Goal: Task Accomplishment & Management: Manage account settings

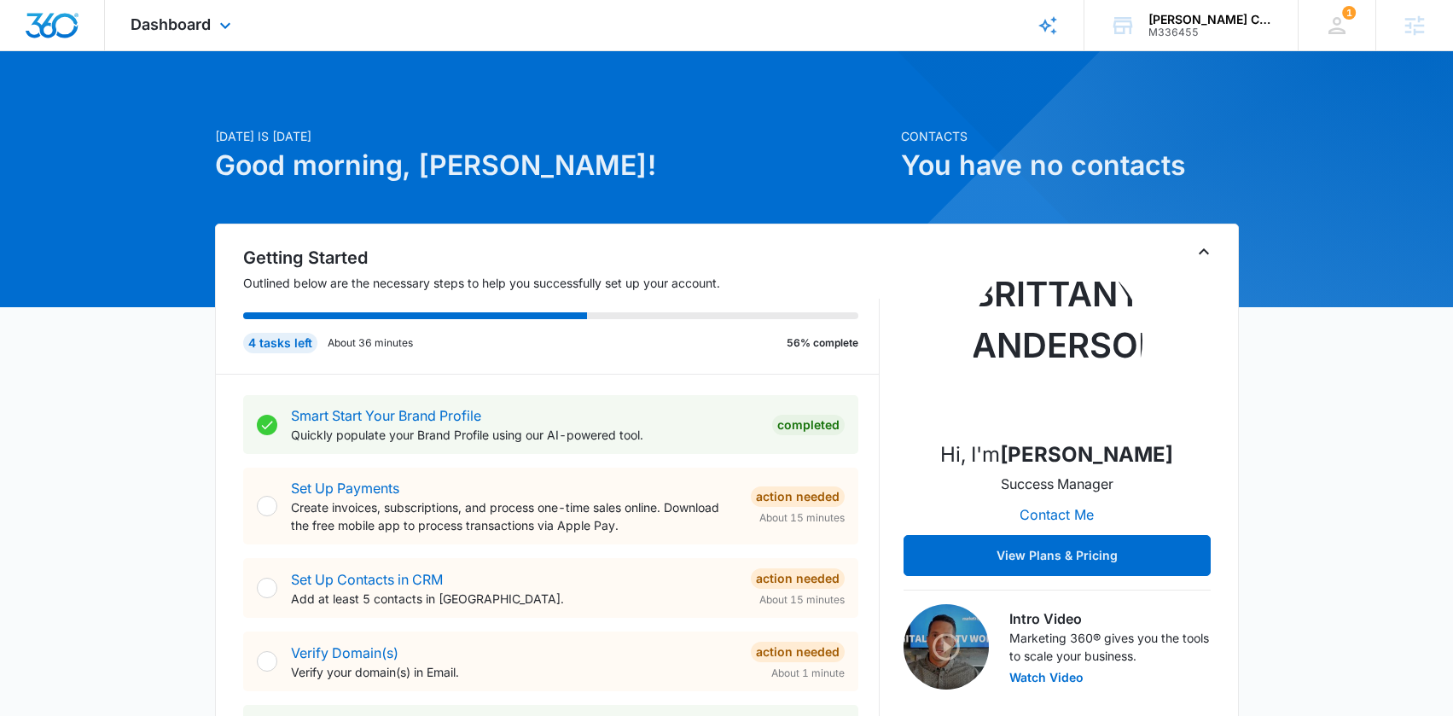
click at [212, 25] on div "Dashboard Apps Reputation Websites Forms CRM Email Social Content Ads Intellige…" at bounding box center [183, 25] width 156 height 50
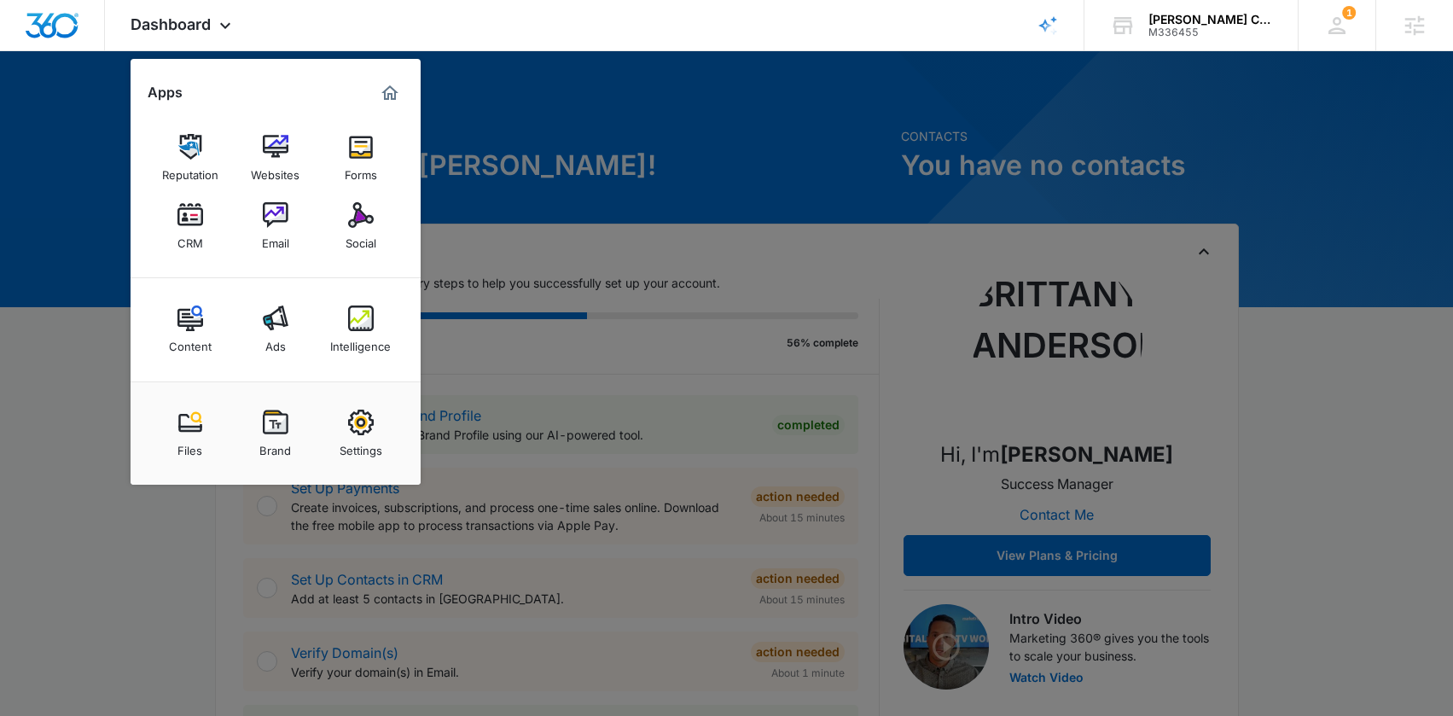
click at [601, 167] on div at bounding box center [726, 358] width 1453 height 716
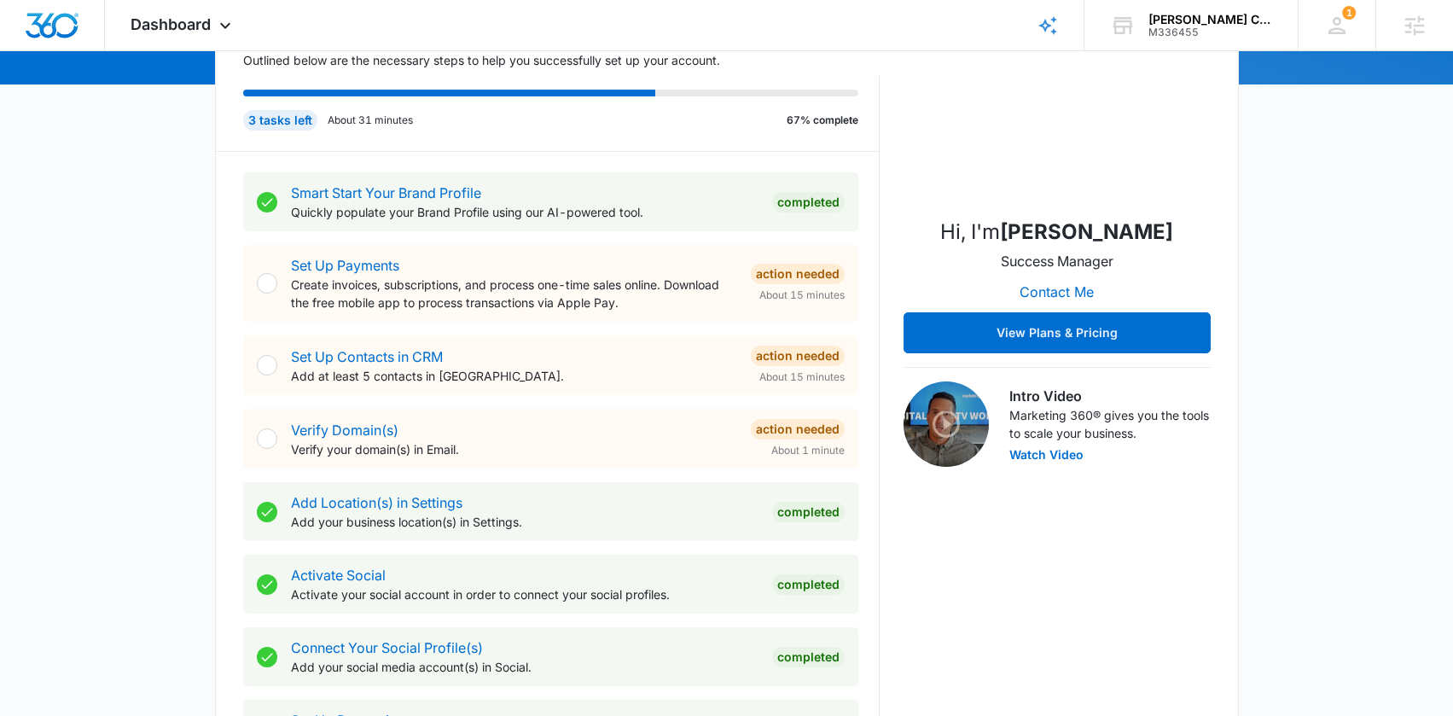
scroll to position [212, 0]
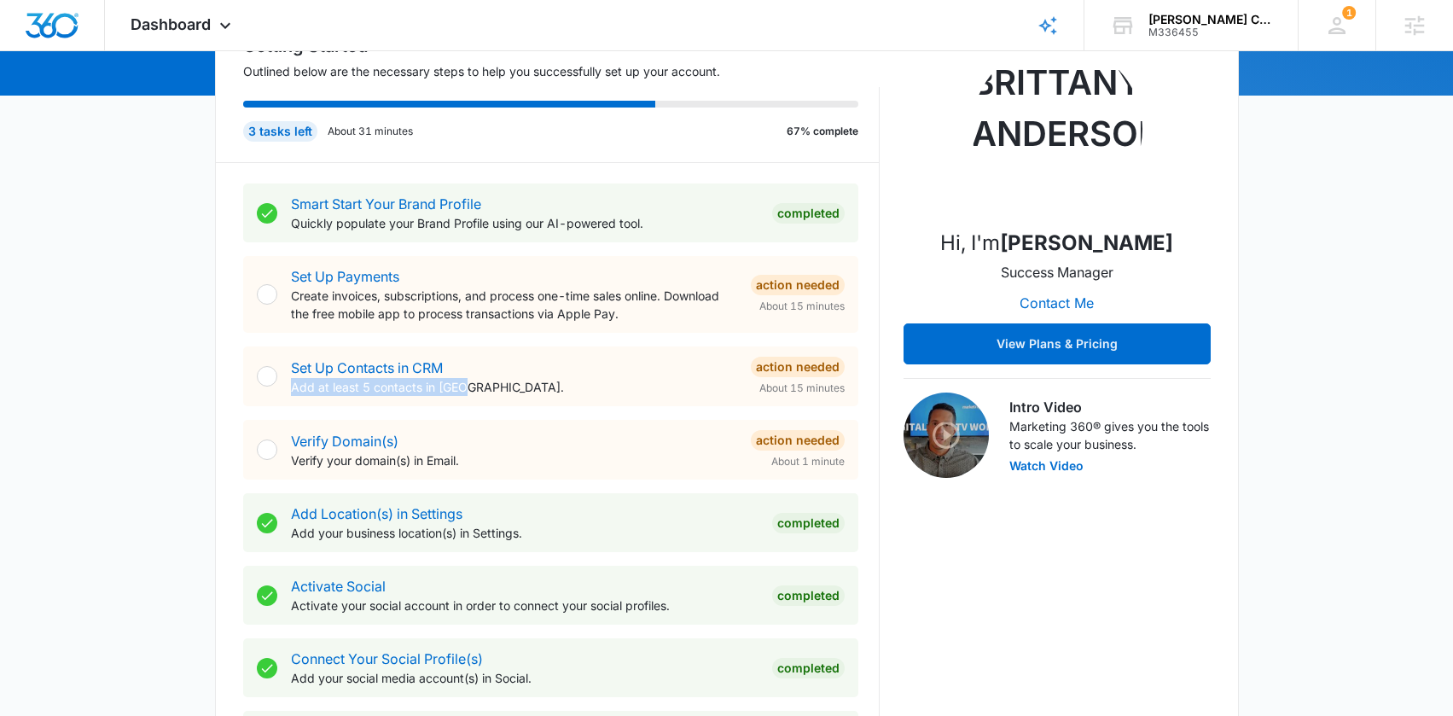
drag, startPoint x: 497, startPoint y: 389, endPoint x: 553, endPoint y: 367, distance: 60.5
click at [553, 367] on div "Set Up Contacts in CRM Add at least 5 contacts in CRM." at bounding box center [514, 377] width 446 height 38
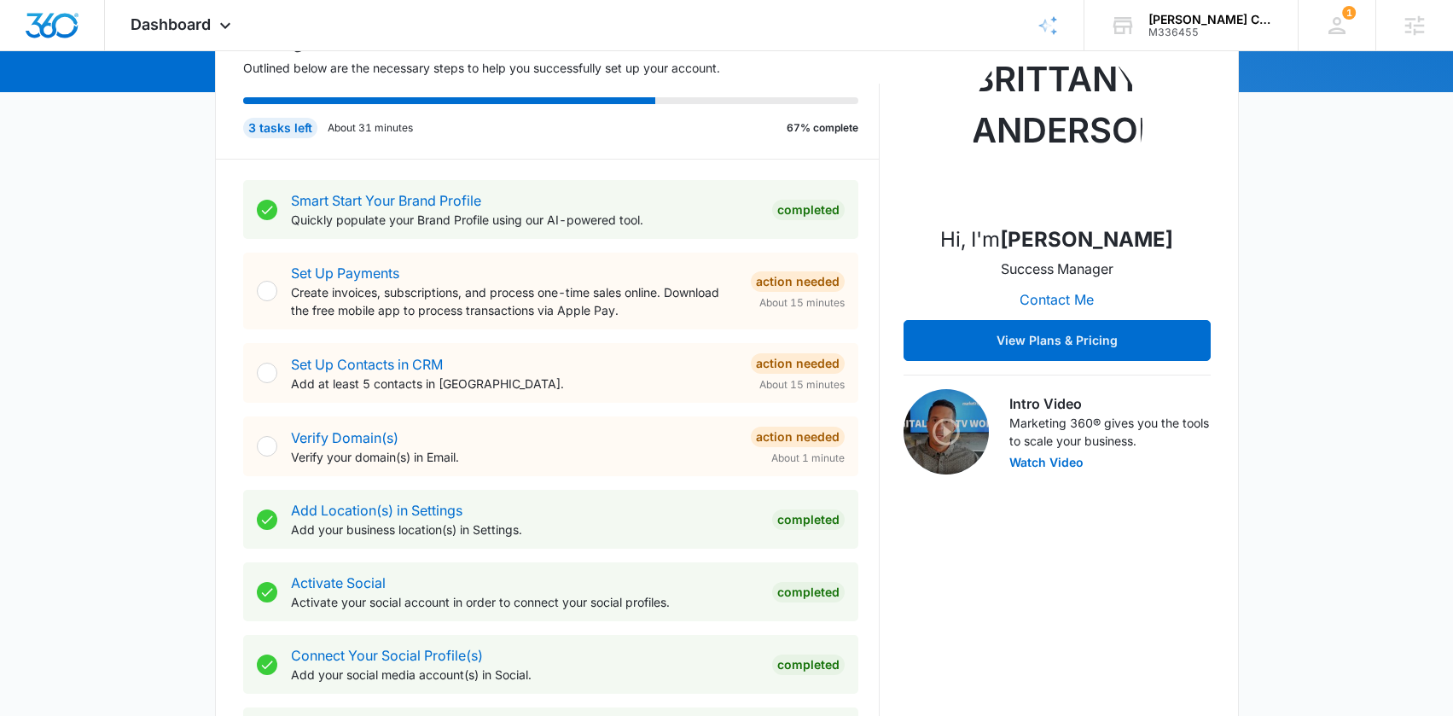
scroll to position [218, 0]
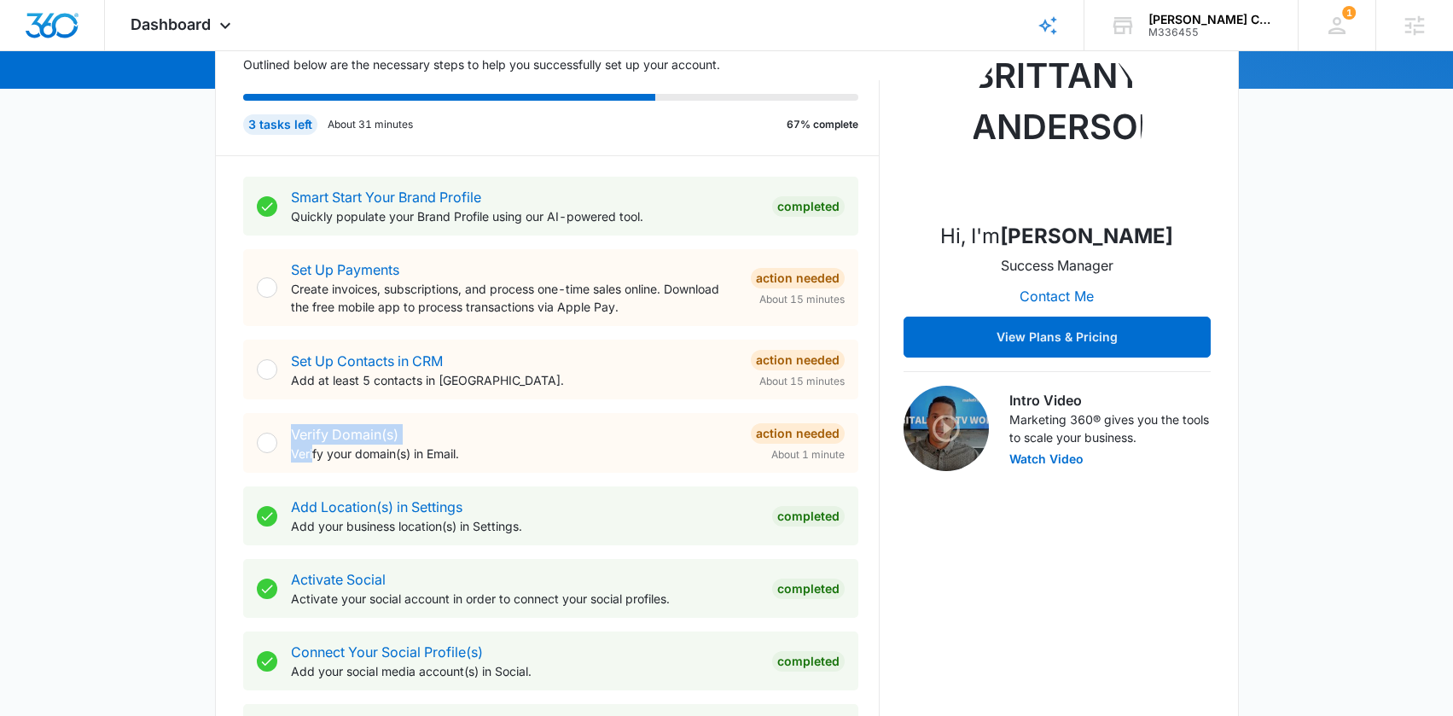
drag, startPoint x: 483, startPoint y: 457, endPoint x: 292, endPoint y: 437, distance: 192.2
click at [292, 437] on div "Verify Domain(s) Verify your domain(s) in Email." at bounding box center [514, 443] width 446 height 38
click at [502, 427] on div "Verify Domain(s) Verify your domain(s) in Email." at bounding box center [514, 443] width 446 height 38
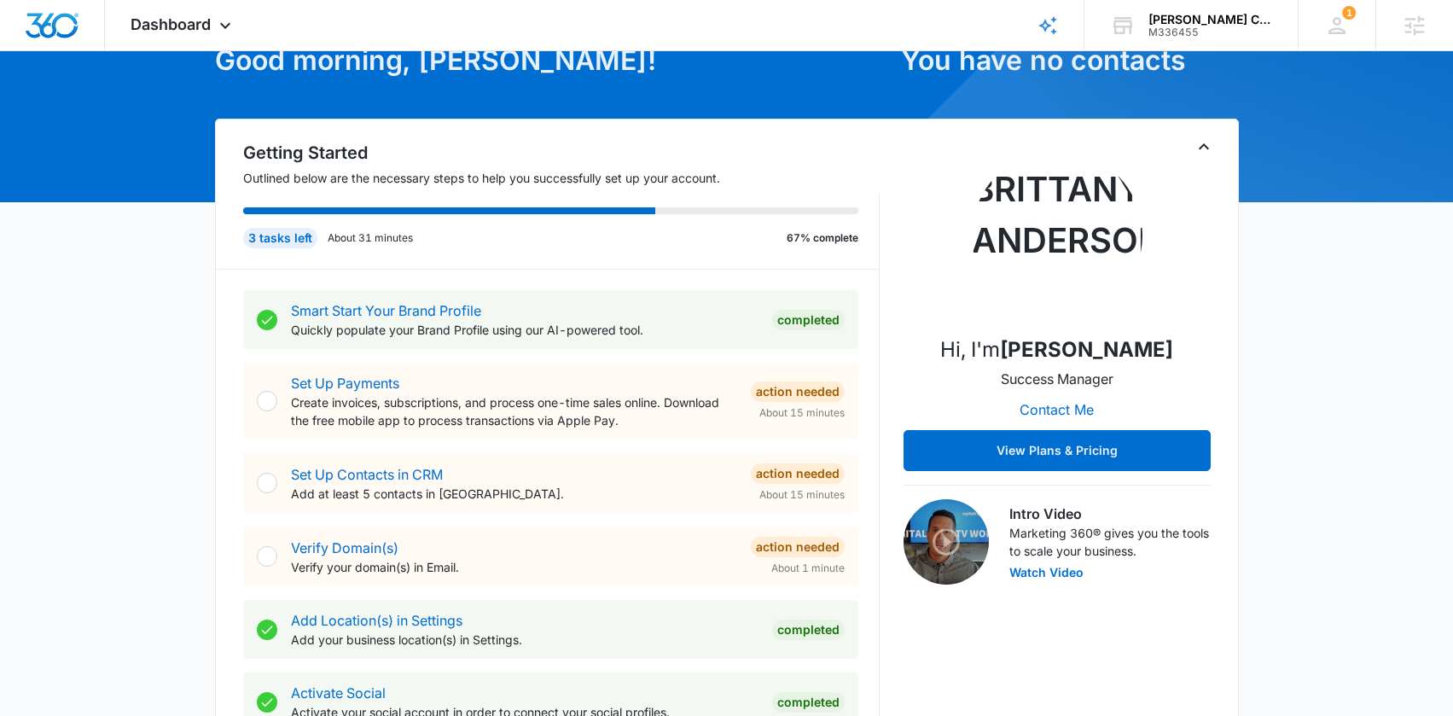
scroll to position [0, 0]
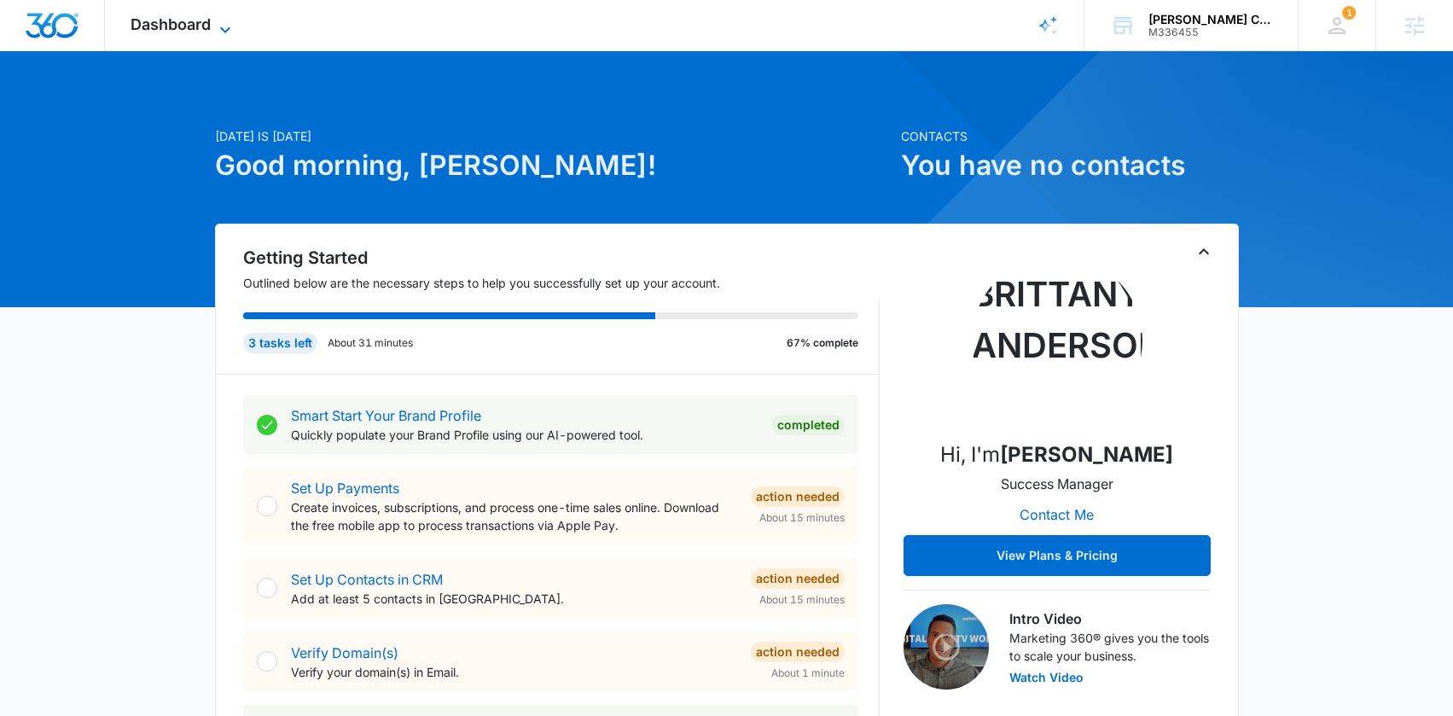
click at [165, 26] on span "Dashboard" at bounding box center [171, 24] width 80 height 18
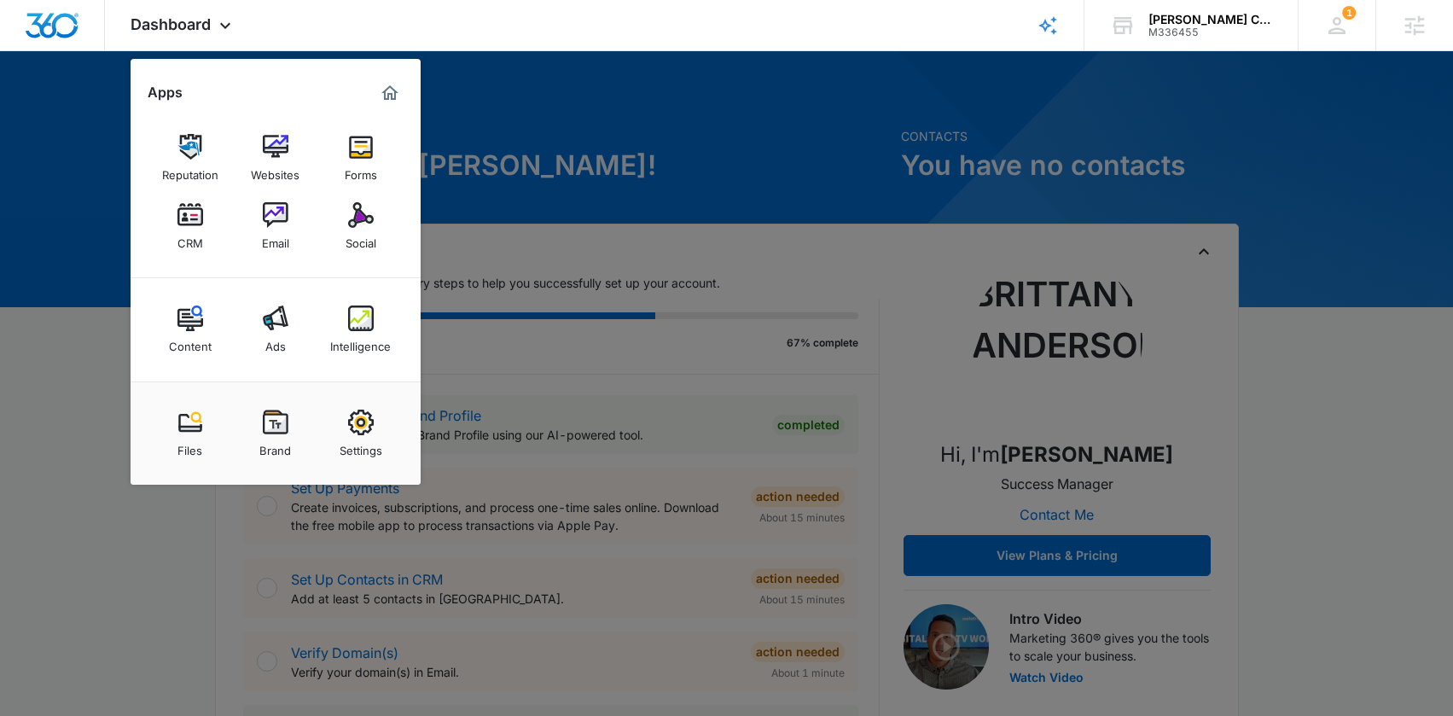
click at [596, 141] on div at bounding box center [726, 358] width 1453 height 716
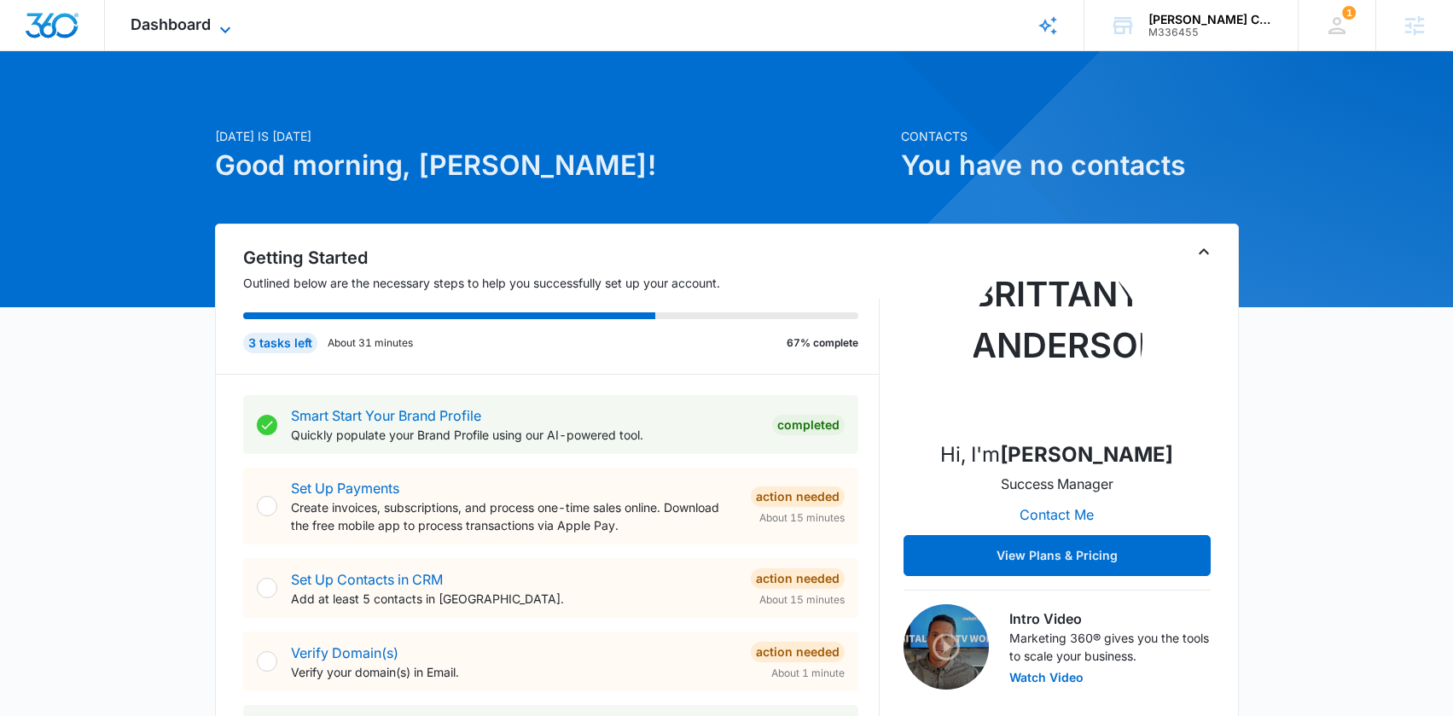
click at [232, 22] on icon at bounding box center [225, 30] width 20 height 20
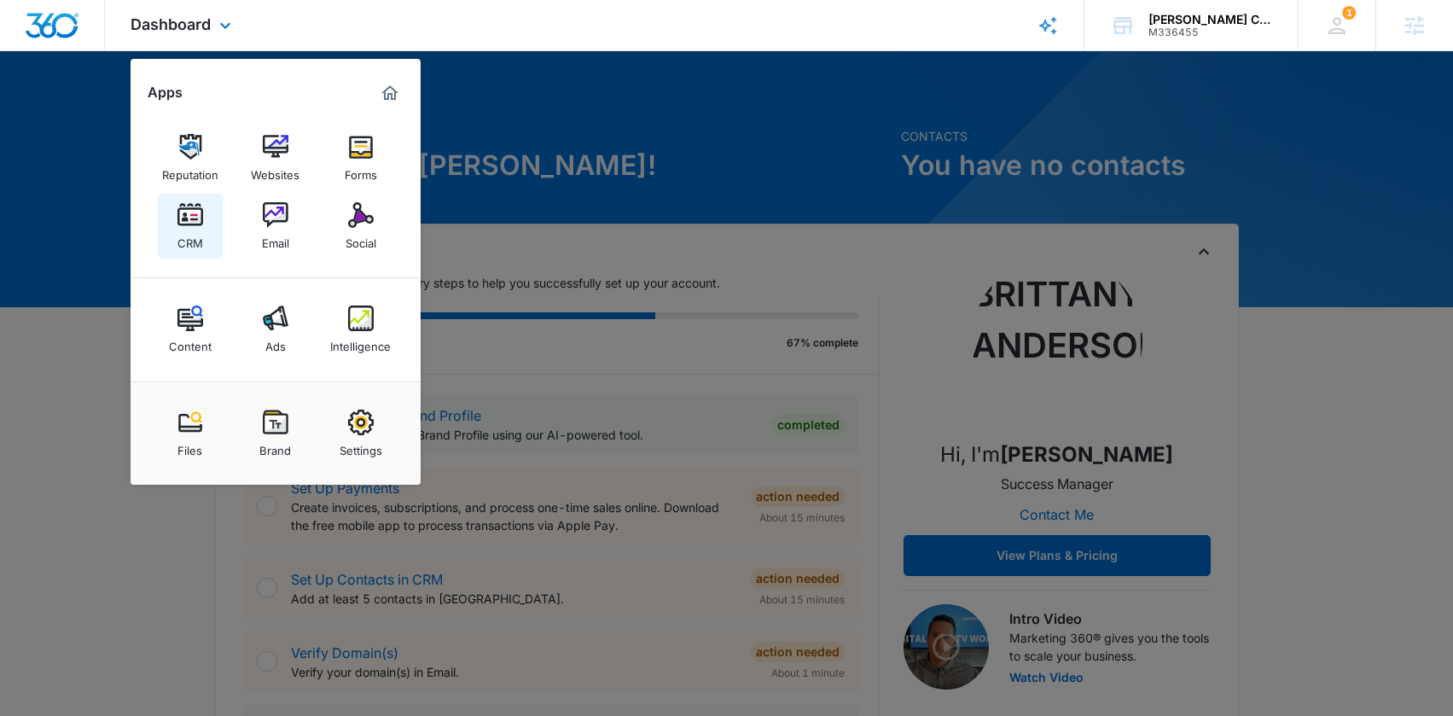
click at [187, 229] on div "CRM" at bounding box center [190, 239] width 26 height 22
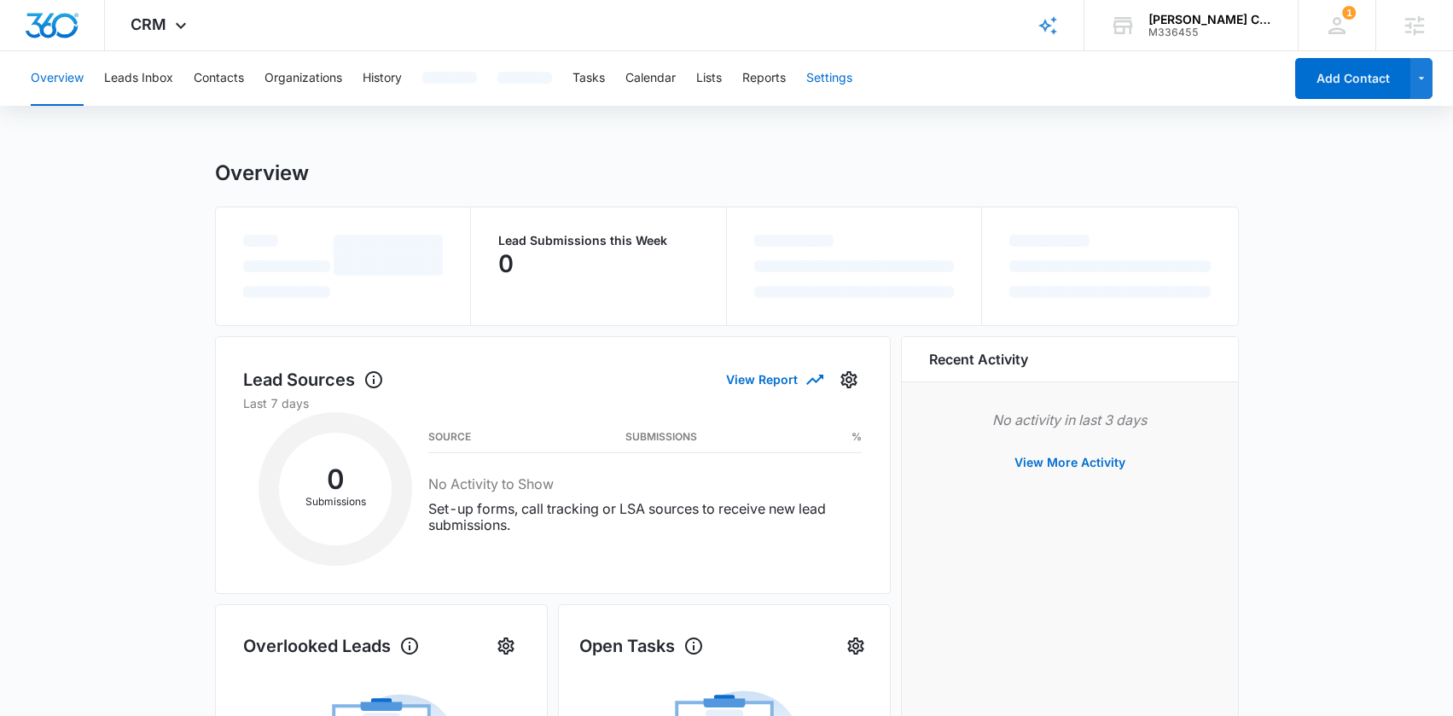
click at [850, 79] on div "Overview Leads Inbox Contacts Organizations History Tasks Calendar Lists Report…" at bounding box center [651, 78] width 1263 height 55
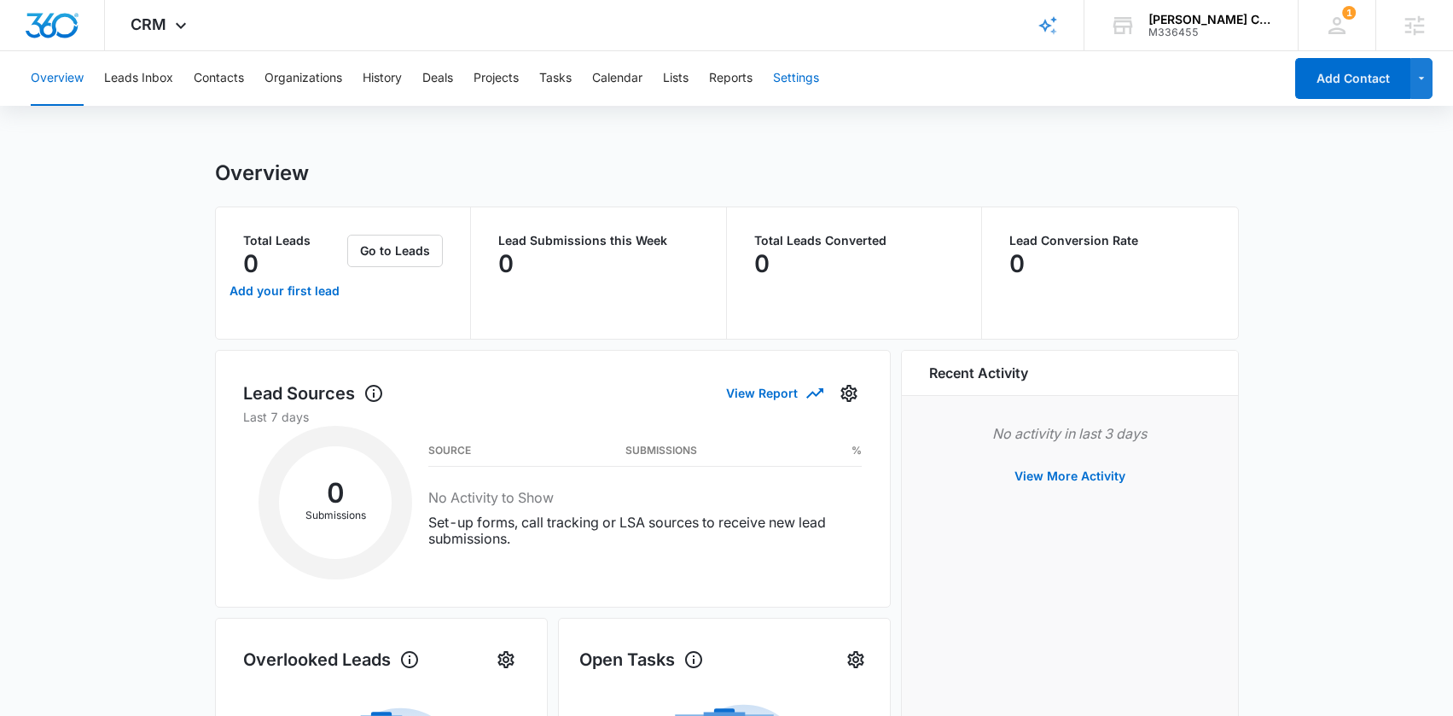
click at [794, 79] on button "Settings" at bounding box center [796, 78] width 46 height 55
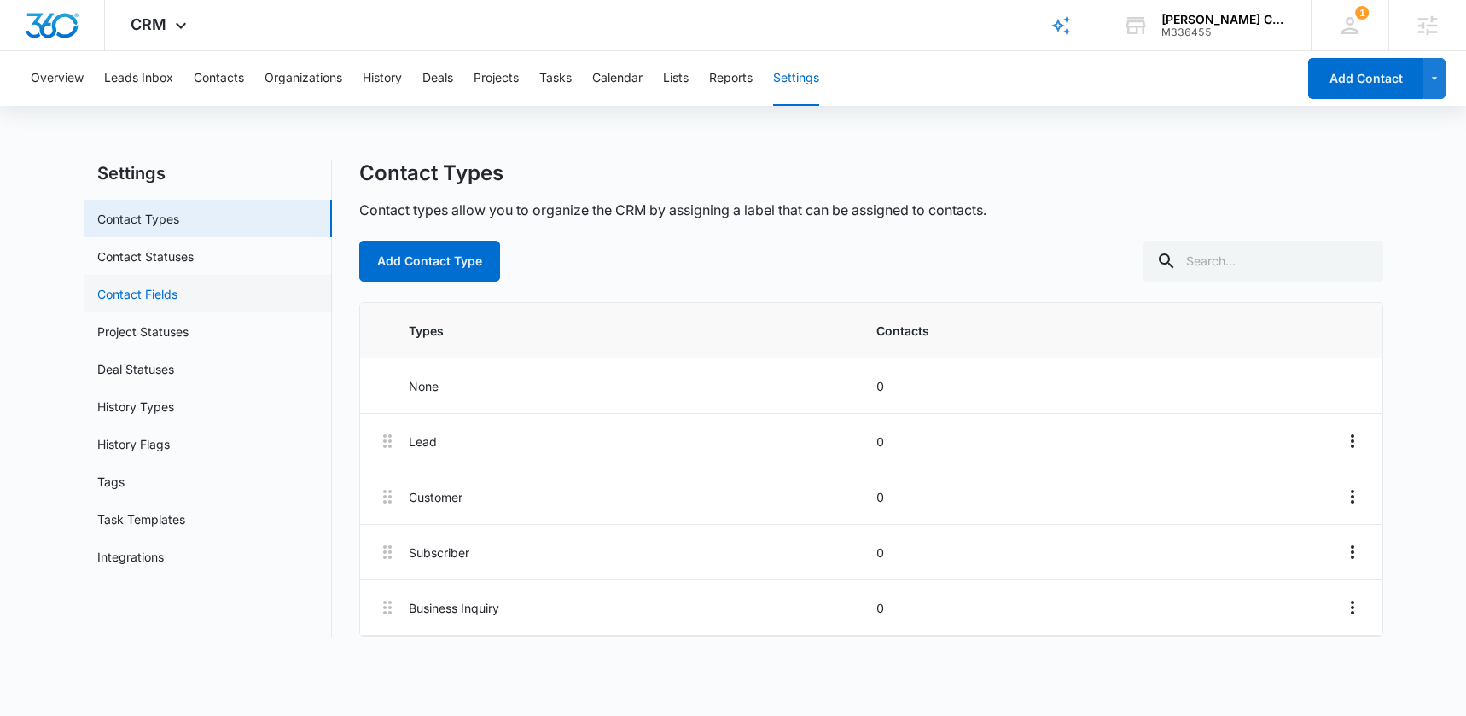
click at [167, 303] on link "Contact Fields" at bounding box center [137, 294] width 80 height 18
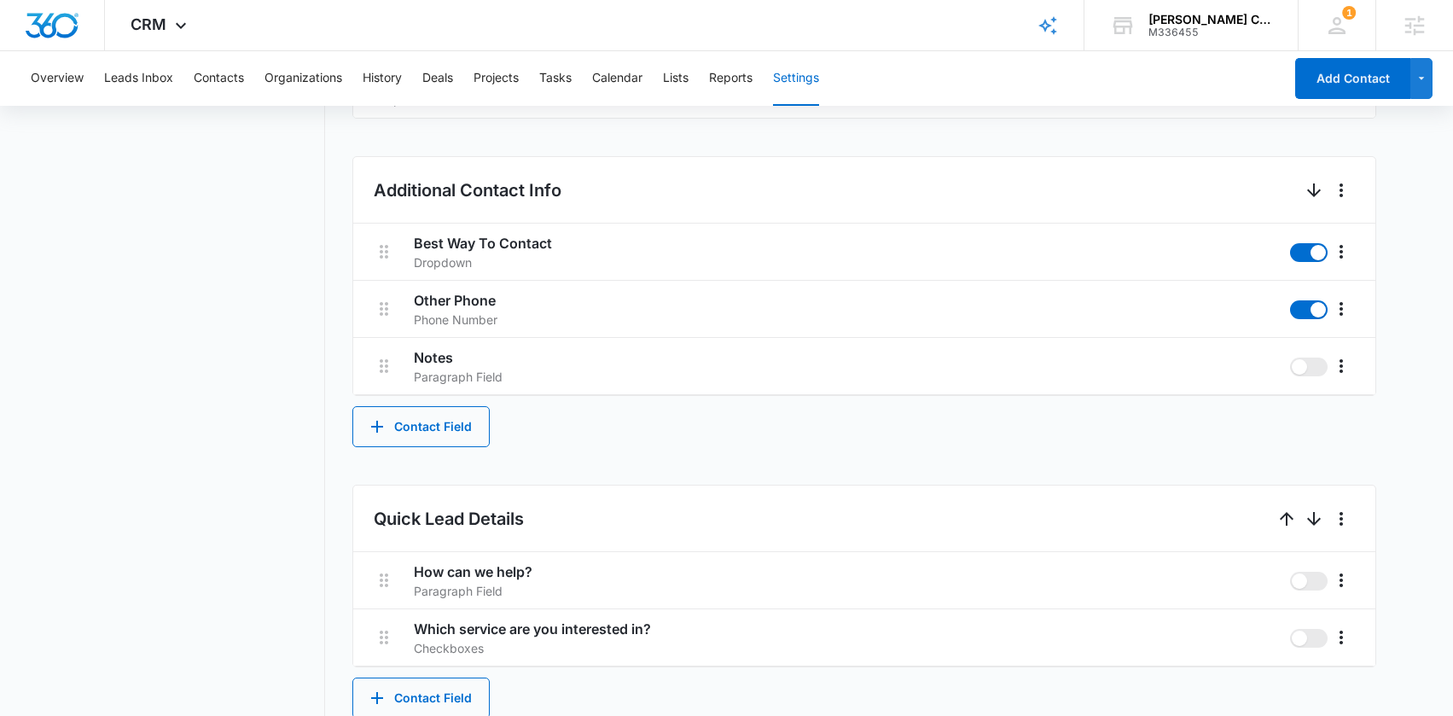
scroll to position [914, 0]
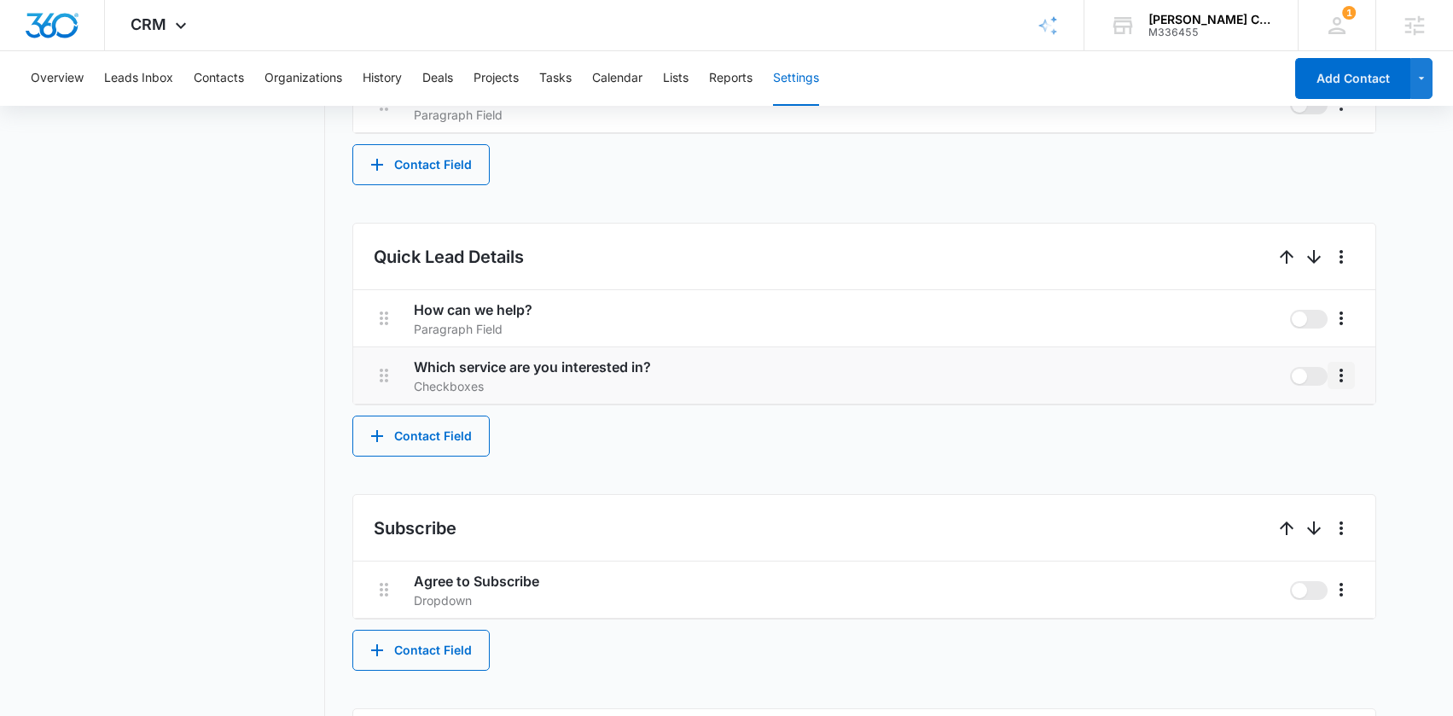
click at [1342, 384] on icon "More" at bounding box center [1341, 375] width 20 height 20
click at [1364, 420] on div "Edit" at bounding box center [1367, 423] width 36 height 12
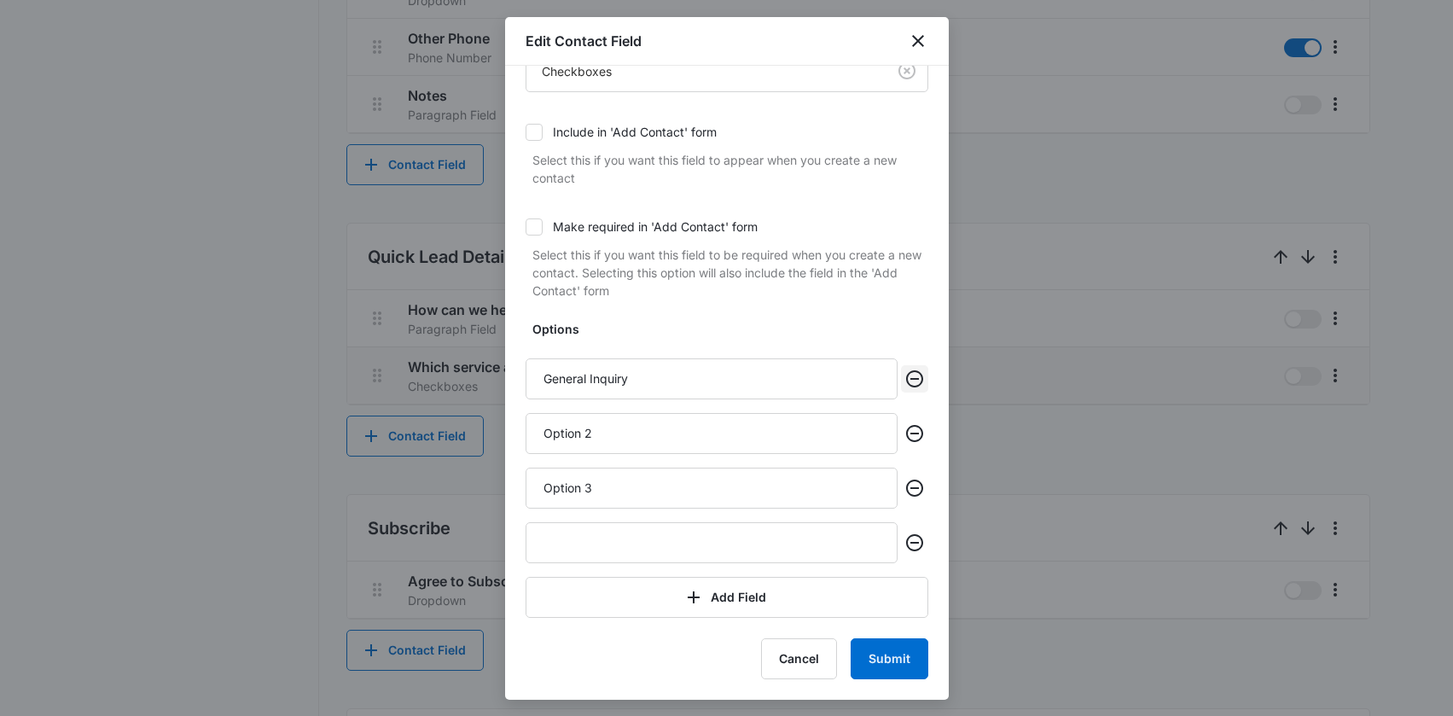
click at [904, 382] on icon "Remove" at bounding box center [914, 379] width 20 height 20
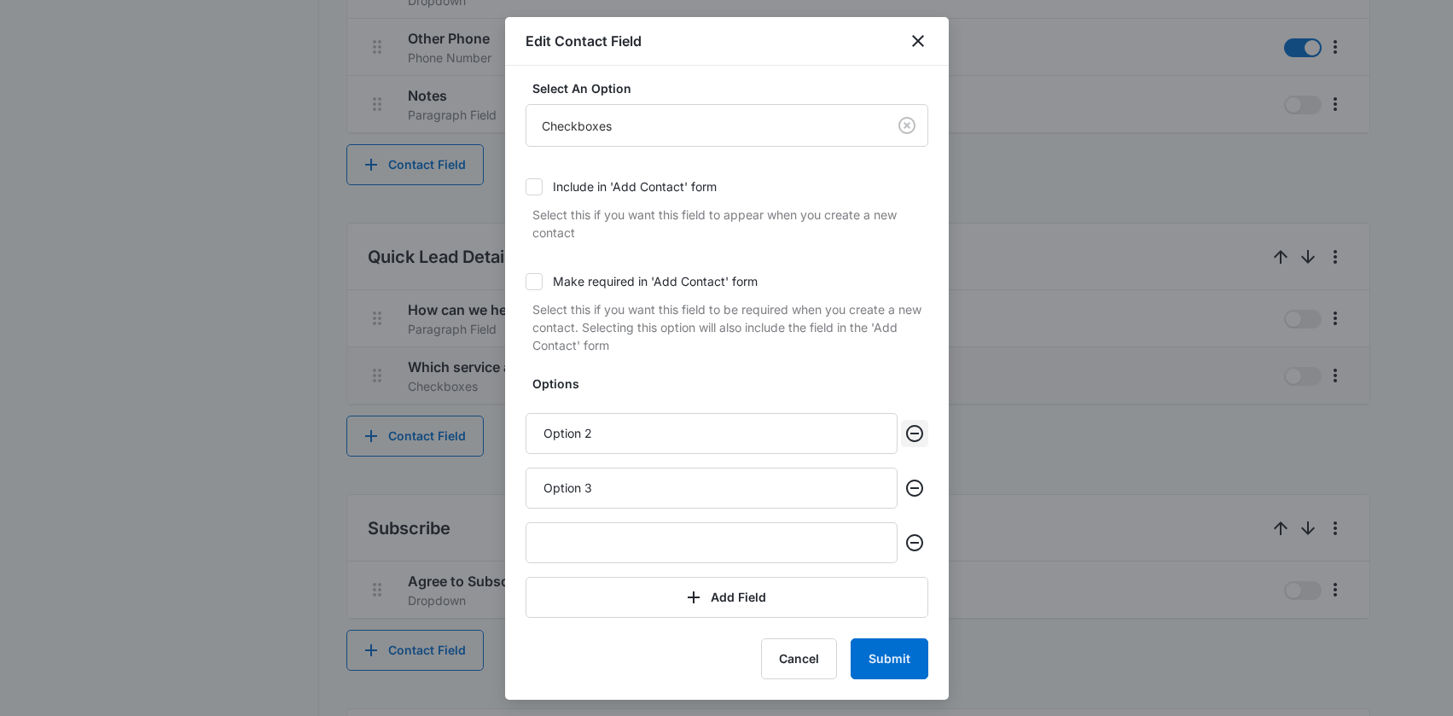
click at [905, 435] on icon "Remove" at bounding box center [914, 433] width 20 height 20
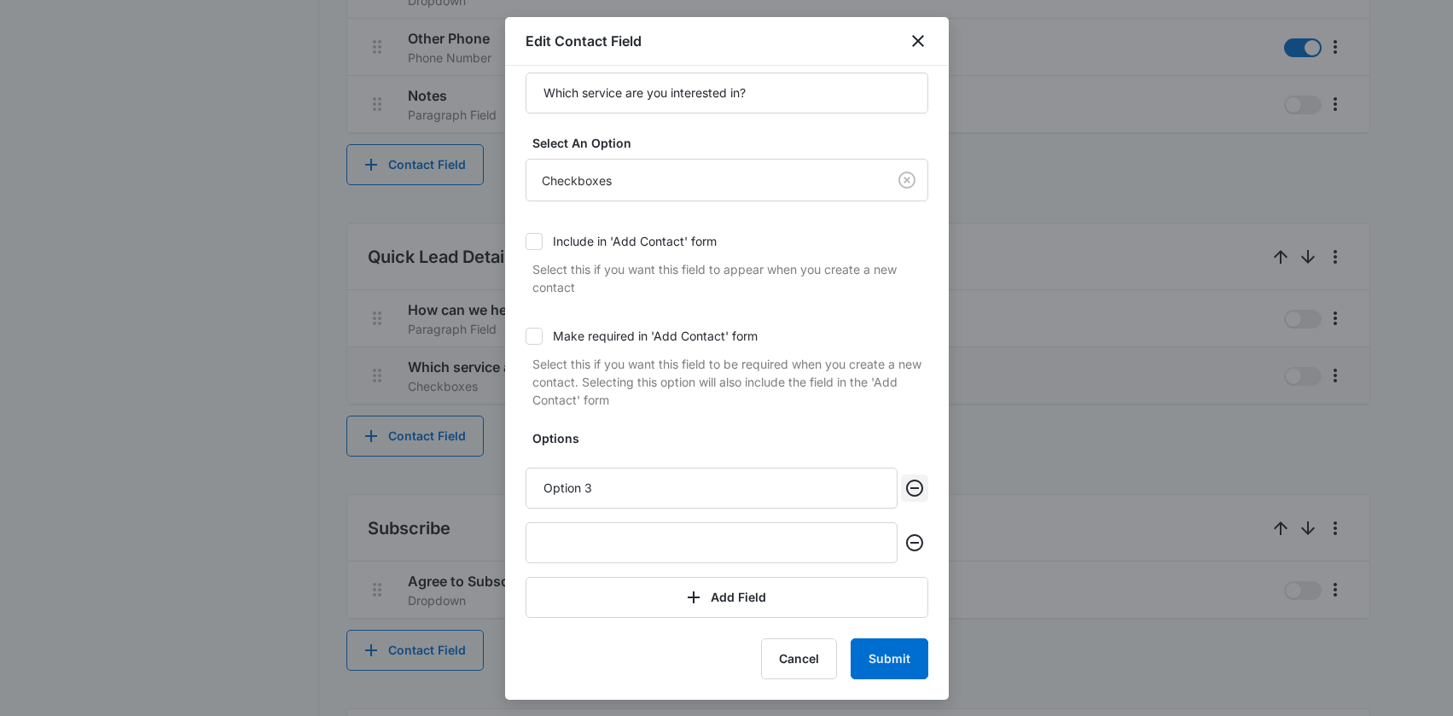
scroll to position [38, 0]
click at [904, 485] on icon "Remove" at bounding box center [914, 488] width 20 height 20
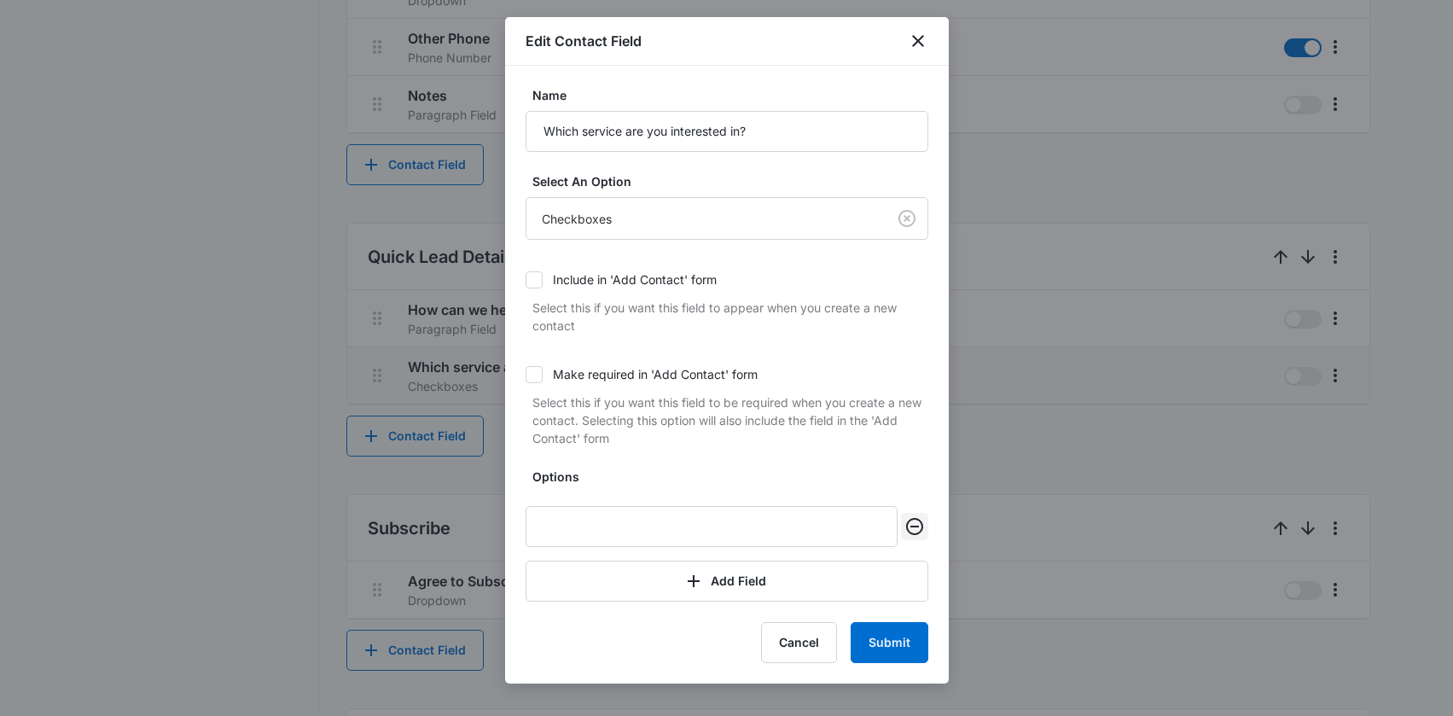
scroll to position [0, 0]
click at [911, 525] on icon "Remove" at bounding box center [914, 526] width 20 height 20
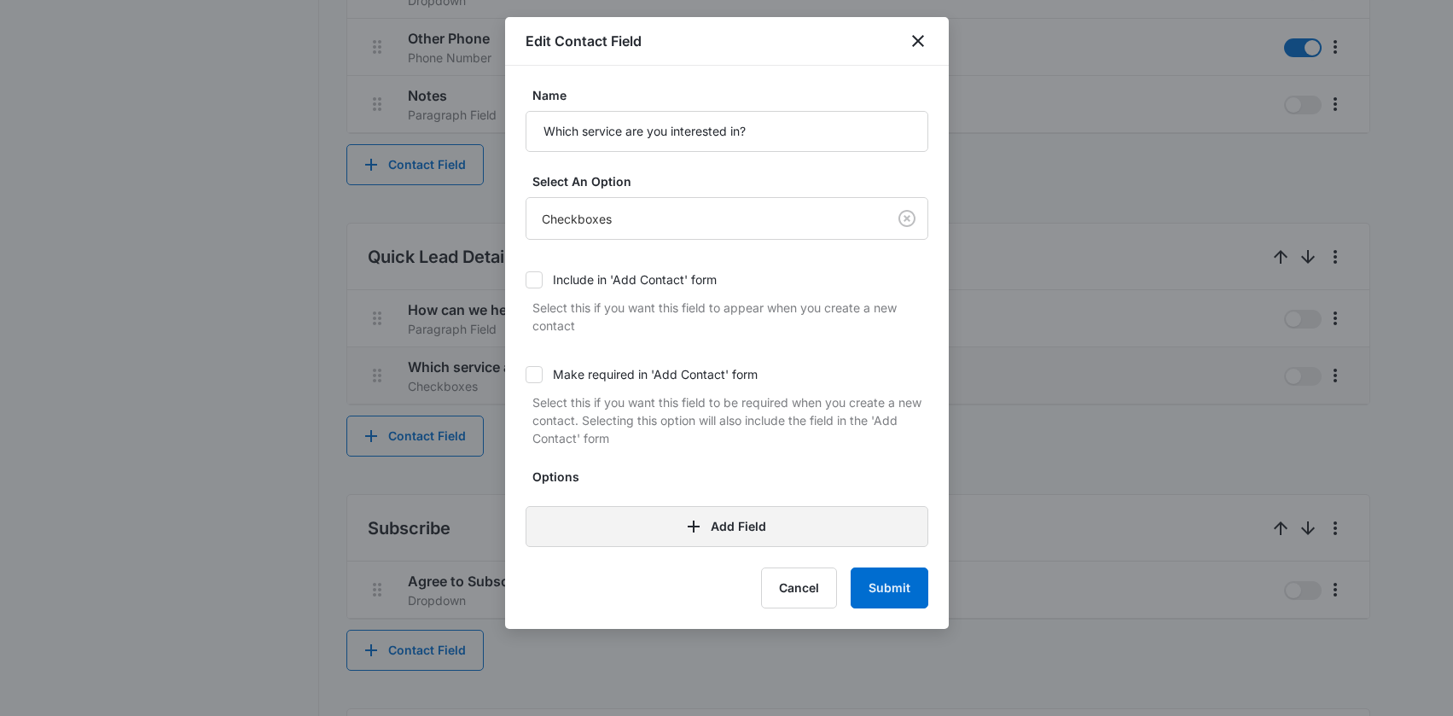
click at [718, 538] on button "Add Field" at bounding box center [727, 526] width 403 height 41
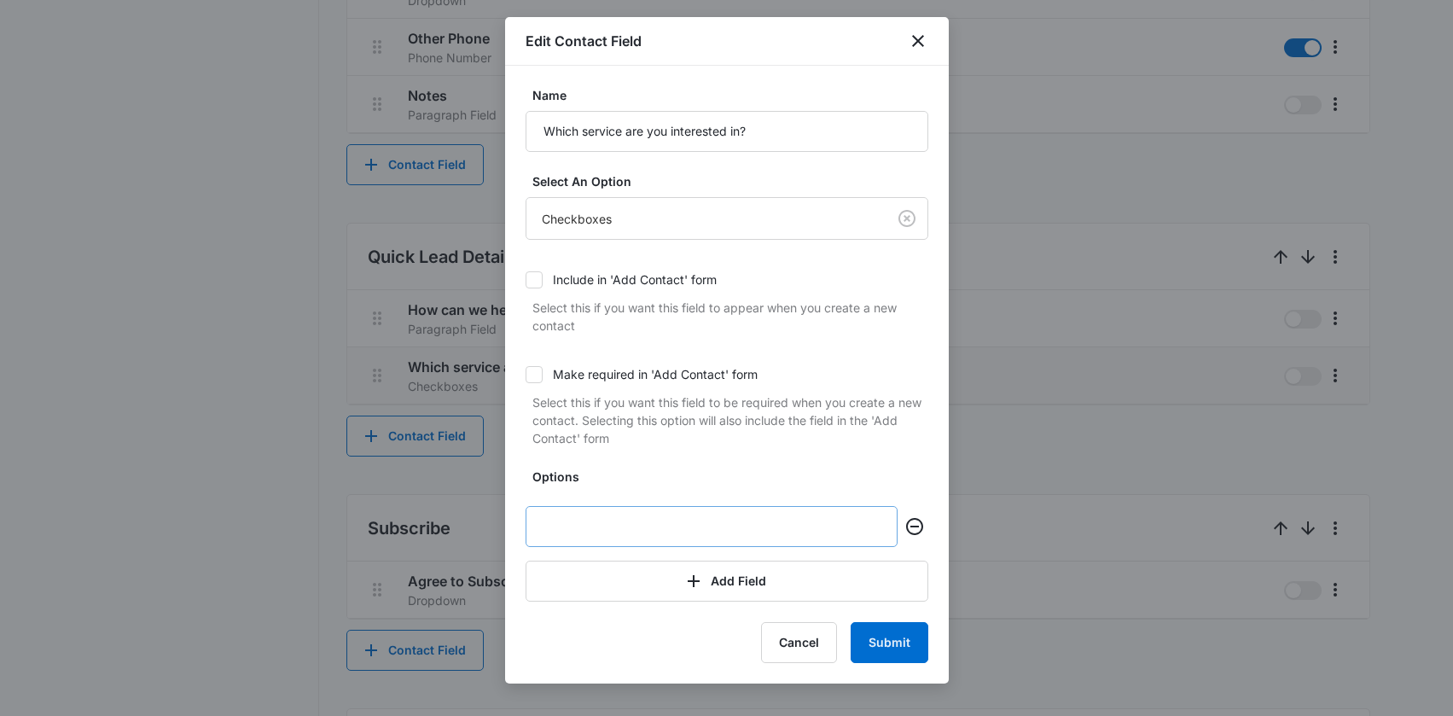
click at [638, 513] on input "text" at bounding box center [712, 526] width 372 height 41
type input "Roof Repair"
click at [741, 584] on button "Add Field" at bounding box center [727, 581] width 403 height 41
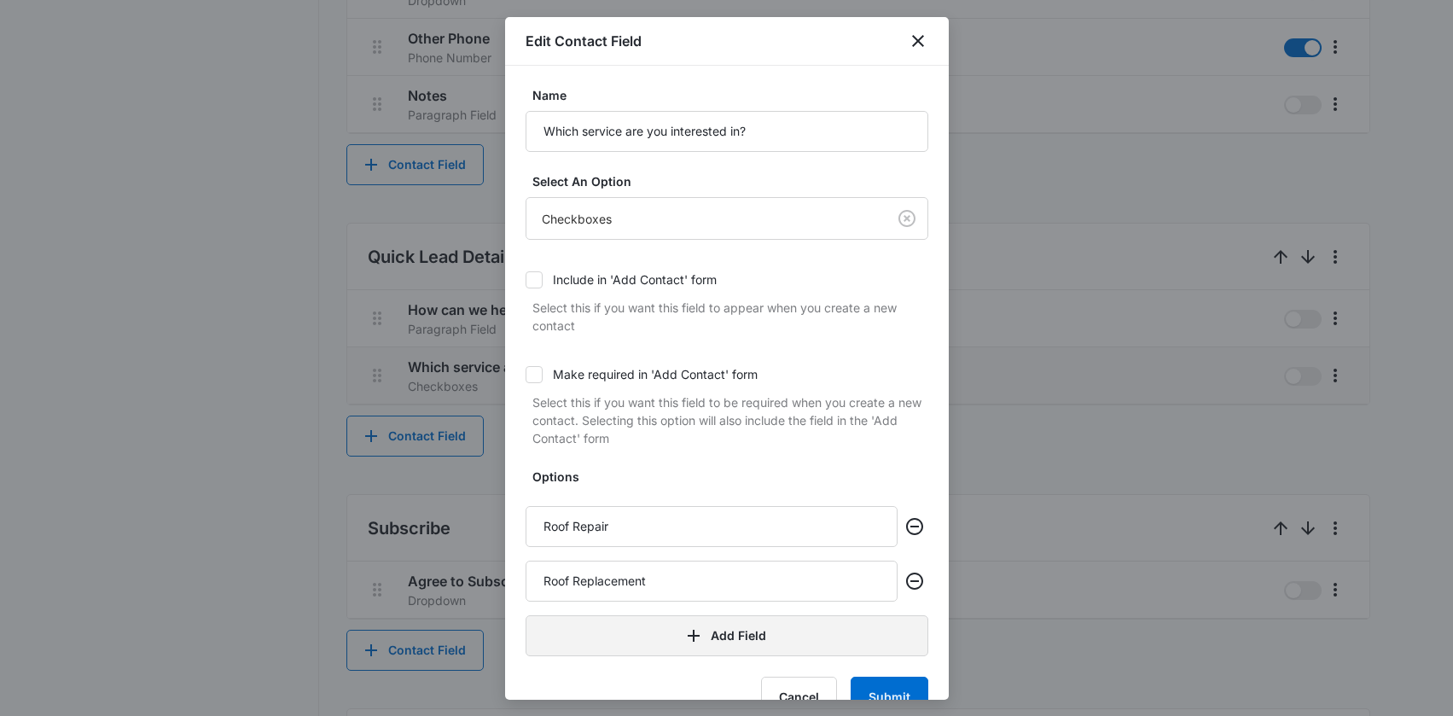
type input "Roof Replacement"
click at [685, 628] on icon "button" at bounding box center [693, 635] width 20 height 20
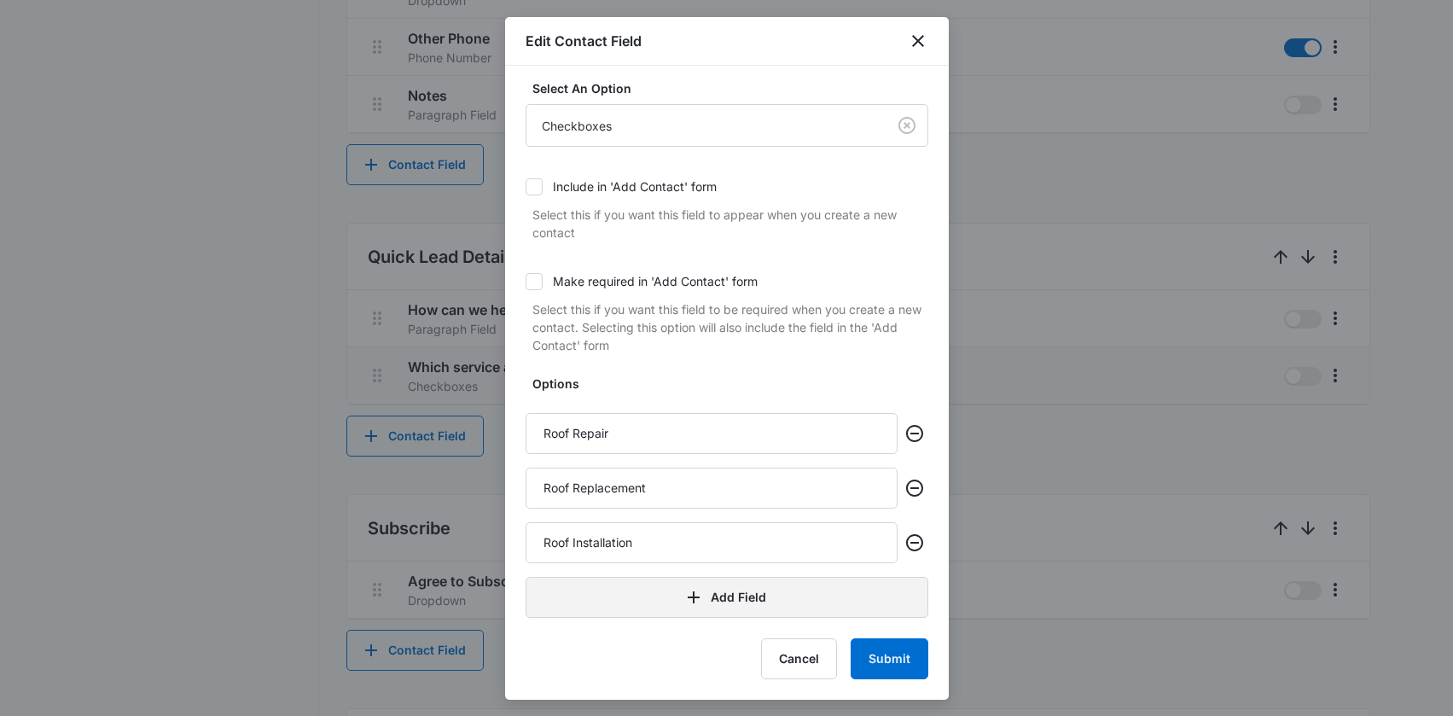
type input "Roof Installation"
click at [714, 596] on button "Add Field" at bounding box center [727, 597] width 403 height 41
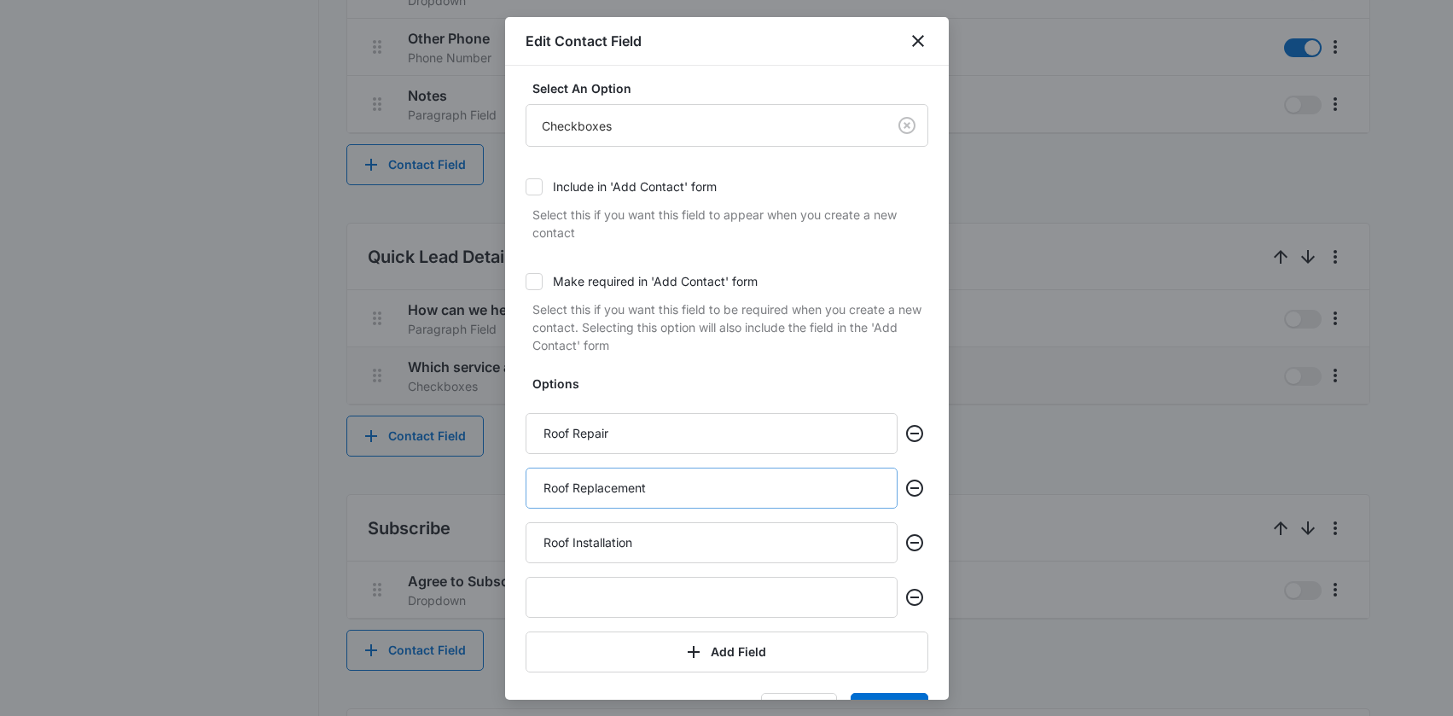
scroll to position [96, 0]
type input "C"
type input "g"
type input "Contracting Services"
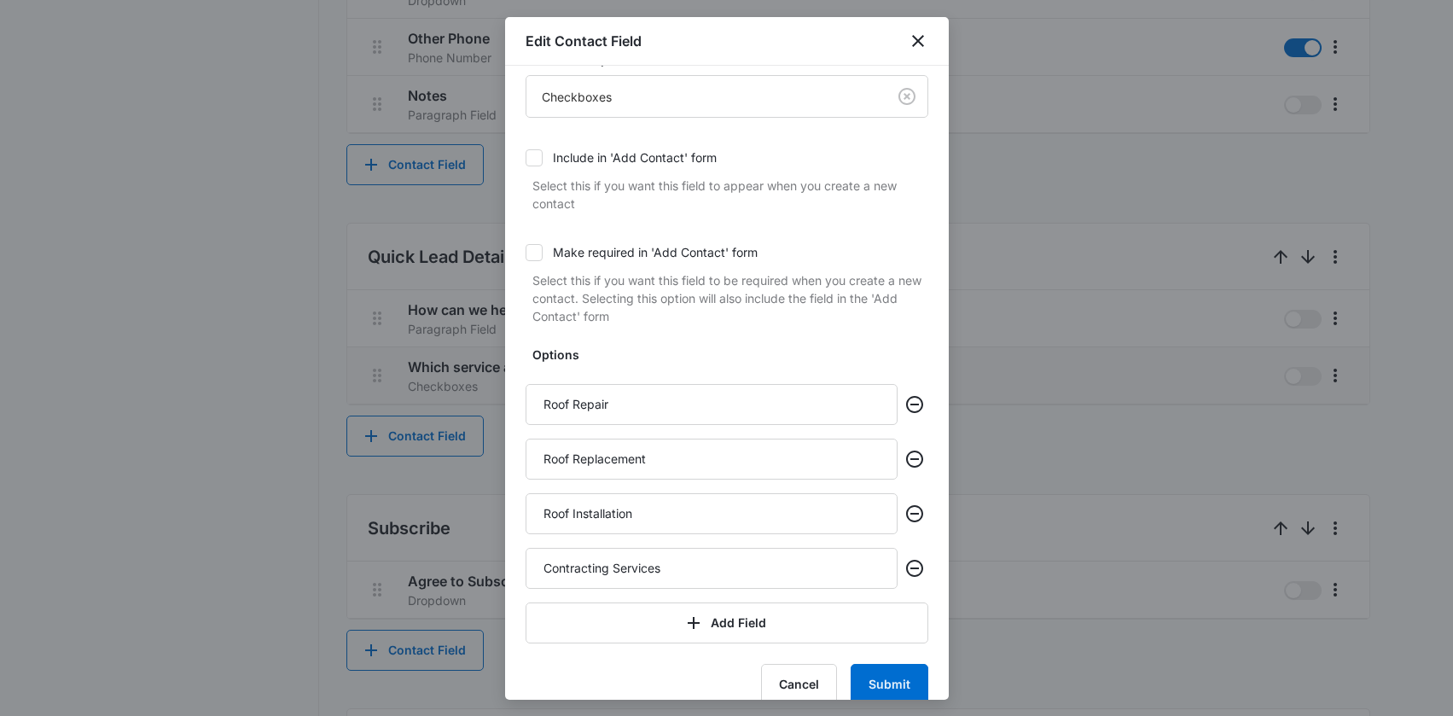
scroll to position [148, 0]
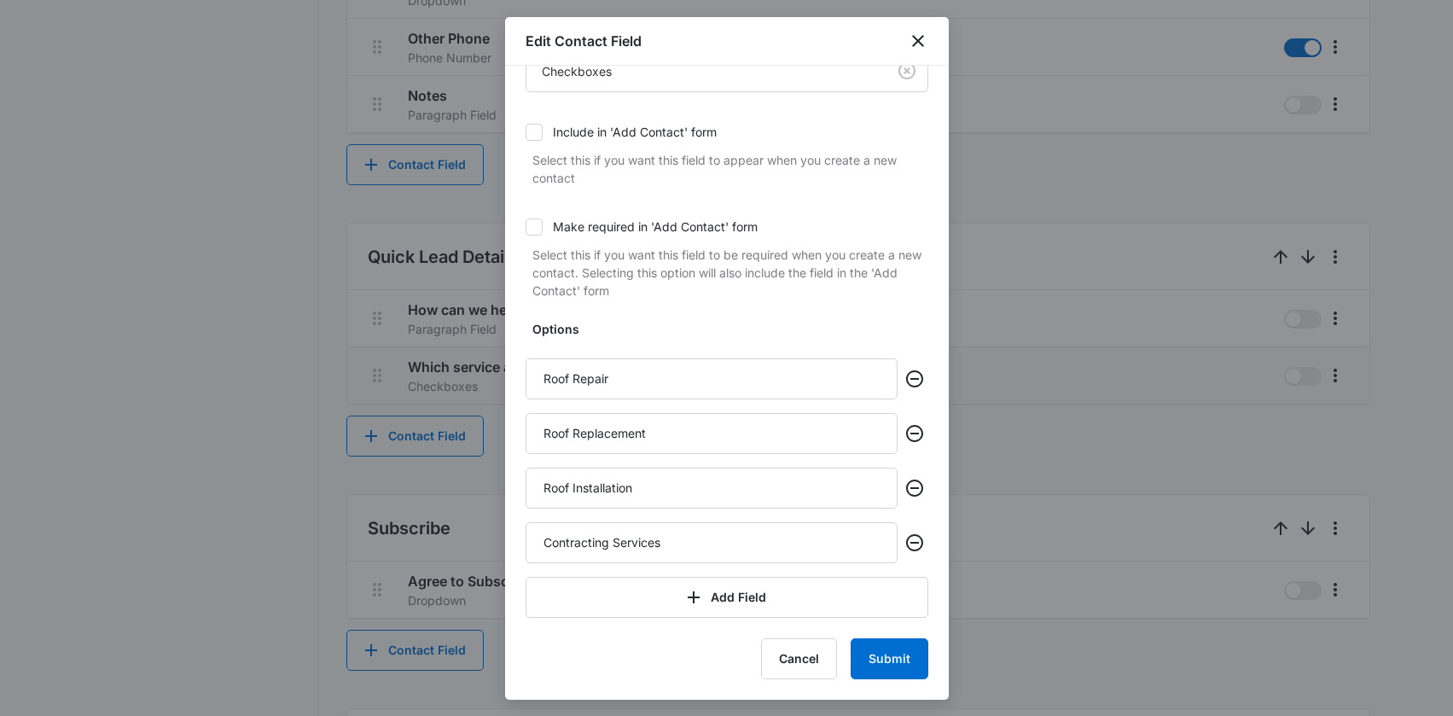
drag, startPoint x: 701, startPoint y: 543, endPoint x: 488, endPoint y: 543, distance: 212.5
click at [489, 543] on body "CRM Apps Reputation Websites Forms CRM Email Social Content Ads Intelligence Fi…" at bounding box center [726, 52] width 1453 height 1933
type input "Siding"
click at [906, 543] on icon "Remove" at bounding box center [914, 542] width 17 height 17
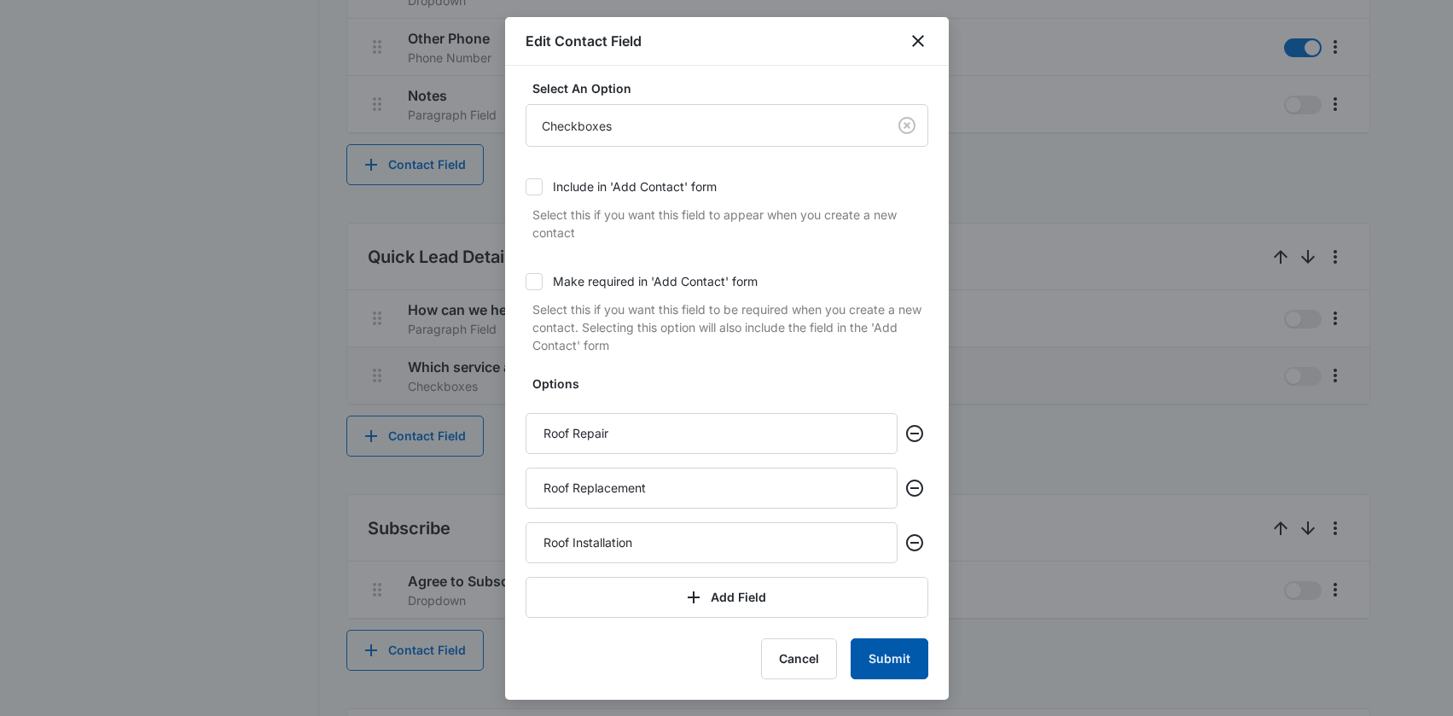
click at [912, 667] on button "Submit" at bounding box center [890, 658] width 78 height 41
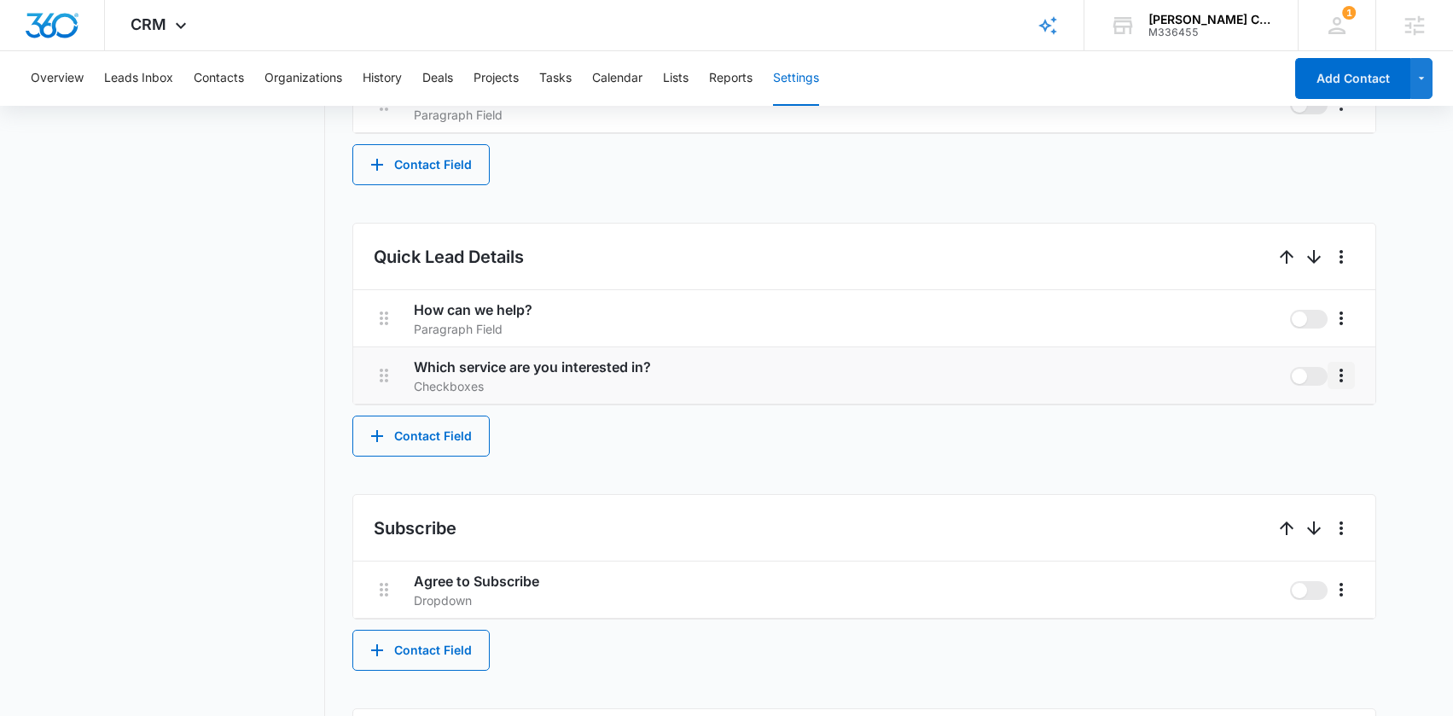
click at [1340, 374] on icon "More" at bounding box center [1341, 376] width 3 height 14
click at [1351, 419] on div "Edit" at bounding box center [1367, 423] width 36 height 12
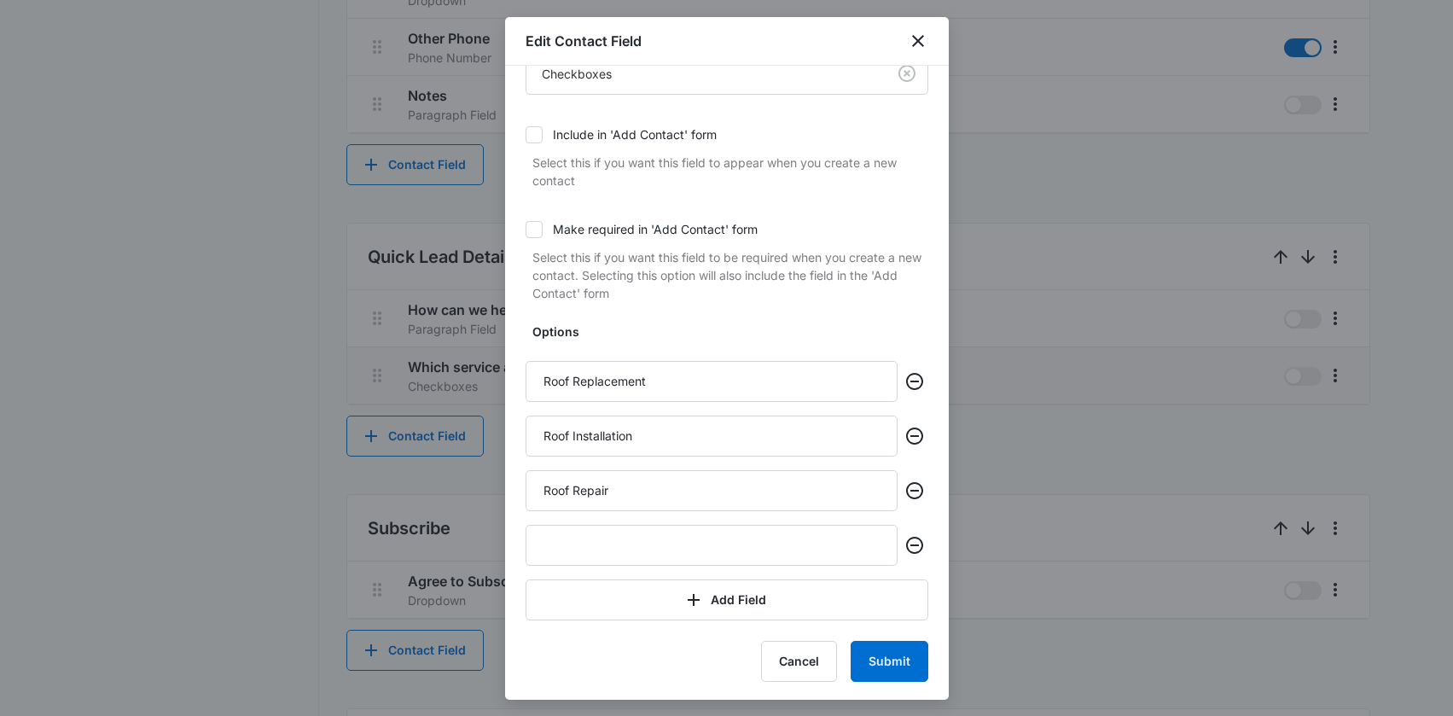
scroll to position [148, 0]
click at [609, 535] on input "text" at bounding box center [712, 542] width 372 height 41
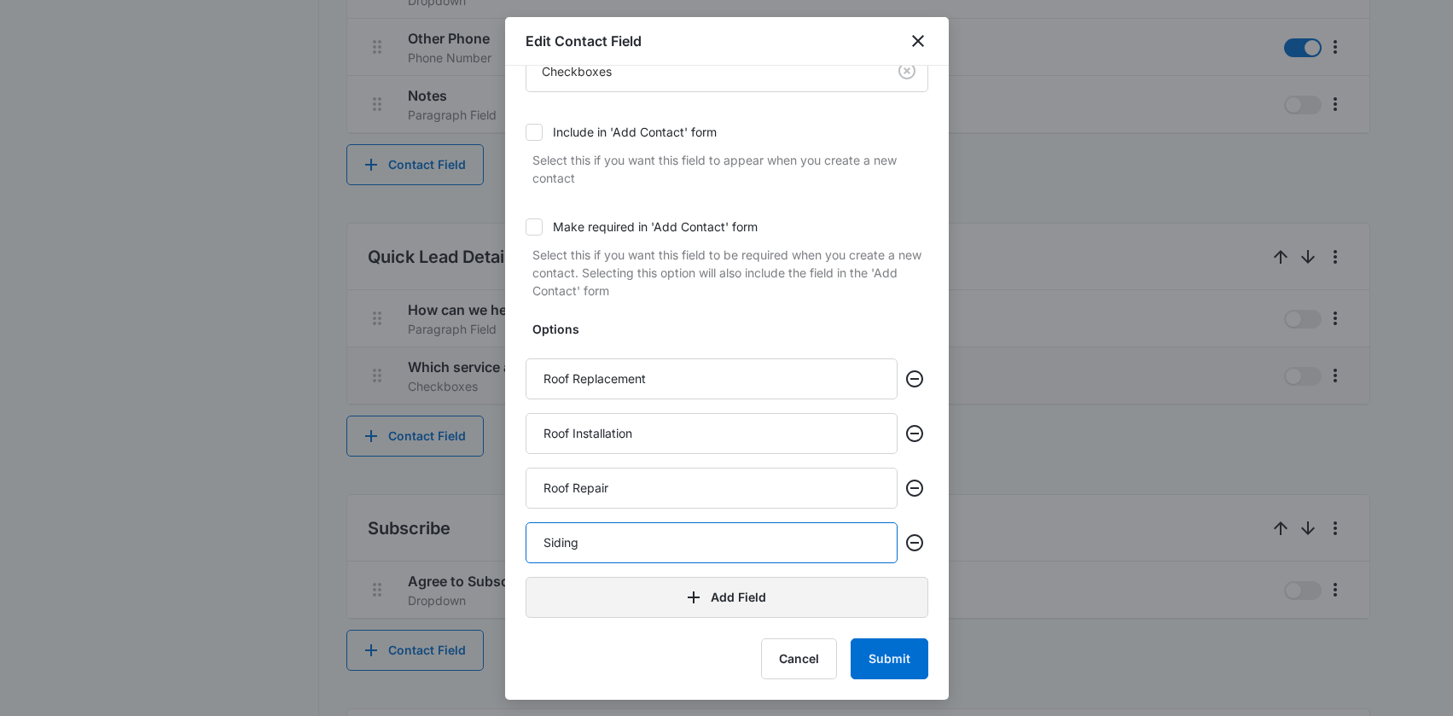
type input "Siding"
click at [712, 612] on button "Add Field" at bounding box center [727, 597] width 403 height 41
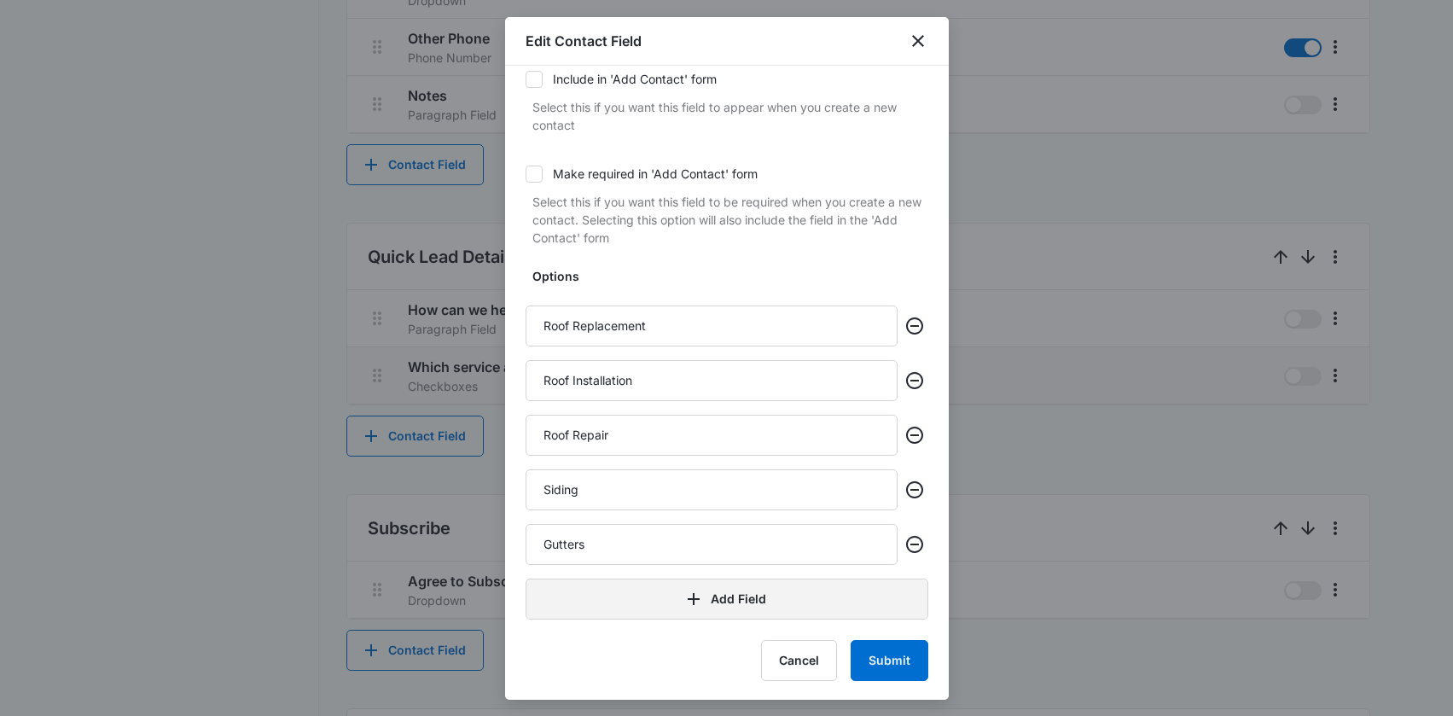
scroll to position [202, 0]
type input "Gutters"
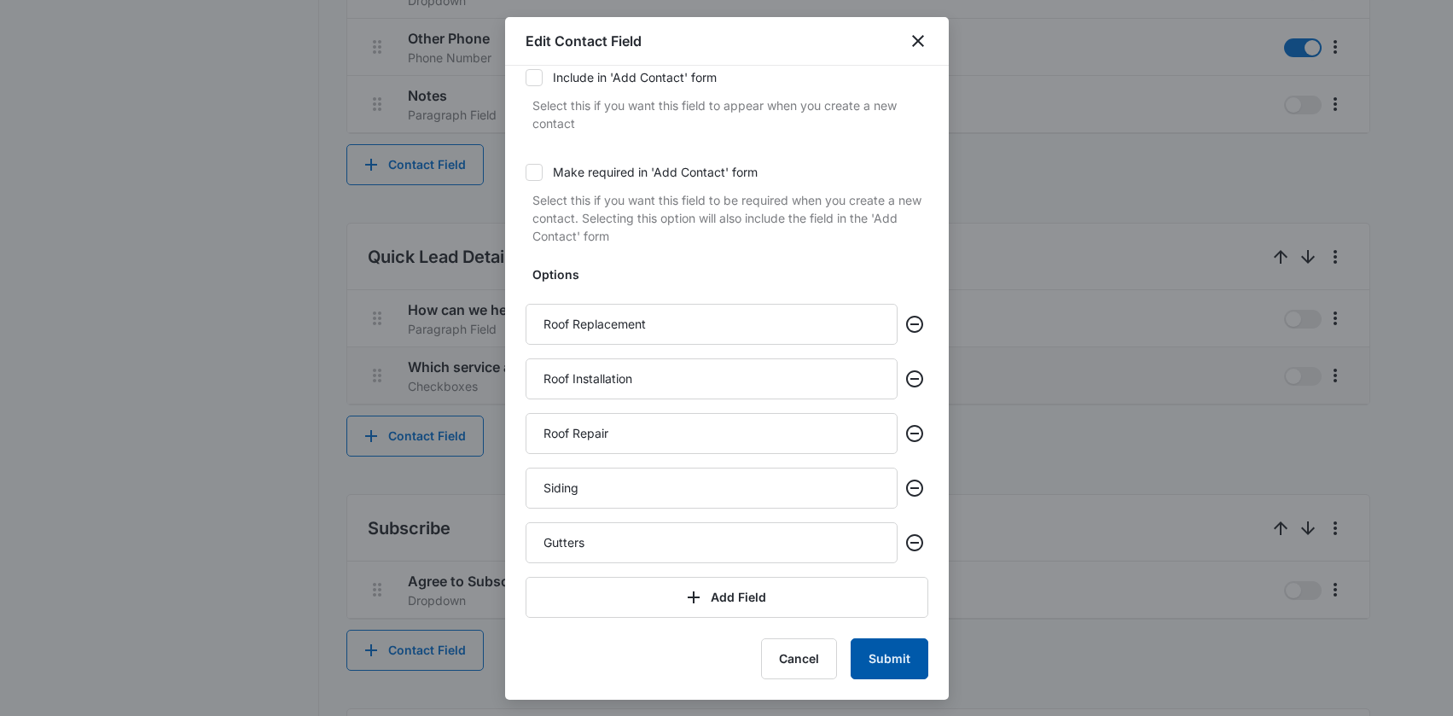
click at [876, 650] on button "Submit" at bounding box center [890, 658] width 78 height 41
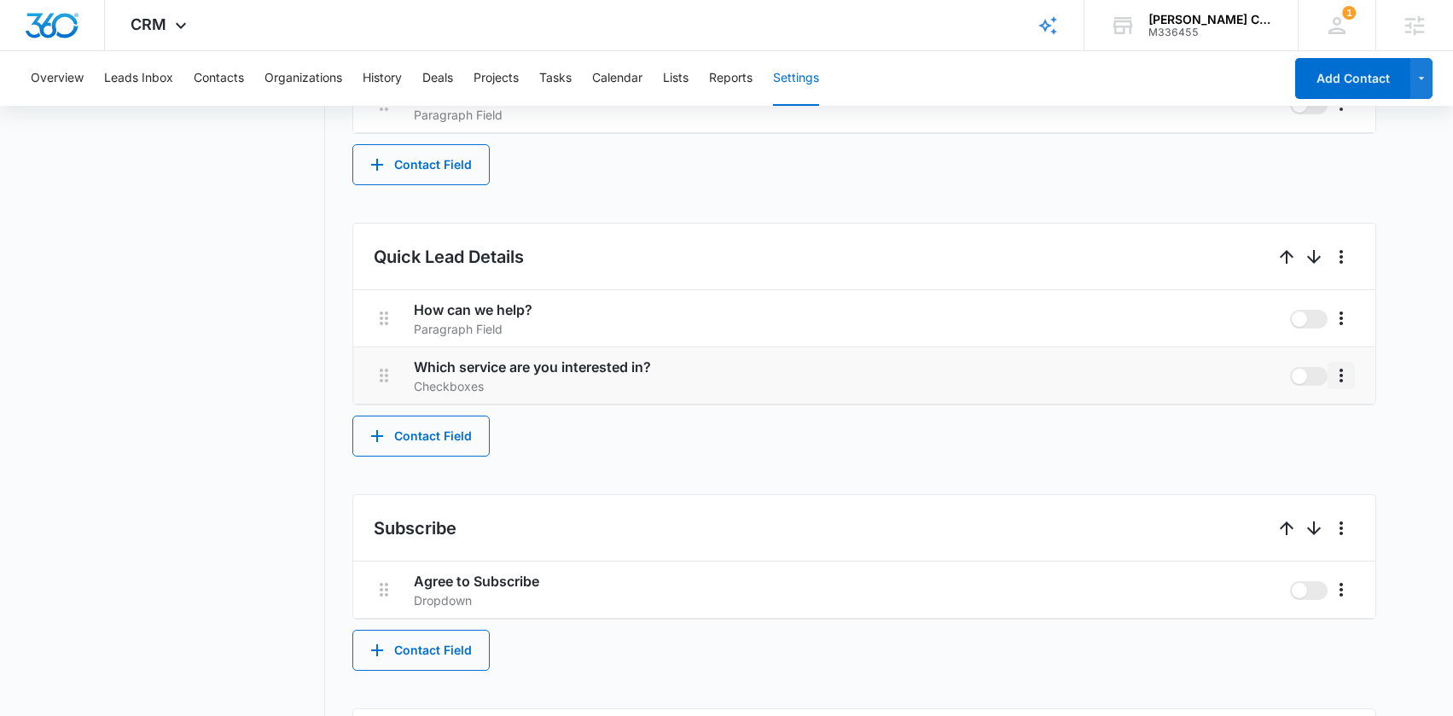
click at [1339, 381] on icon "More" at bounding box center [1341, 375] width 20 height 20
click at [1344, 422] on button "Edit" at bounding box center [1376, 423] width 97 height 26
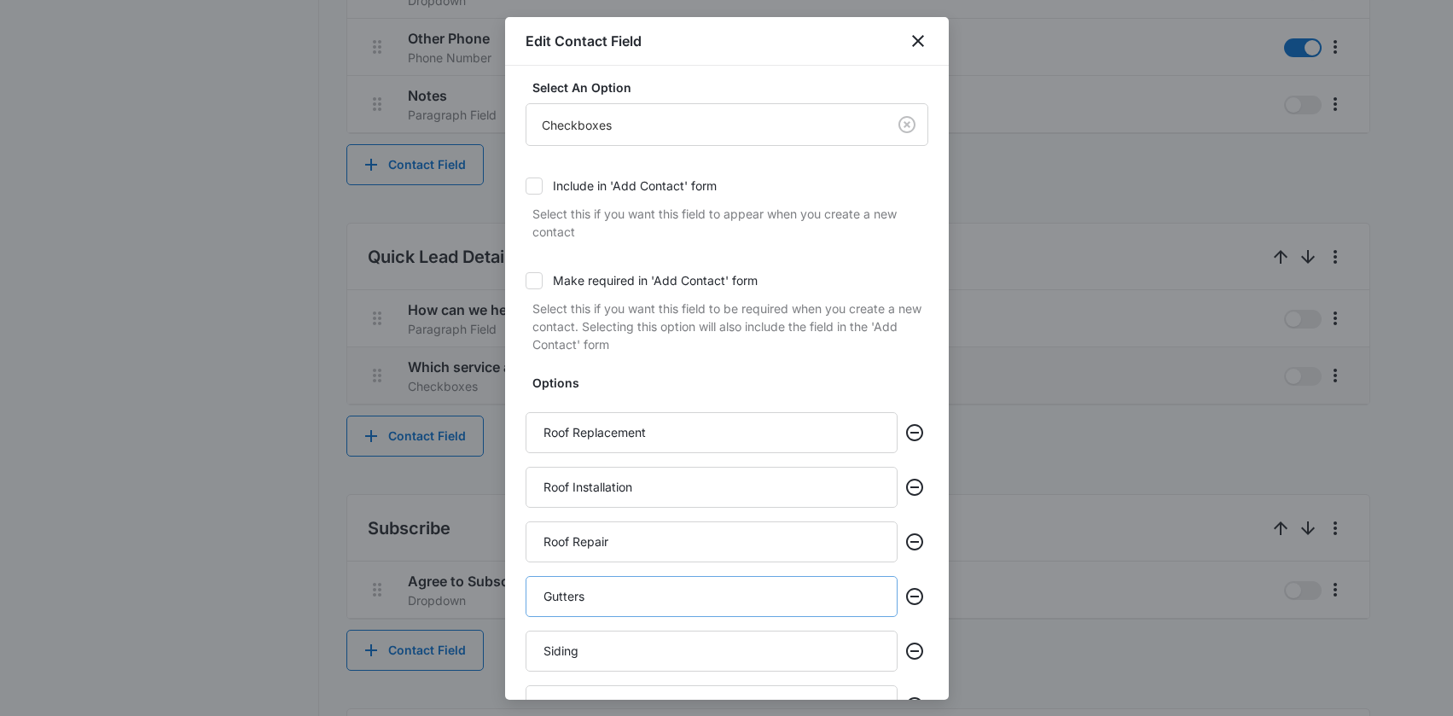
scroll to position [257, 0]
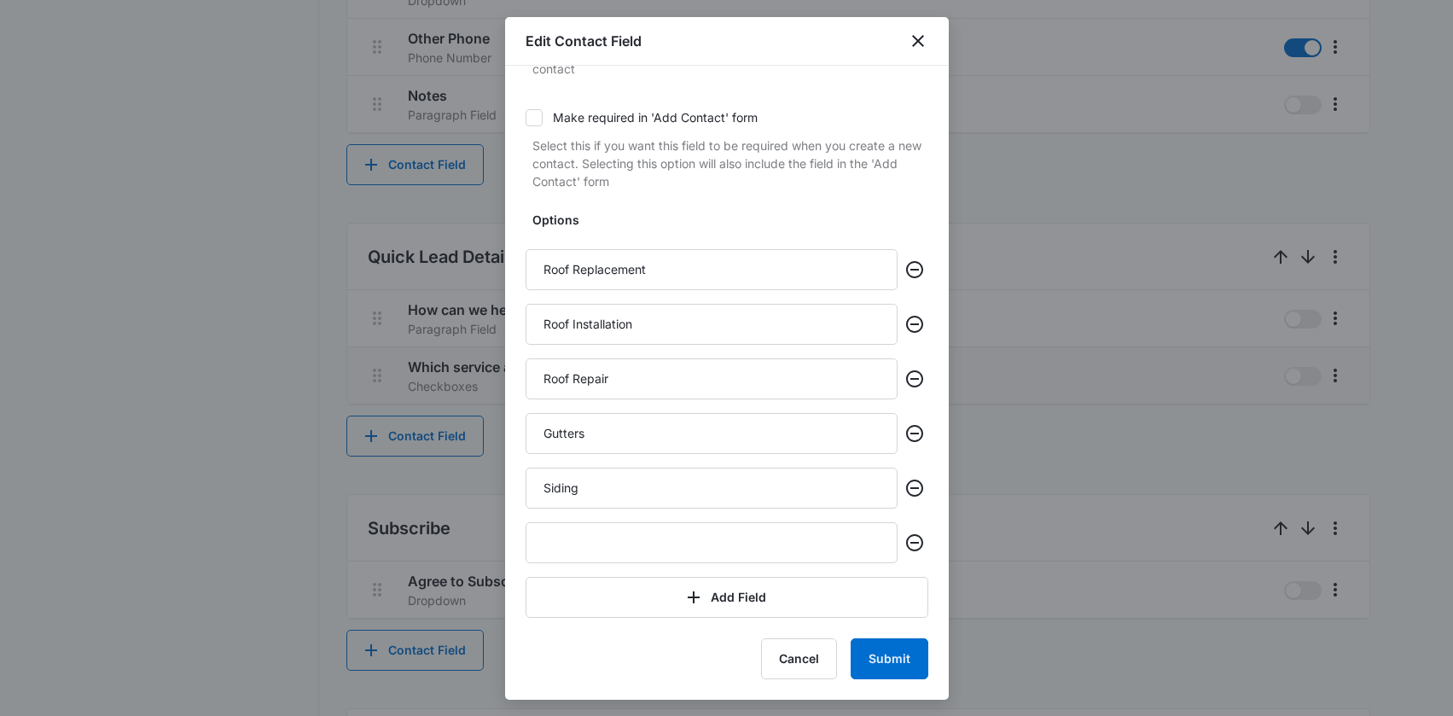
click at [623, 518] on div "Options Roof Replacement Roof Installation Roof Repair Gutters Siding Add Field" at bounding box center [727, 414] width 403 height 407
click at [631, 538] on input "text" at bounding box center [712, 542] width 372 height 41
type input "Additional Services"
click at [885, 659] on button "Submit" at bounding box center [890, 658] width 78 height 41
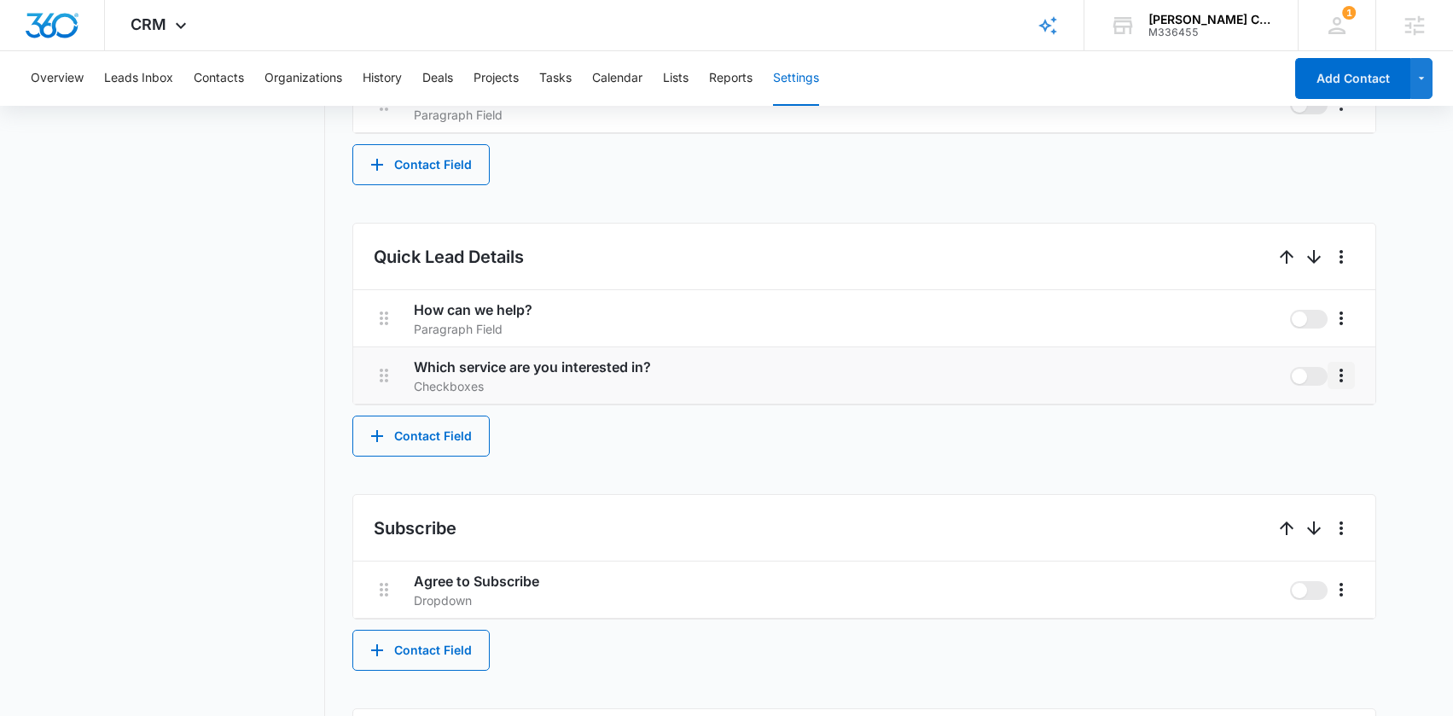
click at [1337, 381] on icon "More" at bounding box center [1341, 375] width 20 height 20
click at [1354, 417] on div "Edit" at bounding box center [1367, 423] width 36 height 12
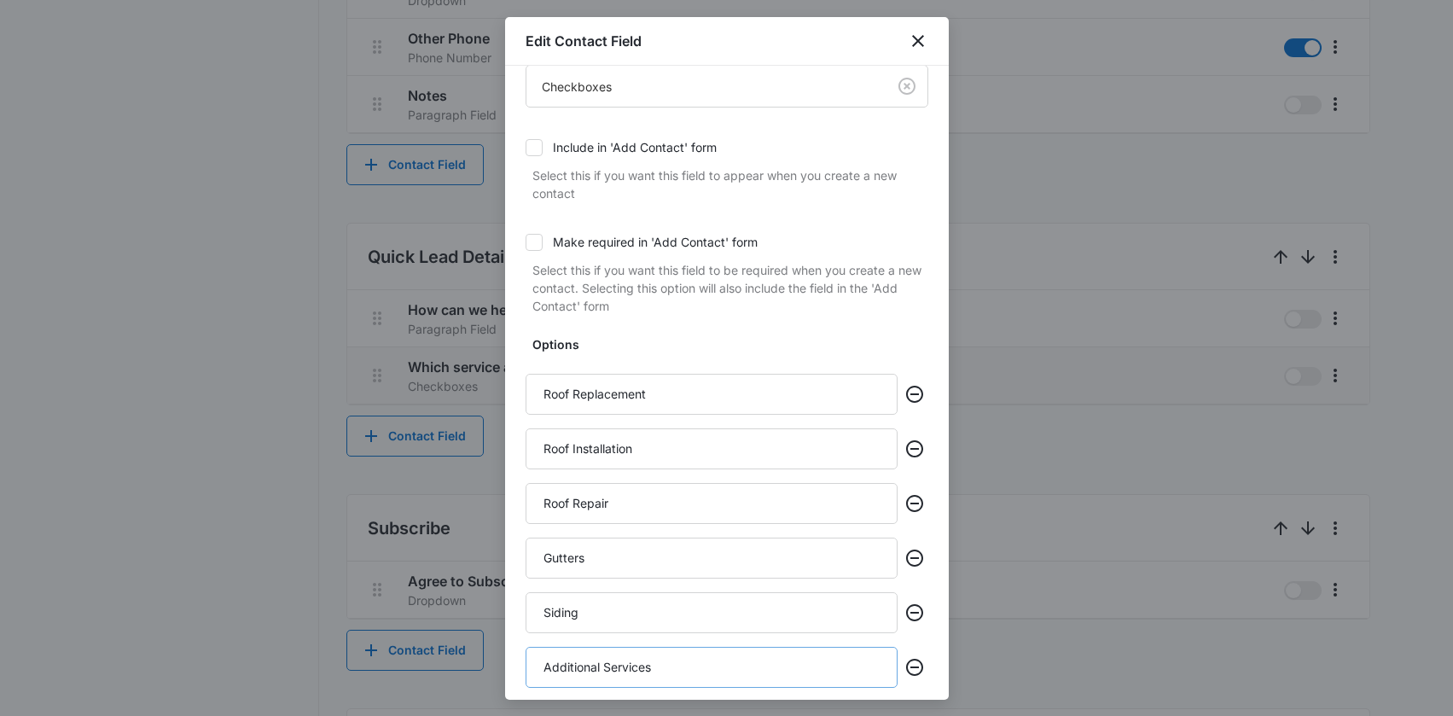
scroll to position [311, 0]
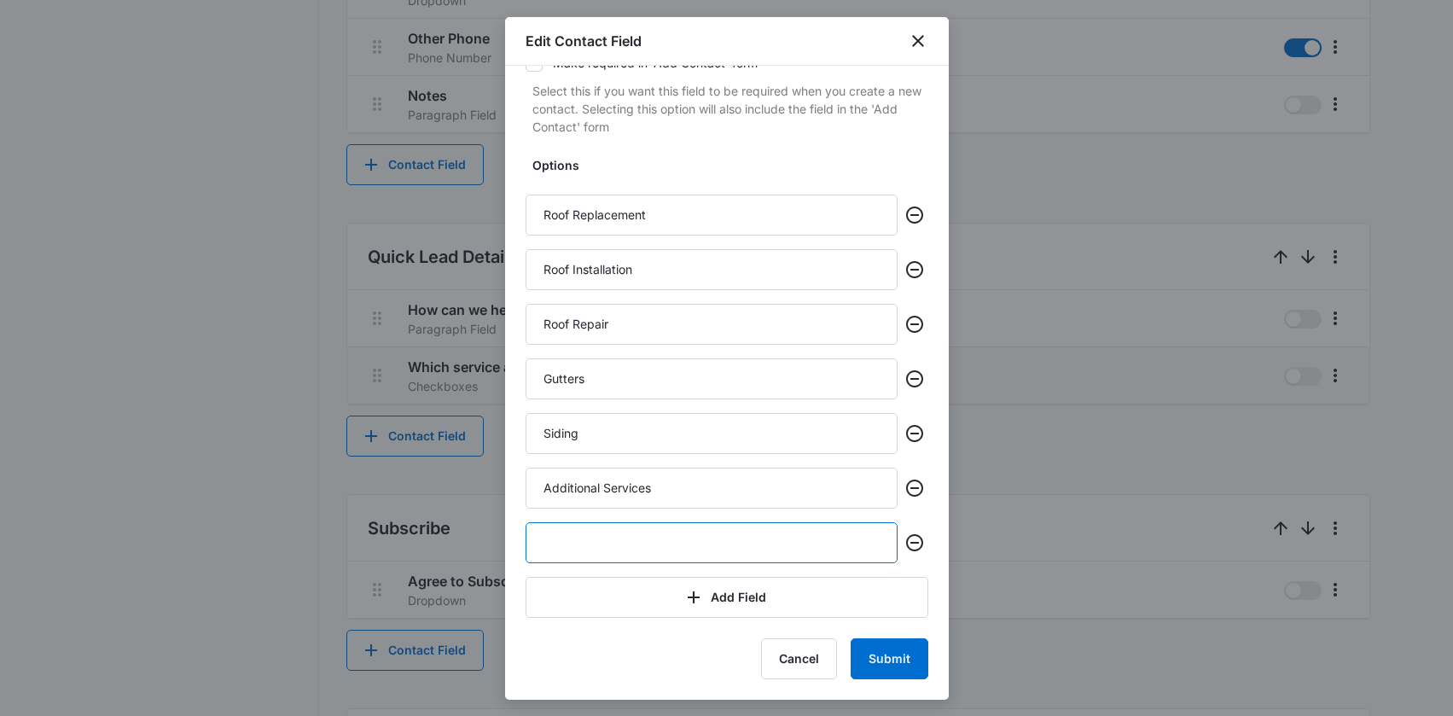
click at [590, 538] on input "text" at bounding box center [712, 542] width 372 height 41
click at [904, 485] on icon "Remove" at bounding box center [914, 488] width 20 height 20
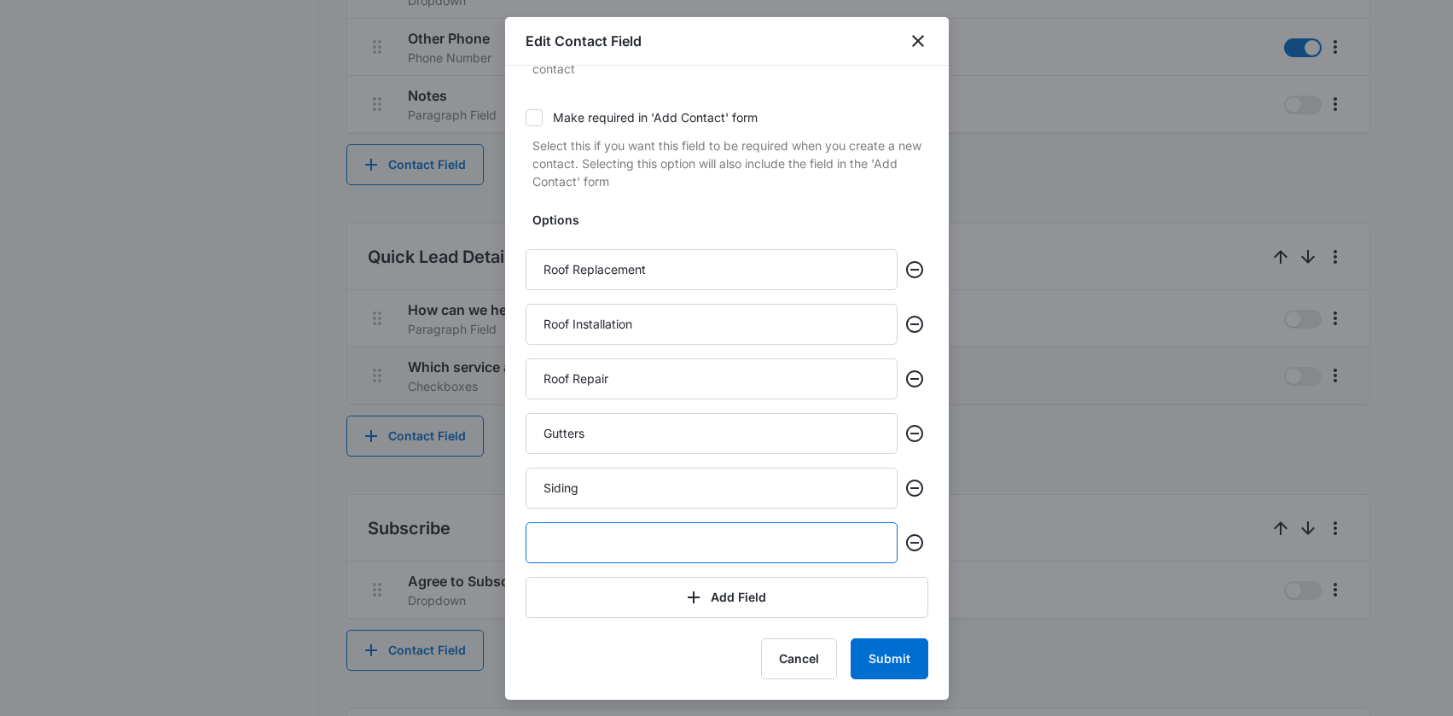
click at [636, 550] on input "text" at bounding box center [712, 542] width 372 height 41
type input "Storm Damage Repair / Replacement"
click at [869, 653] on button "Submit" at bounding box center [890, 658] width 78 height 41
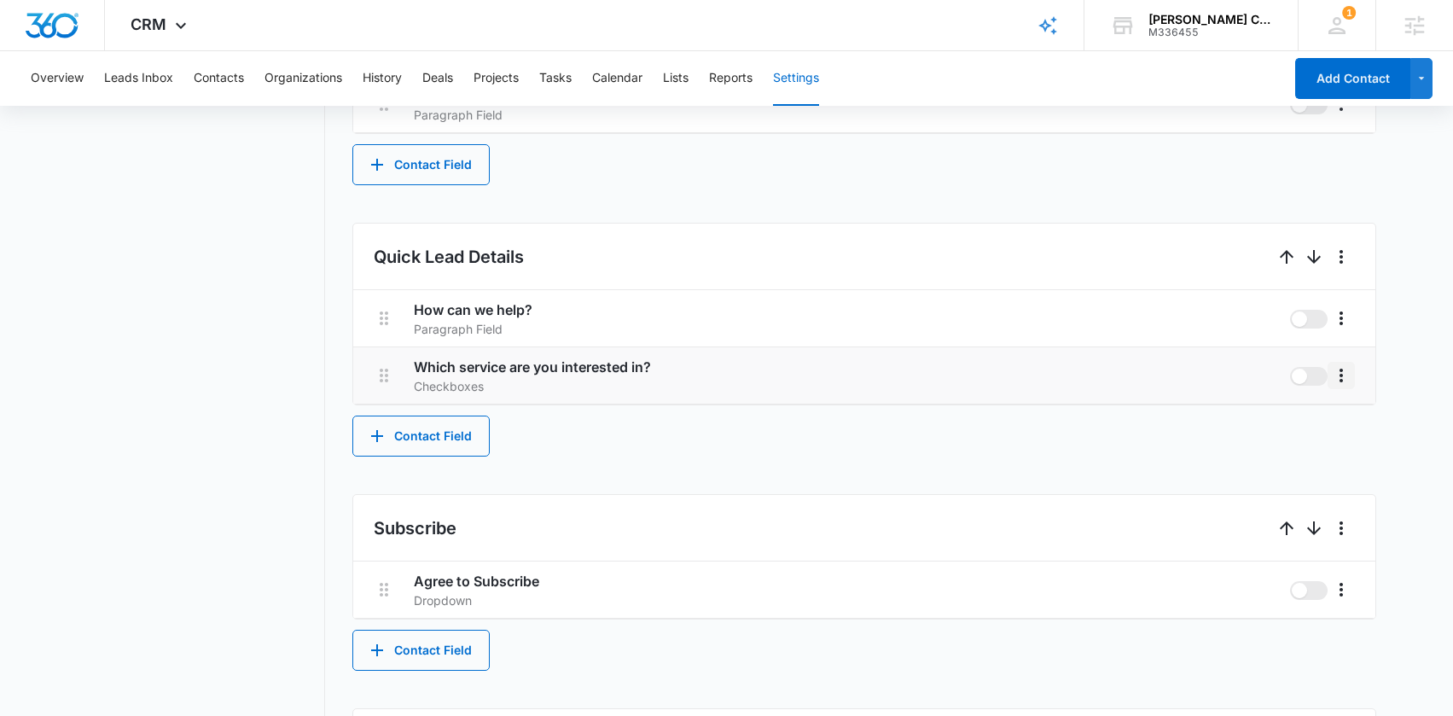
click at [1343, 379] on icon "More" at bounding box center [1341, 375] width 20 height 20
click at [1342, 420] on button "Edit" at bounding box center [1376, 423] width 97 height 26
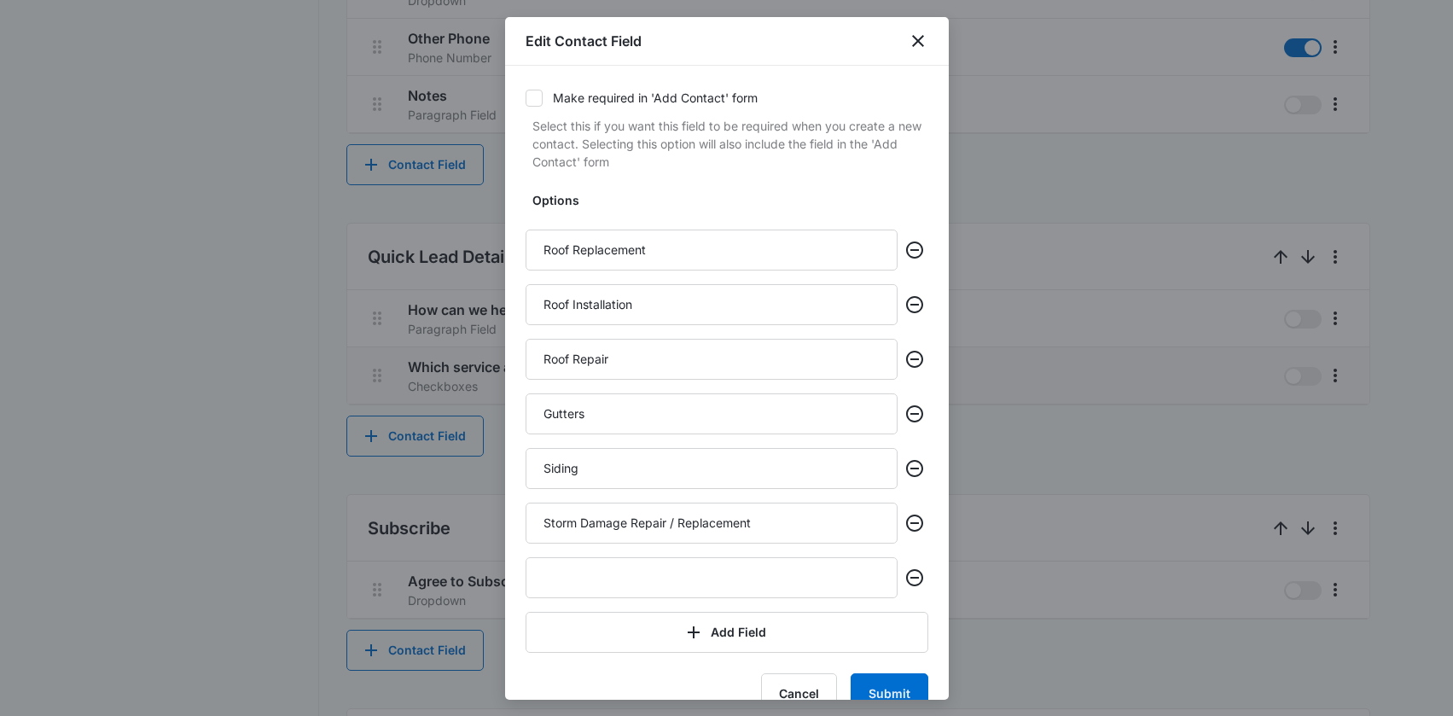
scroll to position [311, 0]
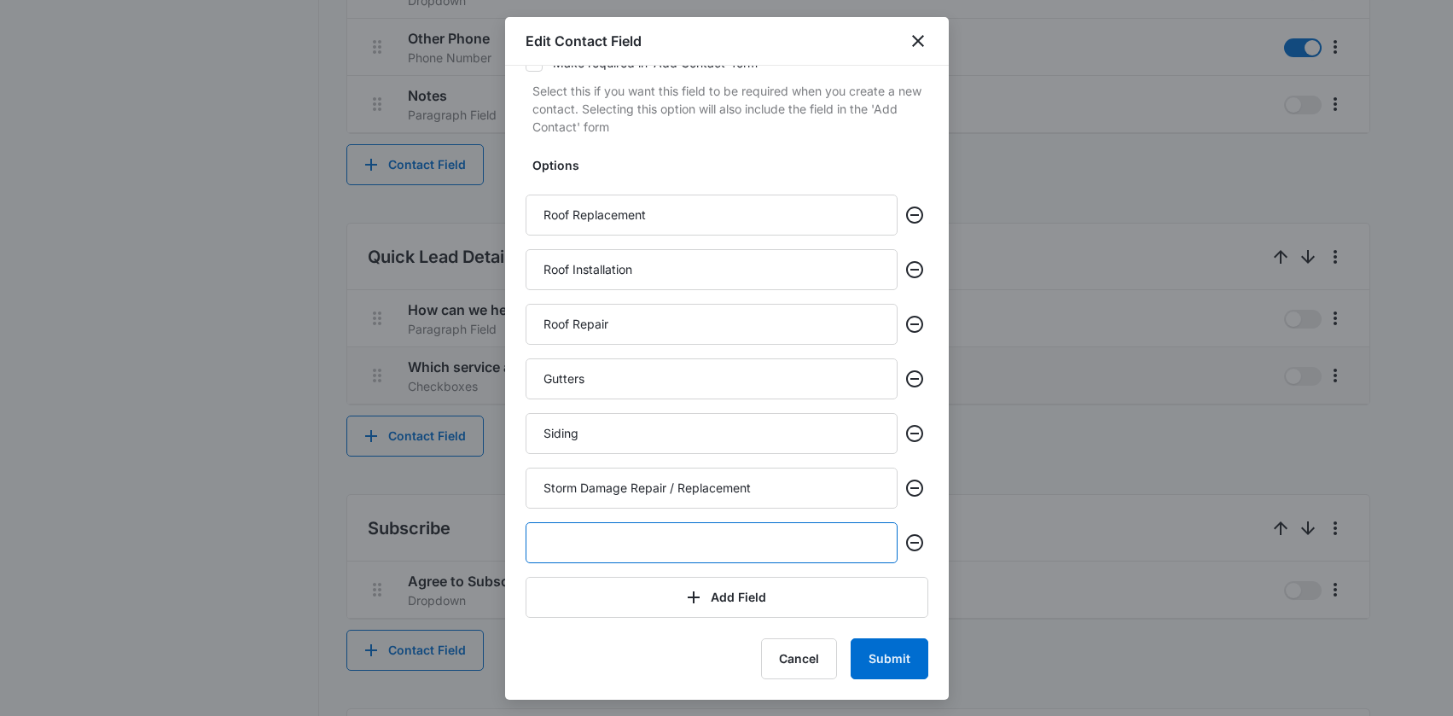
click at [624, 554] on input "text" at bounding box center [712, 542] width 372 height 41
type input "Additional Services"
click at [908, 660] on button "Submit" at bounding box center [890, 658] width 78 height 41
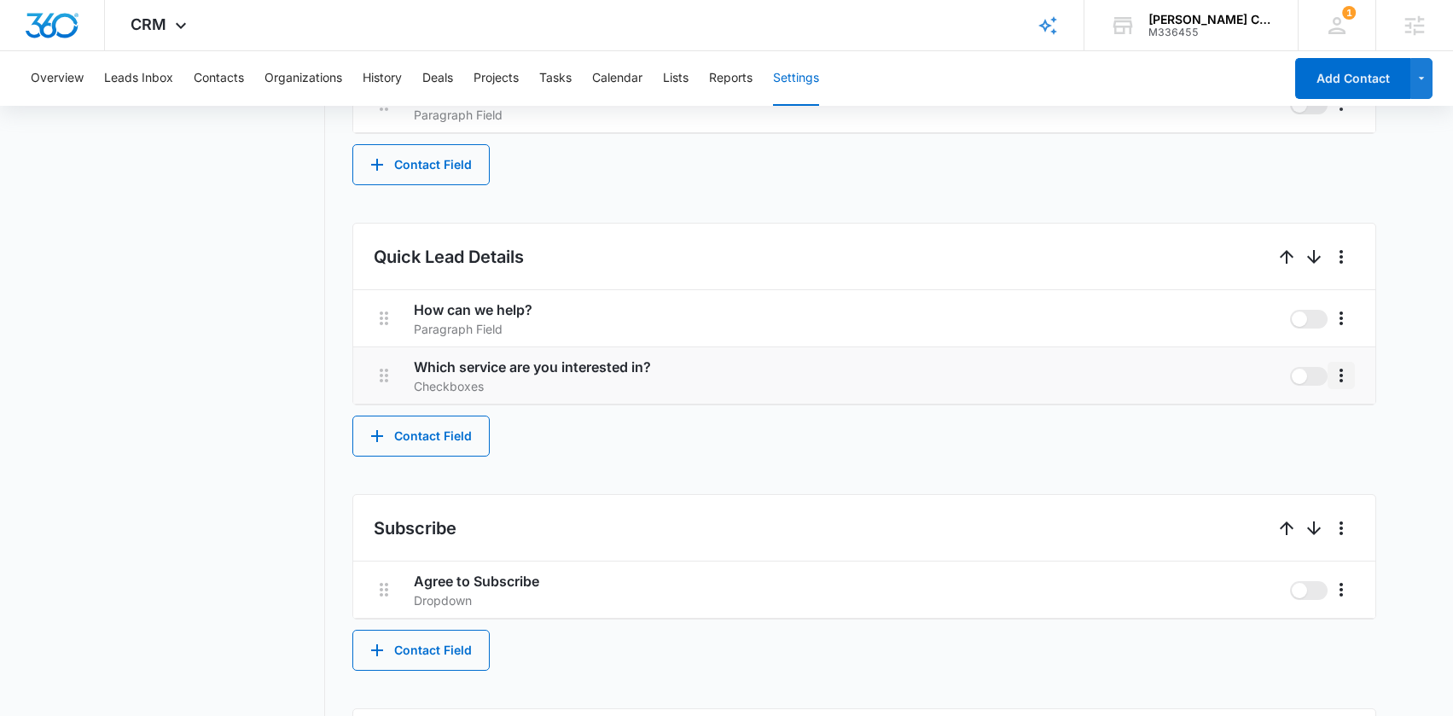
click at [1345, 377] on icon "More" at bounding box center [1341, 375] width 20 height 20
click at [1357, 427] on div "Edit" at bounding box center [1367, 423] width 36 height 12
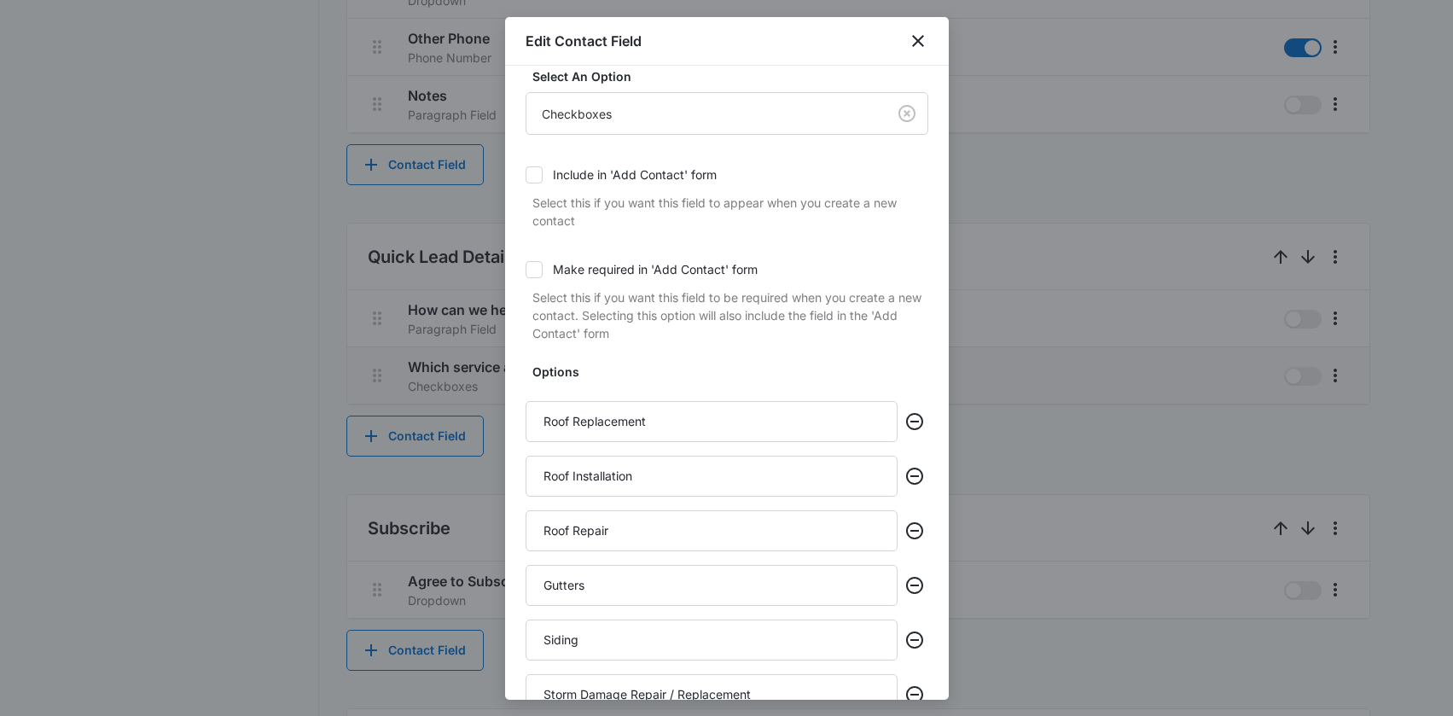
scroll to position [366, 0]
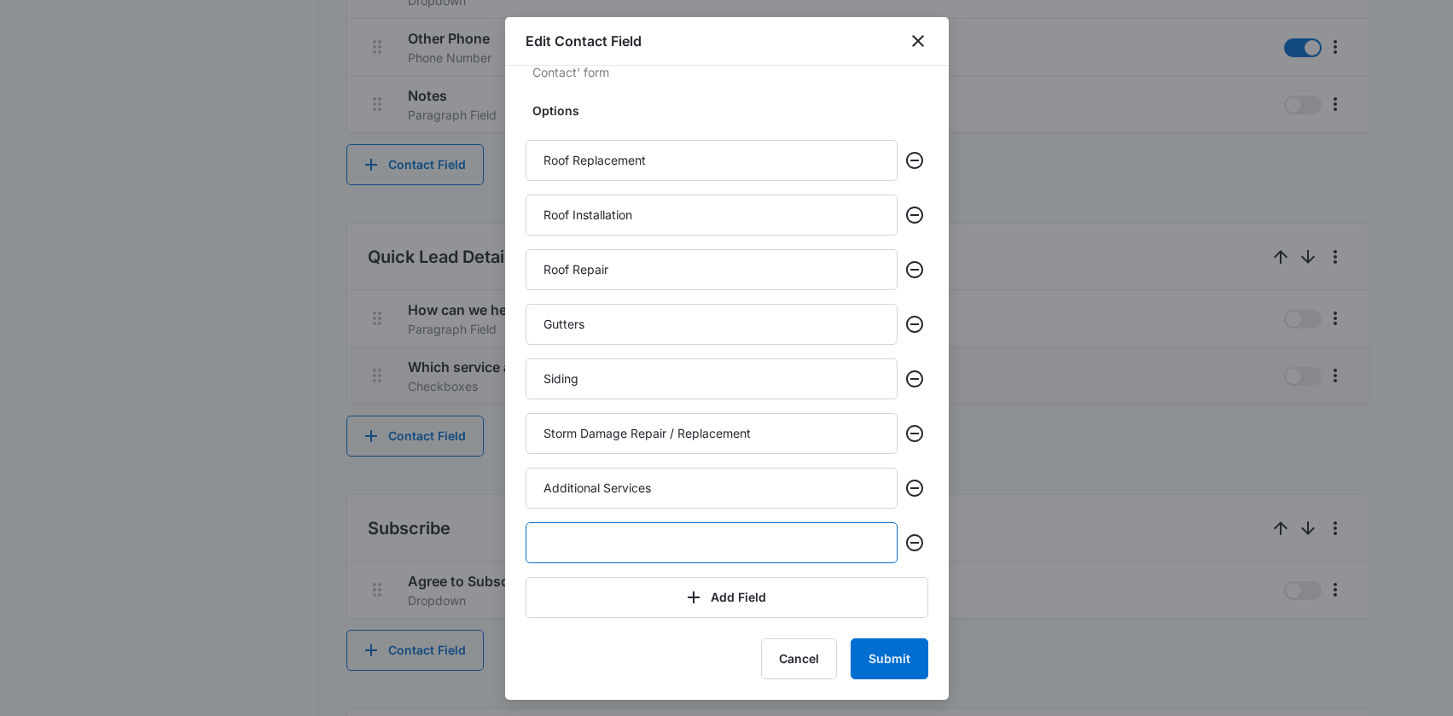
click at [619, 558] on input "text" at bounding box center [712, 542] width 372 height 41
type input "General Inquiry"
click at [852, 645] on button "Submit" at bounding box center [890, 658] width 78 height 41
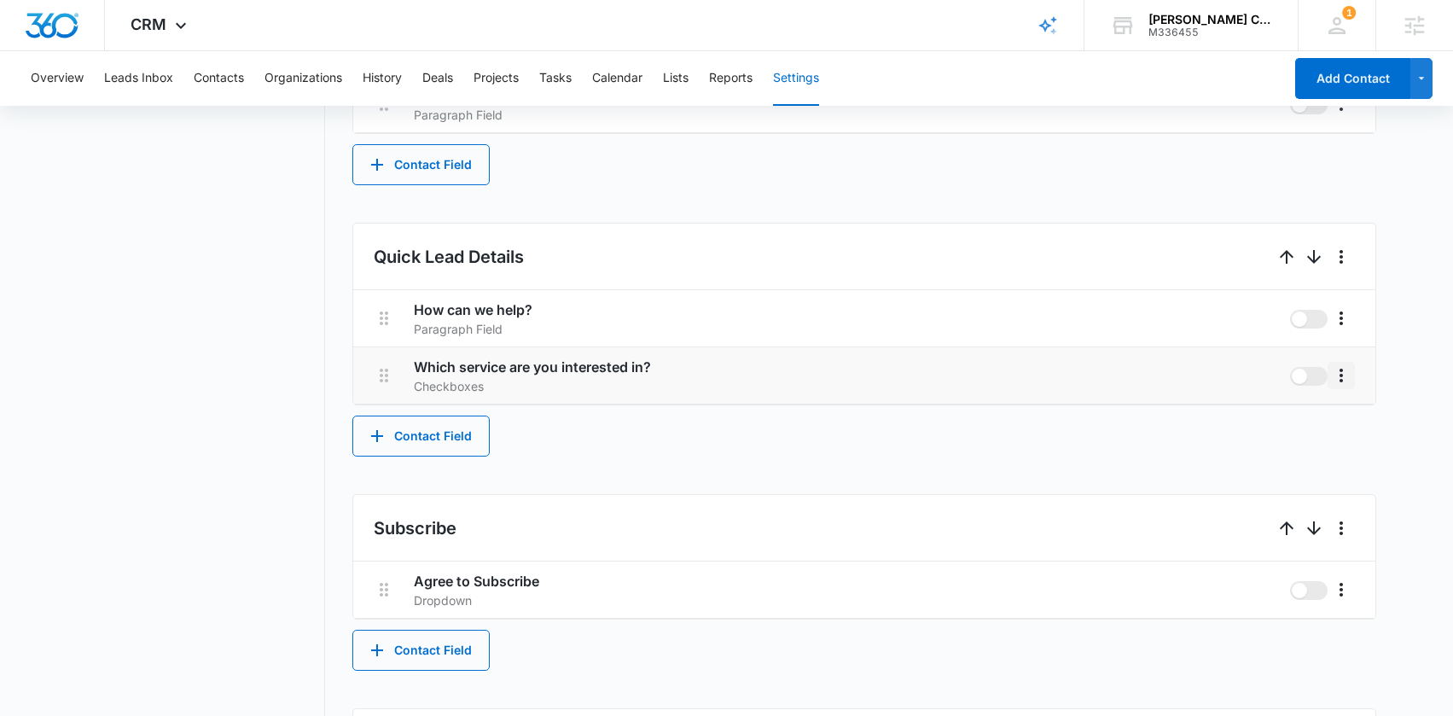
click at [1342, 384] on icon "More" at bounding box center [1341, 375] width 20 height 20
click at [1344, 417] on button "Edit" at bounding box center [1376, 423] width 97 height 26
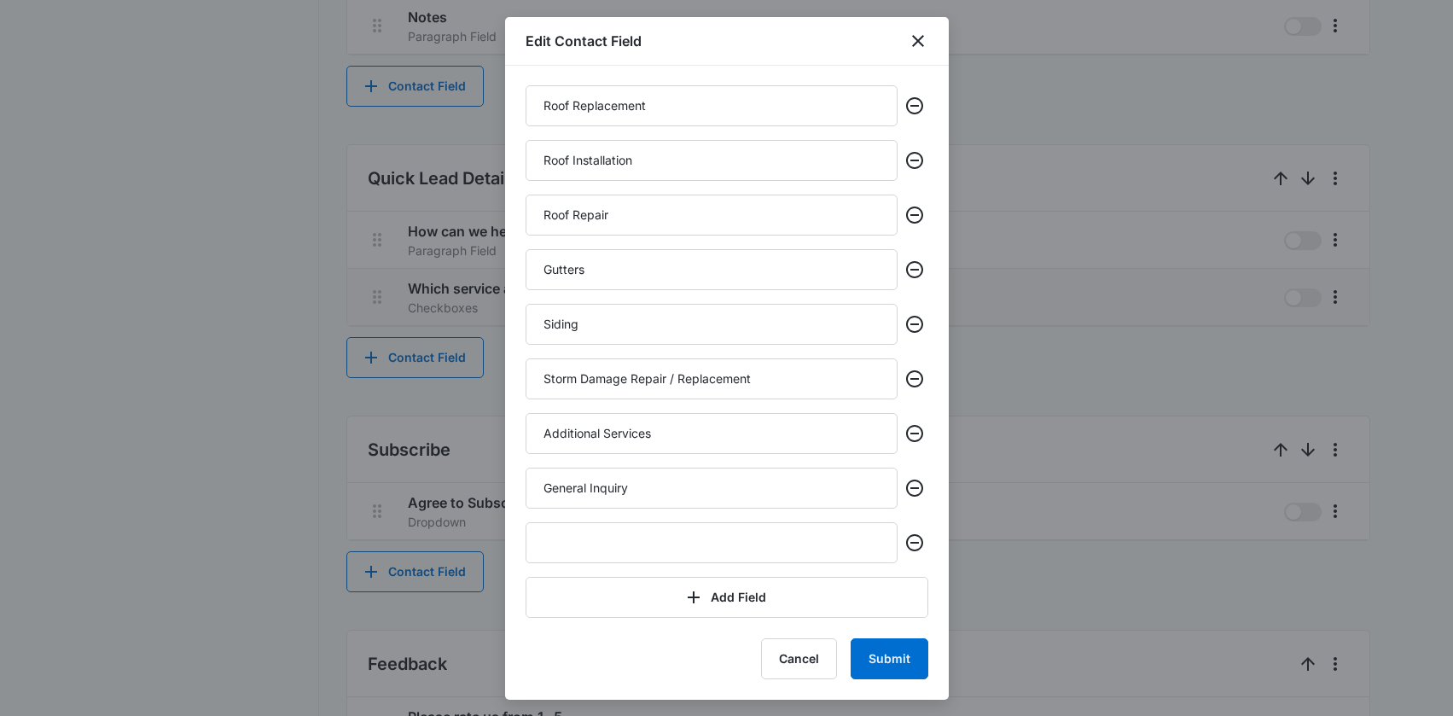
scroll to position [1083, 0]
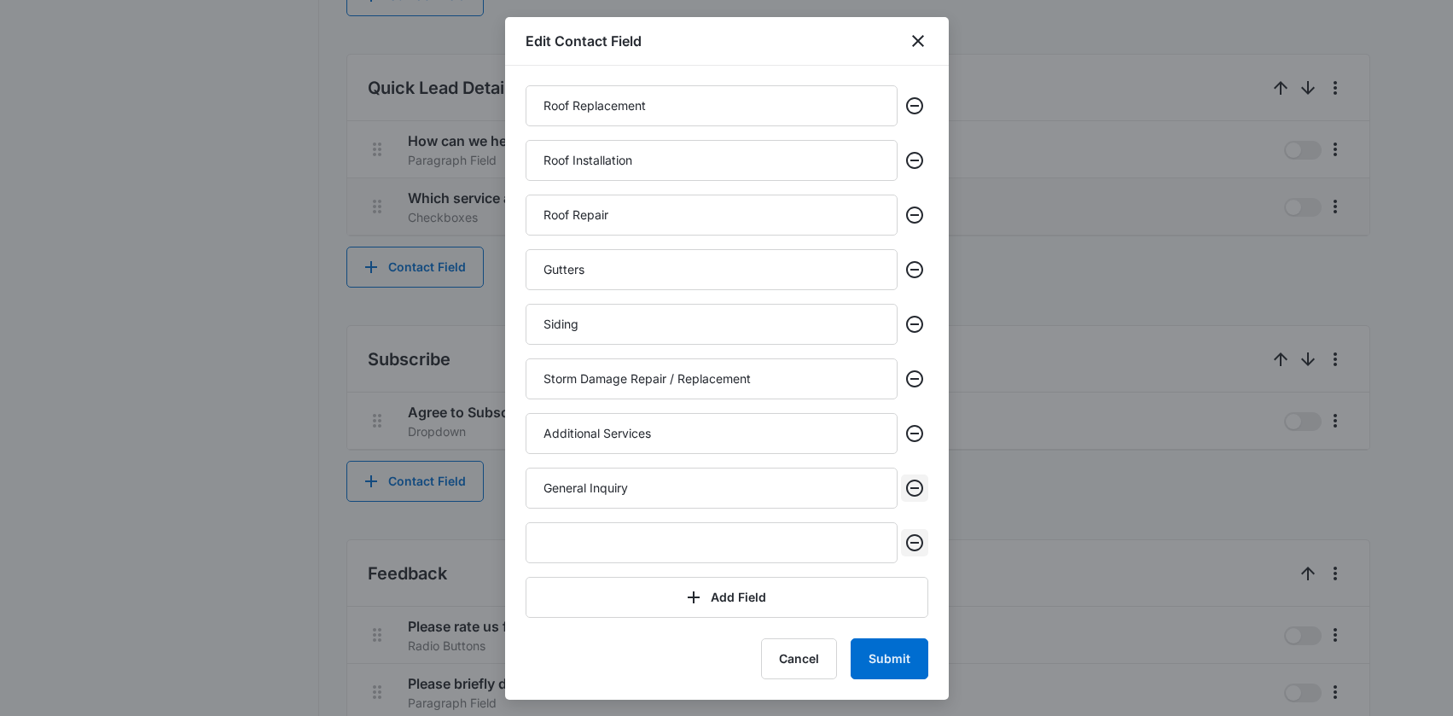
click at [904, 545] on icon "Remove" at bounding box center [914, 542] width 20 height 20
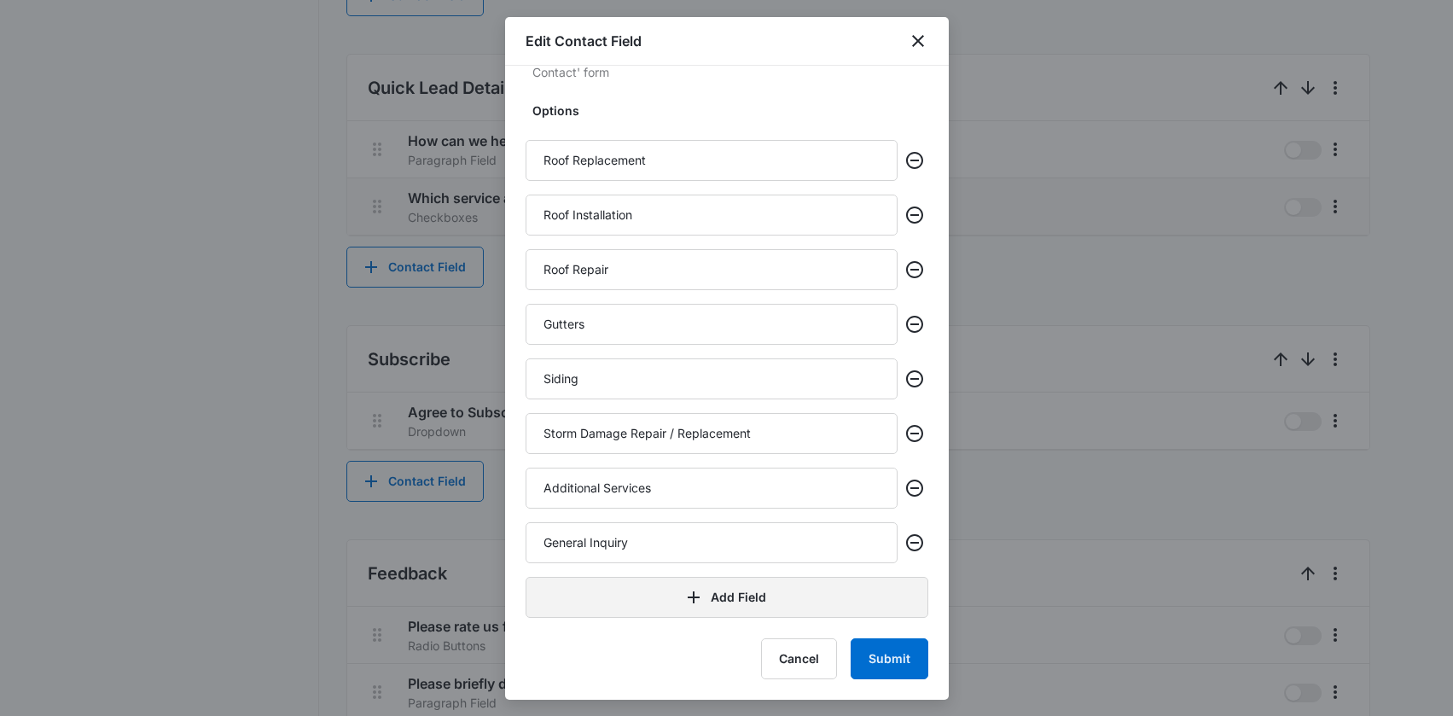
scroll to position [366, 0]
click at [784, 660] on button "Cancel" at bounding box center [799, 658] width 76 height 41
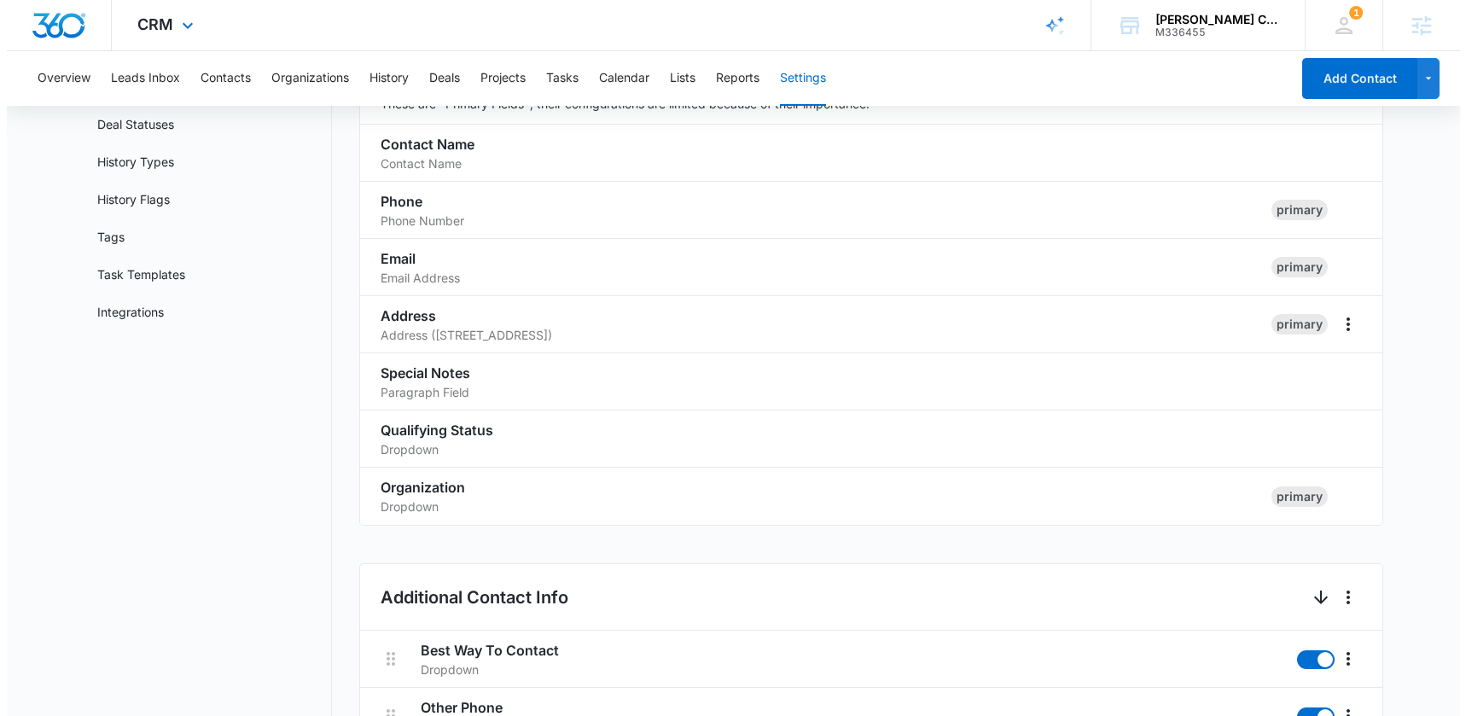
scroll to position [0, 0]
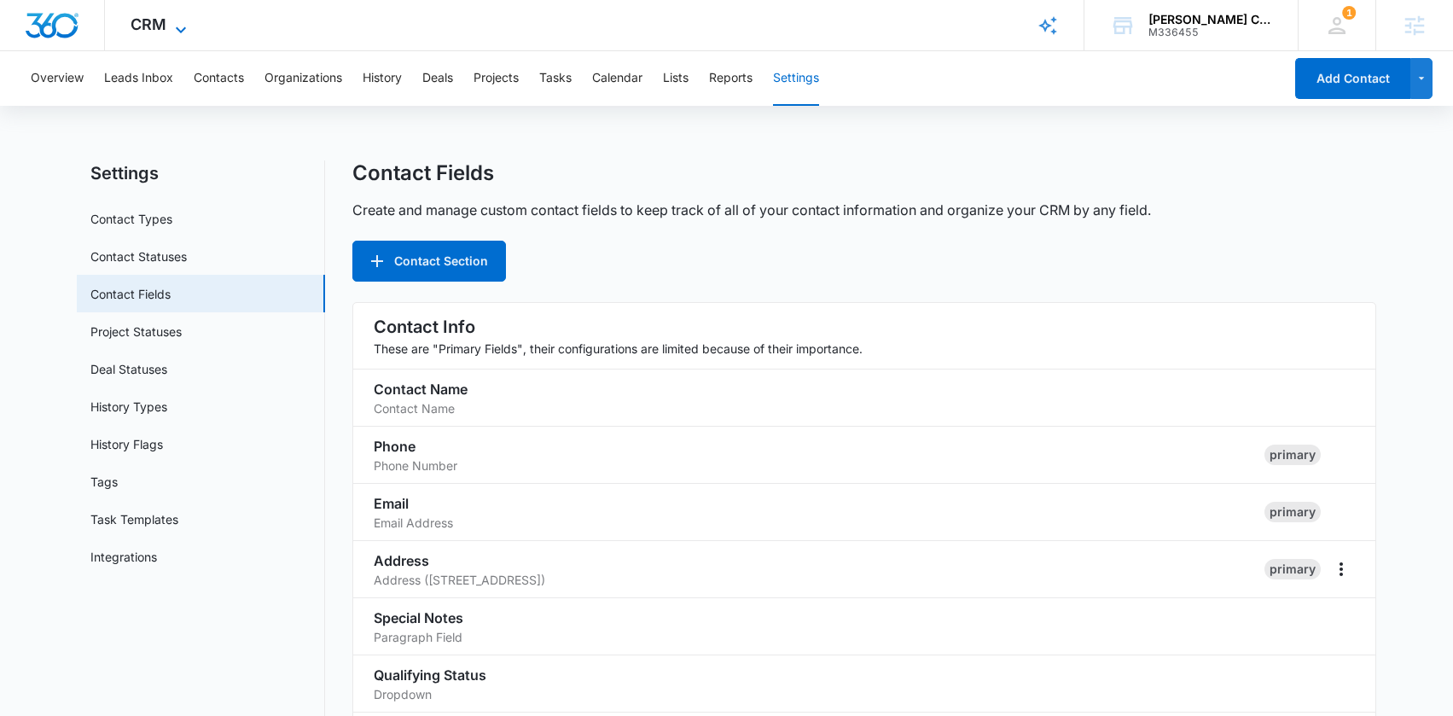
click at [160, 18] on span "CRM" at bounding box center [149, 24] width 36 height 18
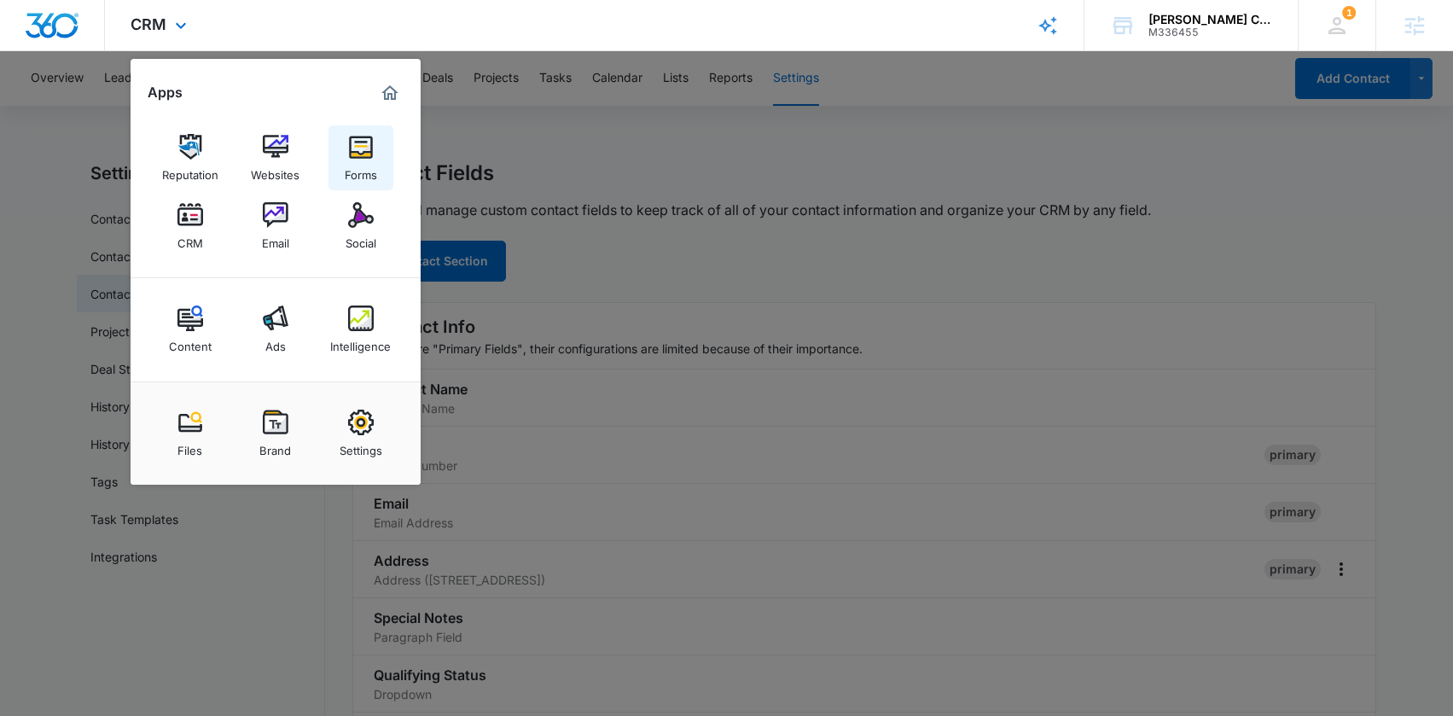
click at [353, 142] on img at bounding box center [361, 147] width 26 height 26
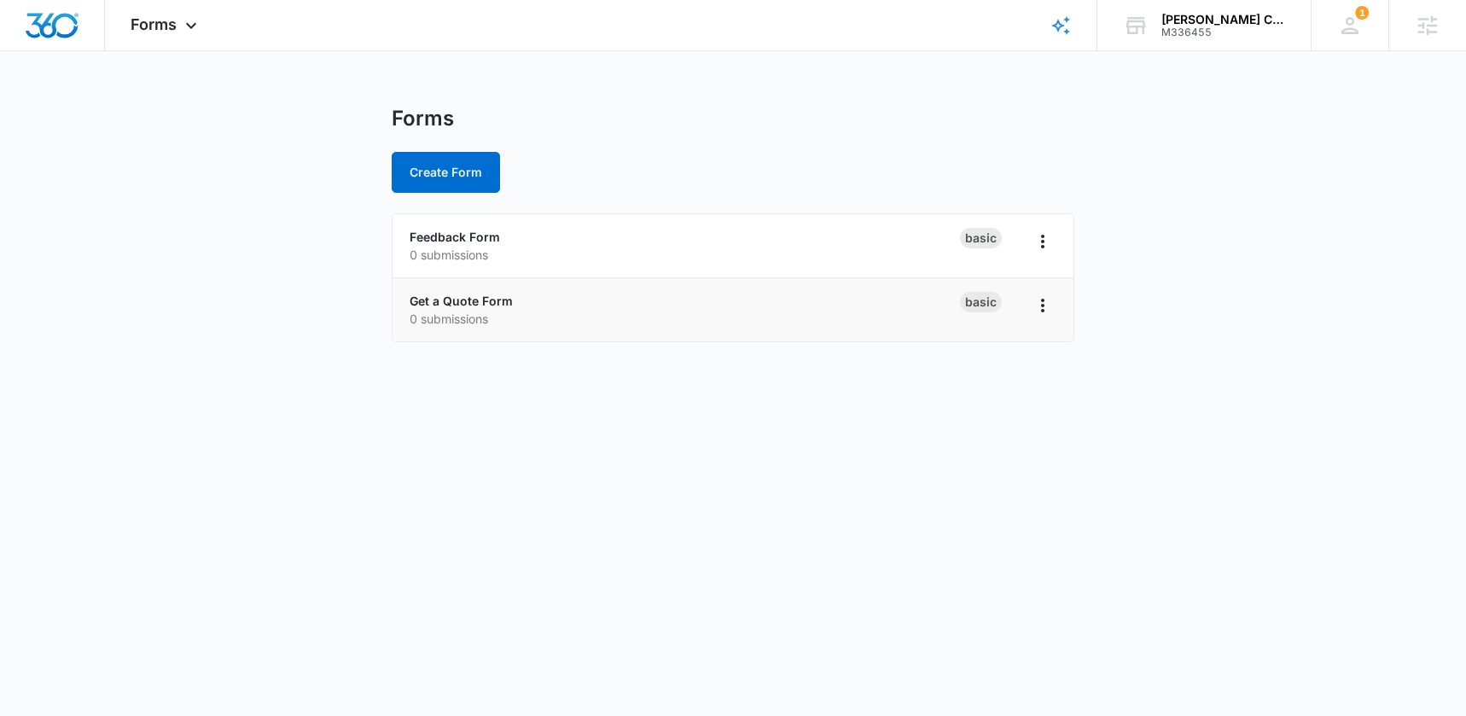
click at [460, 288] on li "Get a Quote Form 0 submissions Basic" at bounding box center [732, 309] width 681 height 63
click at [458, 304] on link "Get a Quote Form" at bounding box center [461, 301] width 103 height 15
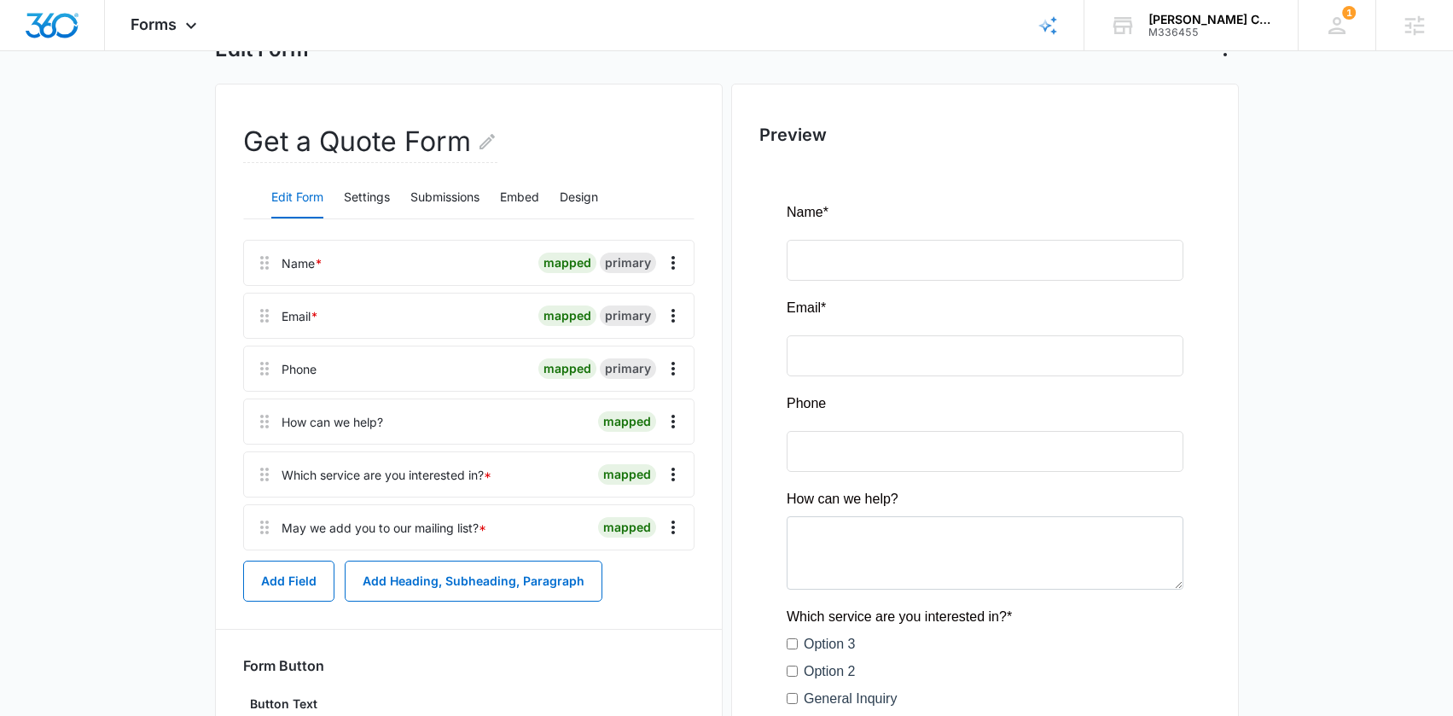
scroll to position [324, 0]
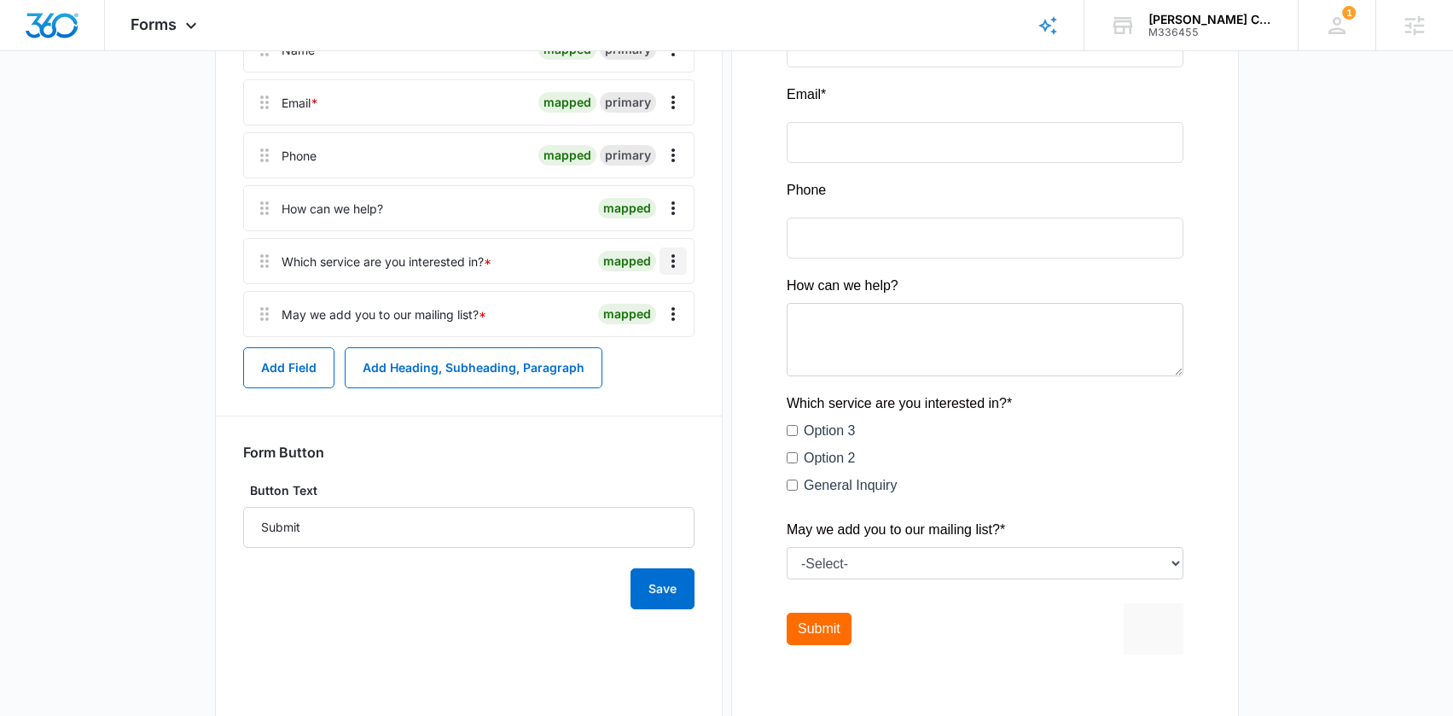
click at [677, 264] on icon "Overflow Menu" at bounding box center [673, 261] width 20 height 20
click at [646, 304] on button "Edit" at bounding box center [637, 309] width 97 height 26
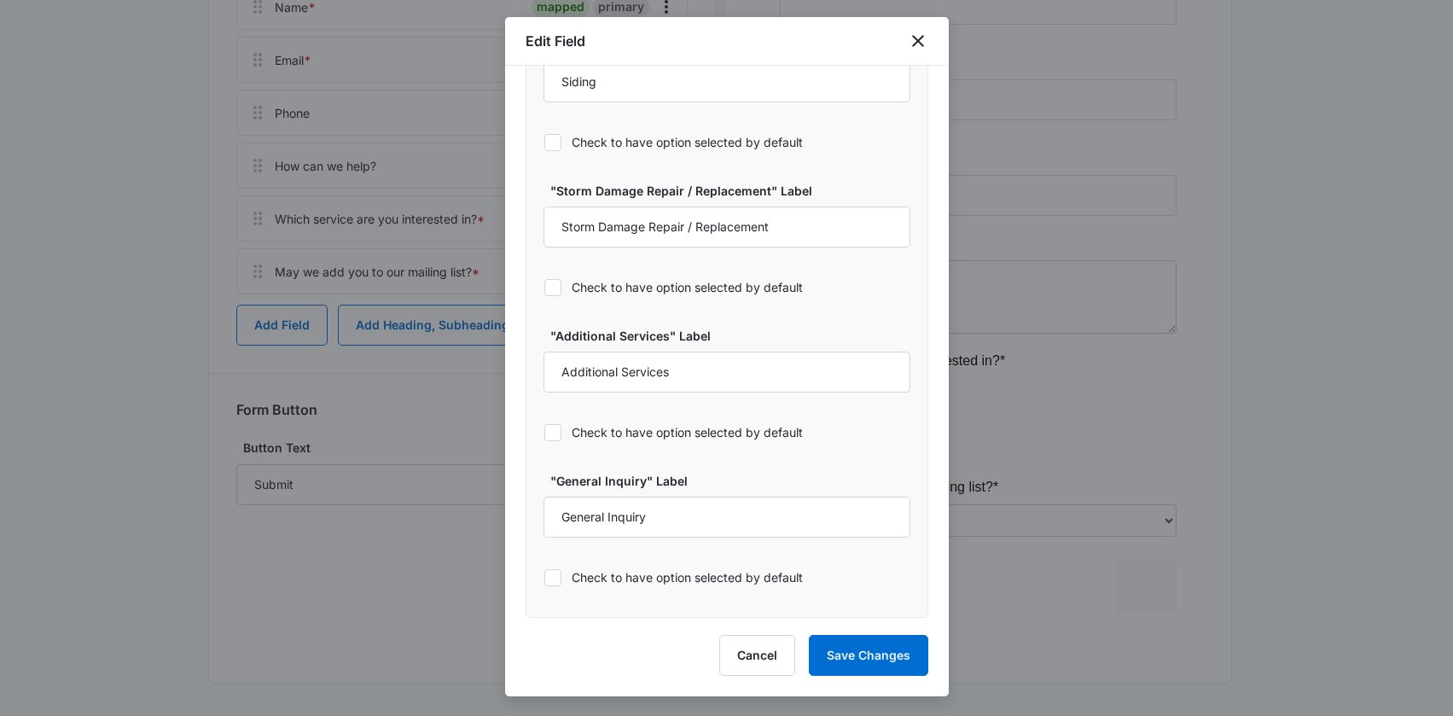
scroll to position [369, 0]
click at [888, 642] on button "Save Changes" at bounding box center [868, 655] width 119 height 41
select select "350"
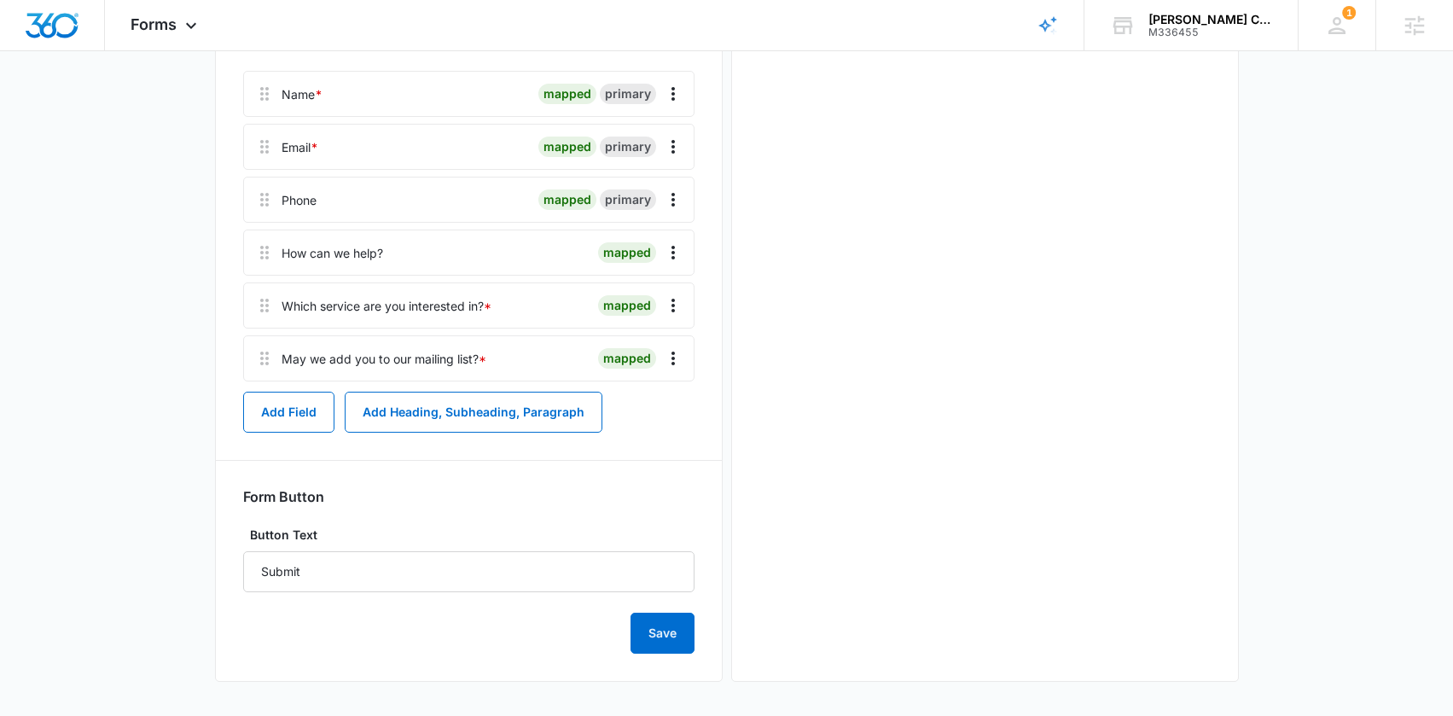
scroll to position [0, 0]
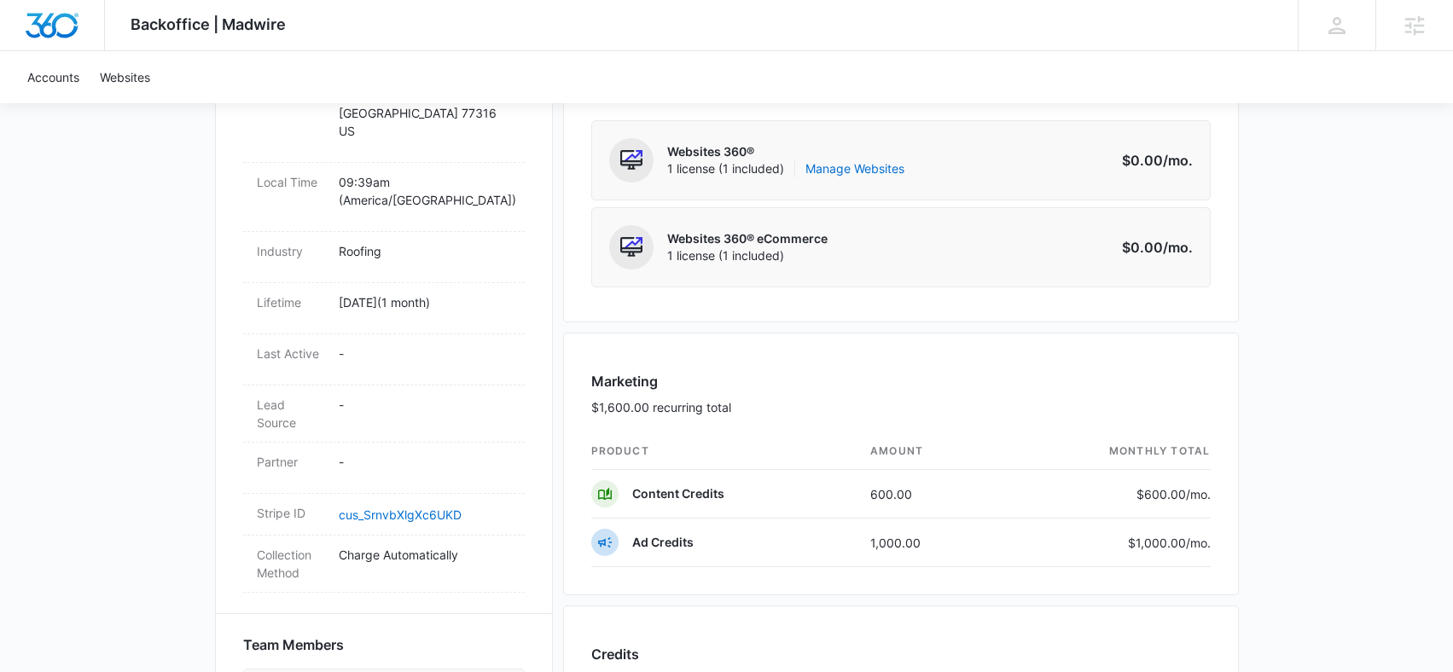
scroll to position [672, 0]
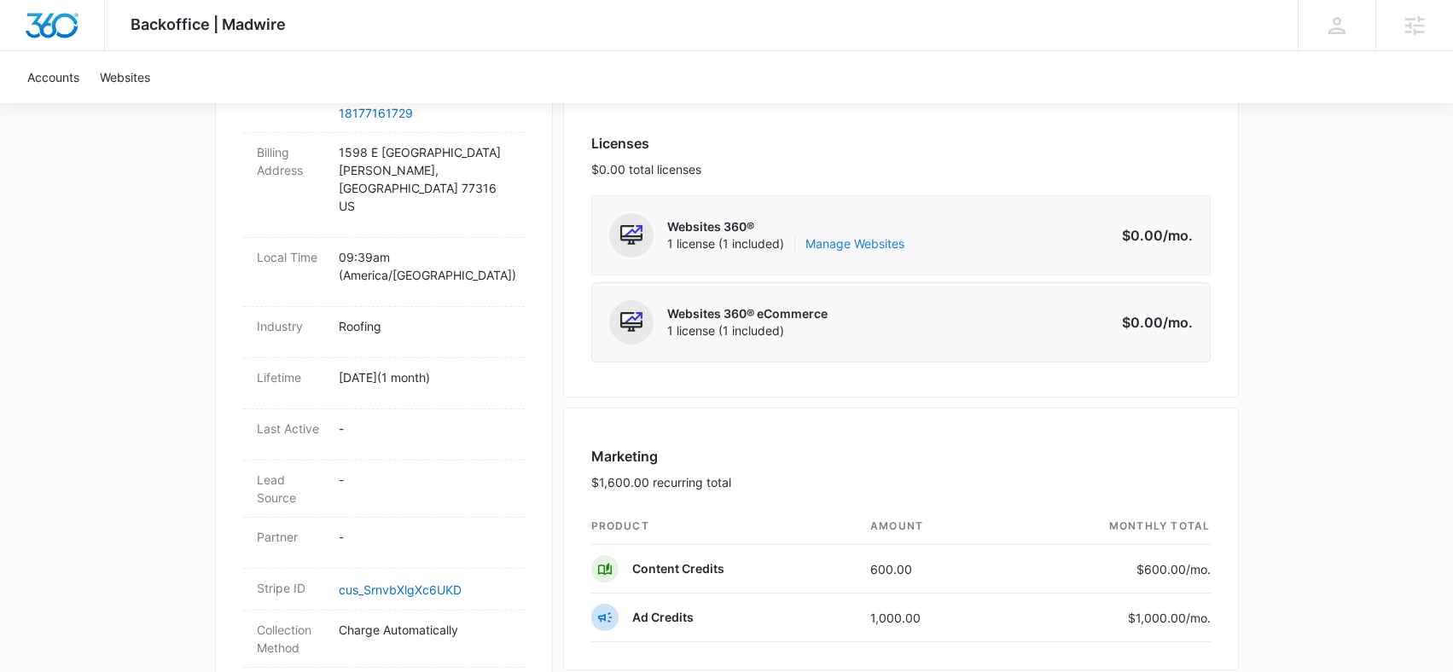
click at [833, 243] on link "Manage Websites" at bounding box center [854, 243] width 99 height 17
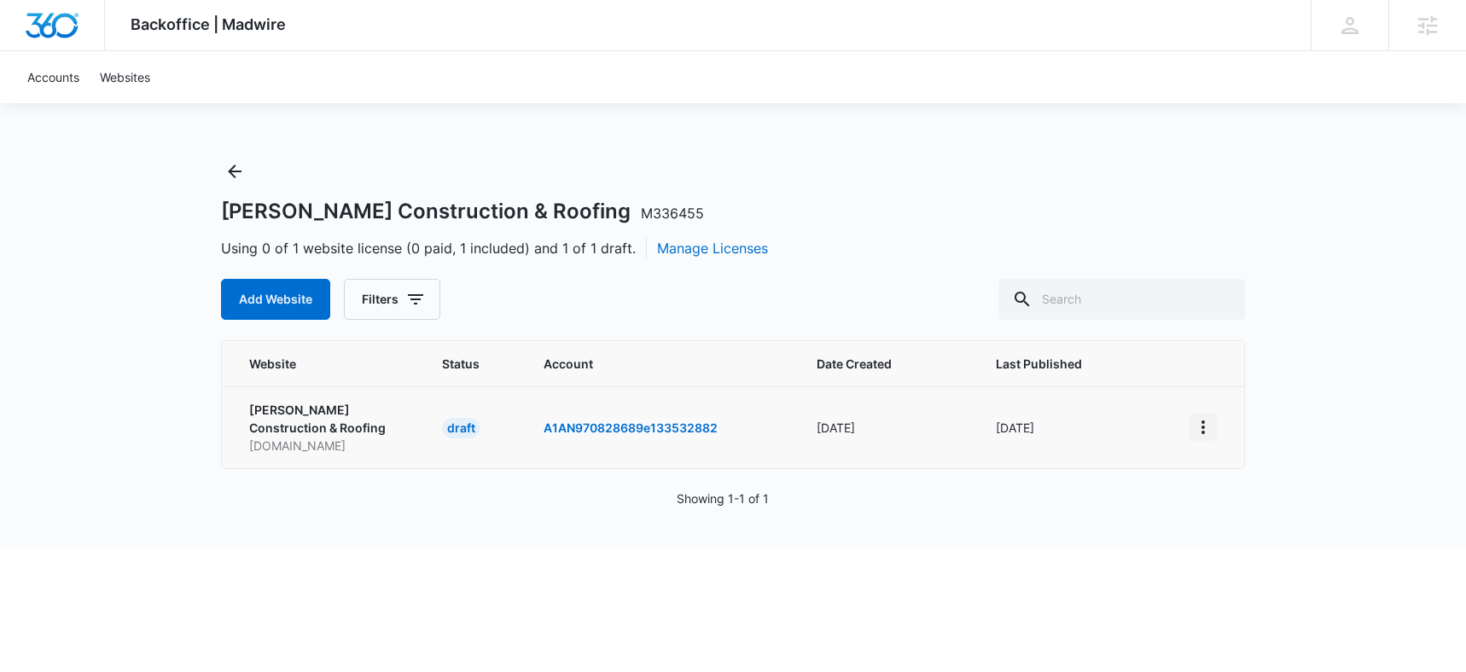
click at [1204, 430] on icon "View More" at bounding box center [1203, 427] width 20 height 20
click at [1211, 546] on div "Activate Draft" at bounding box center [1262, 552] width 102 height 12
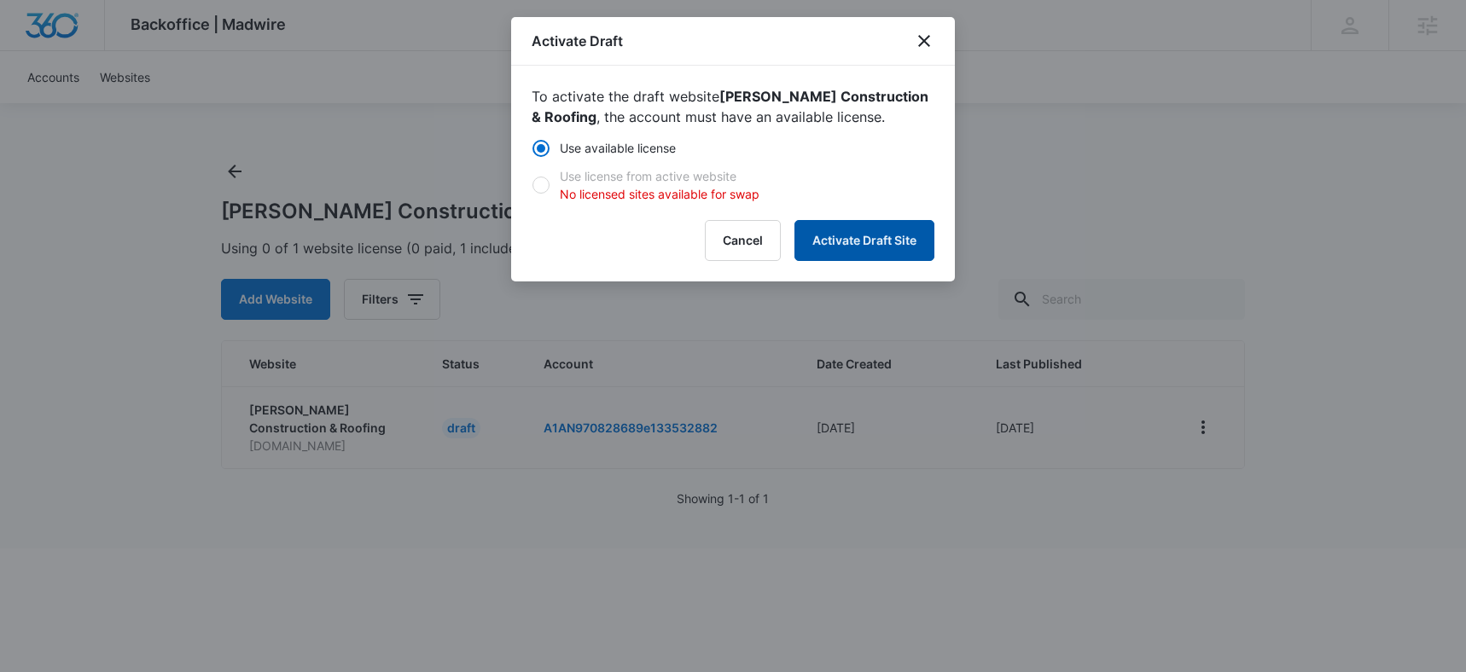
click at [863, 235] on button "Activate Draft Site" at bounding box center [864, 240] width 140 height 41
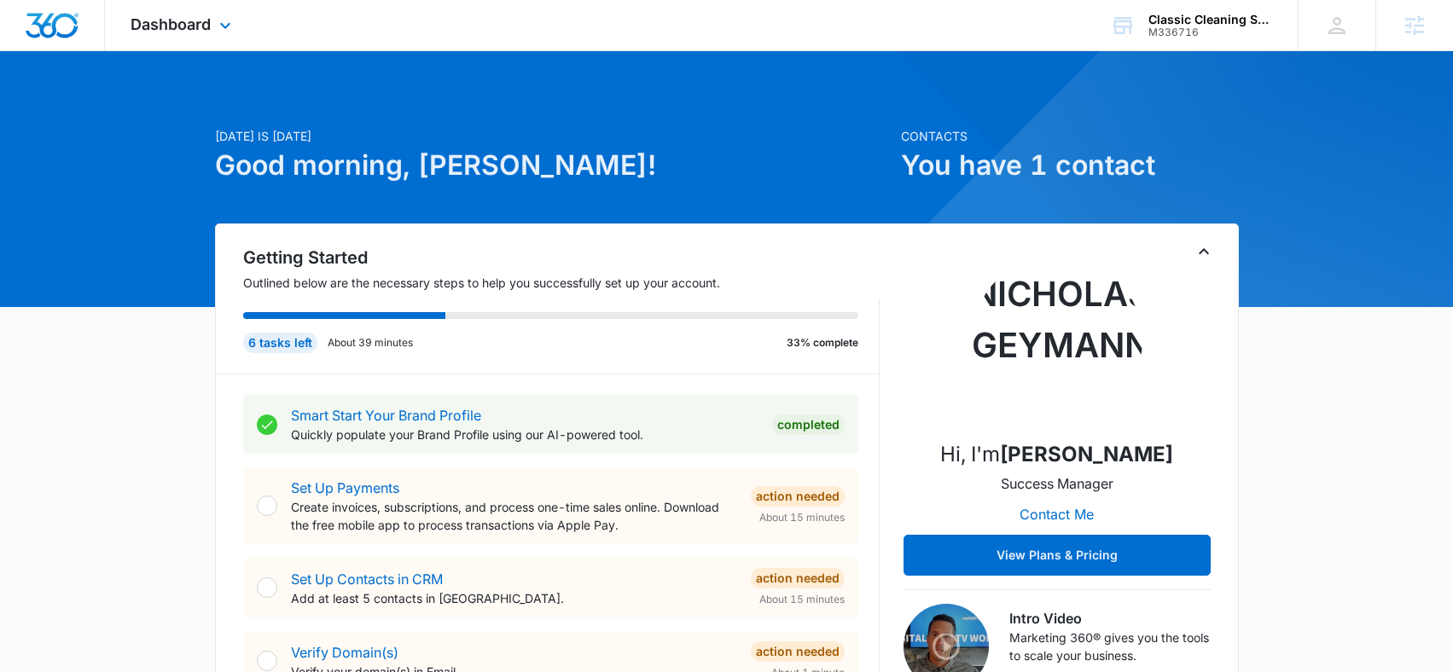
click at [224, 17] on div "Dashboard Apps Reputation Websites Forms CRM Email Social Content Ads Intellige…" at bounding box center [183, 25] width 156 height 50
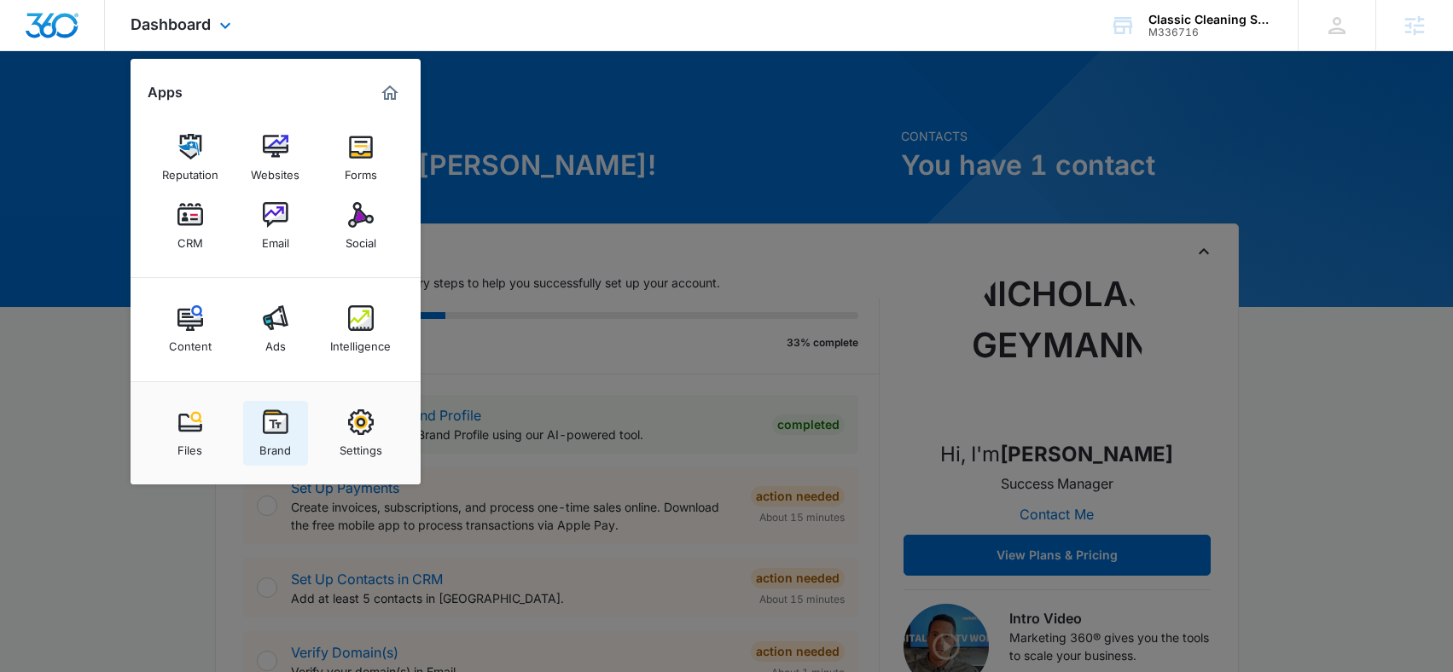
click at [282, 423] on img at bounding box center [276, 423] width 26 height 26
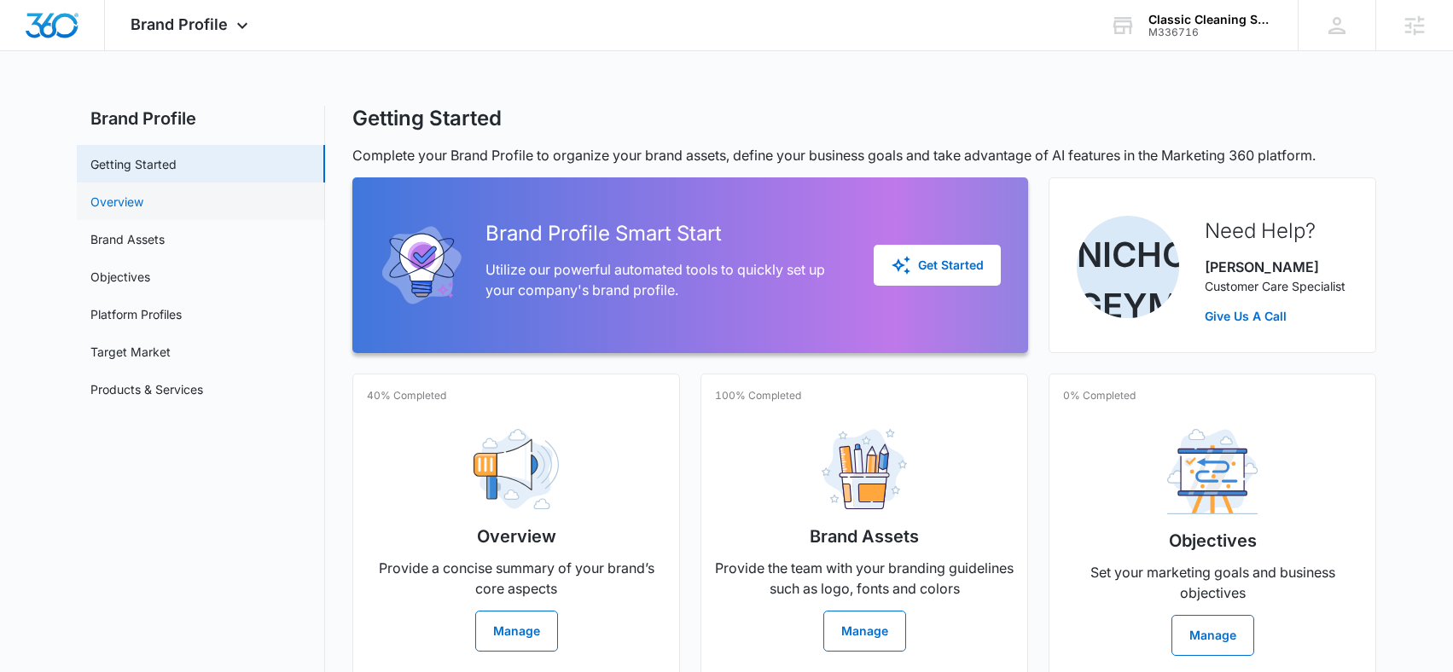
click at [127, 196] on link "Overview" at bounding box center [116, 202] width 53 height 18
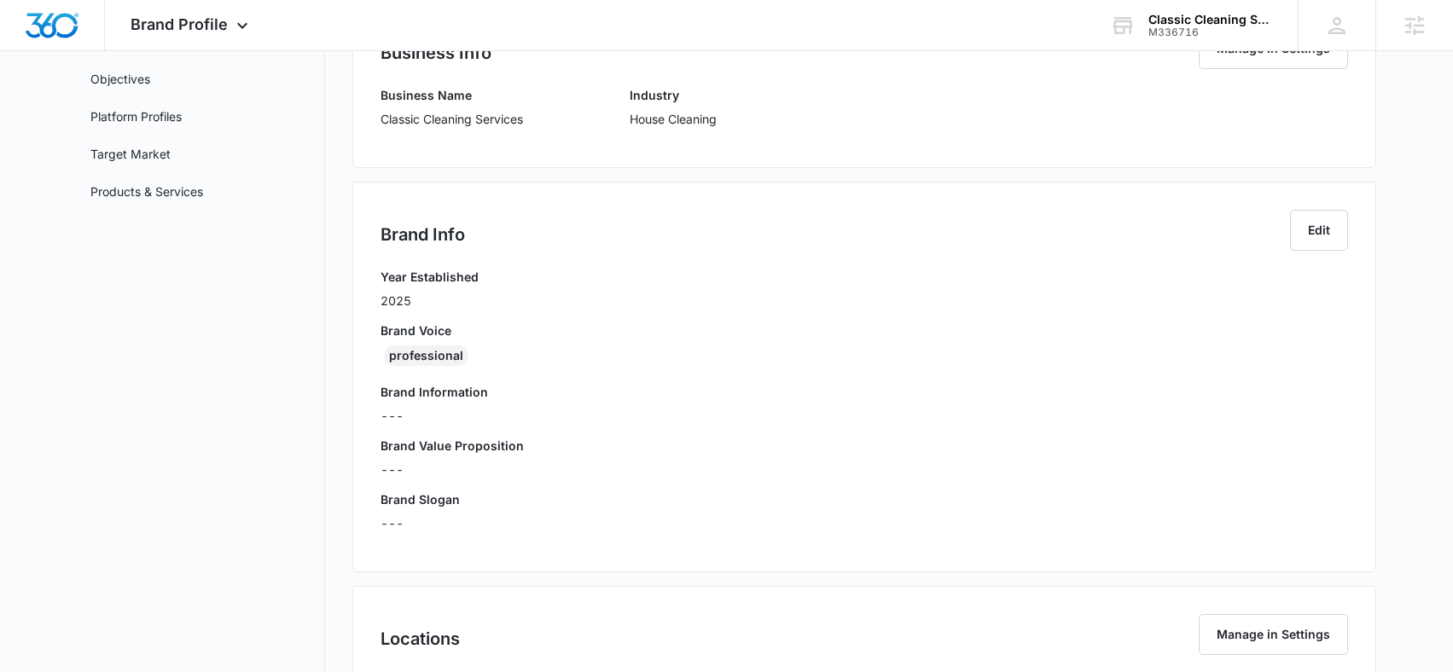
scroll to position [47, 0]
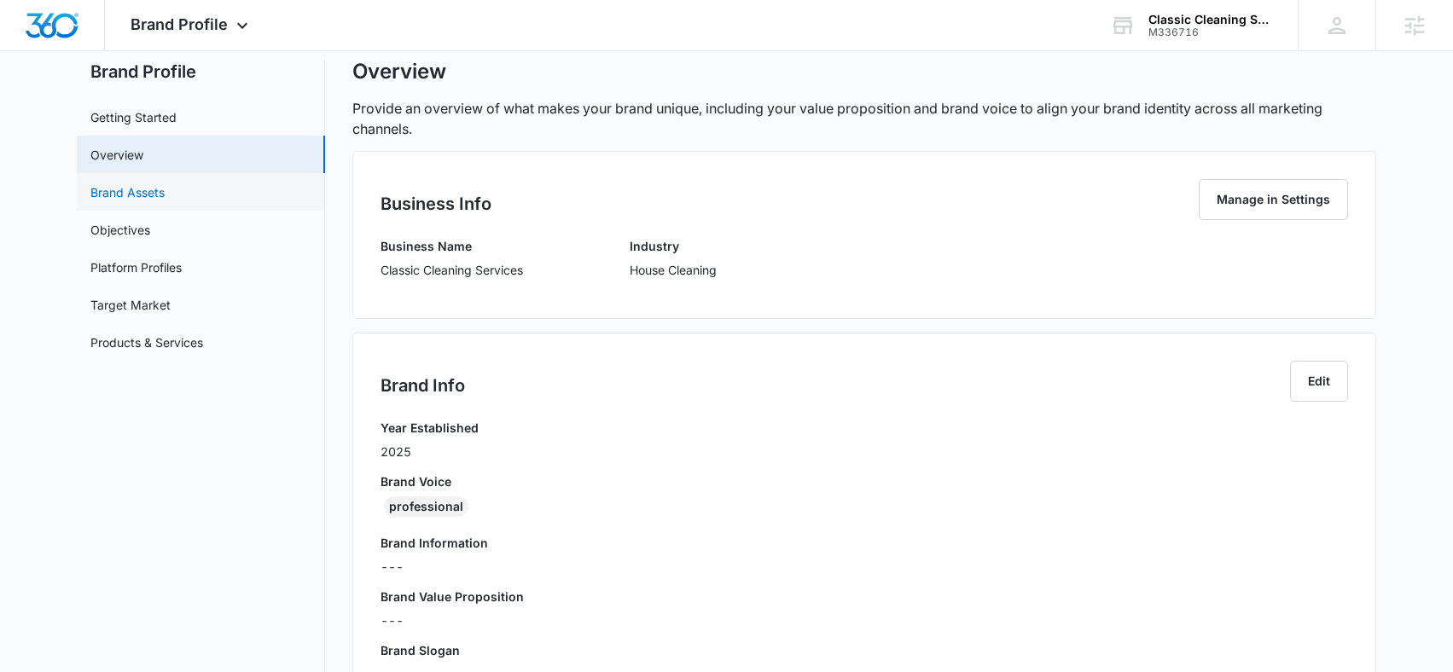
click at [118, 191] on link "Brand Assets" at bounding box center [127, 192] width 74 height 18
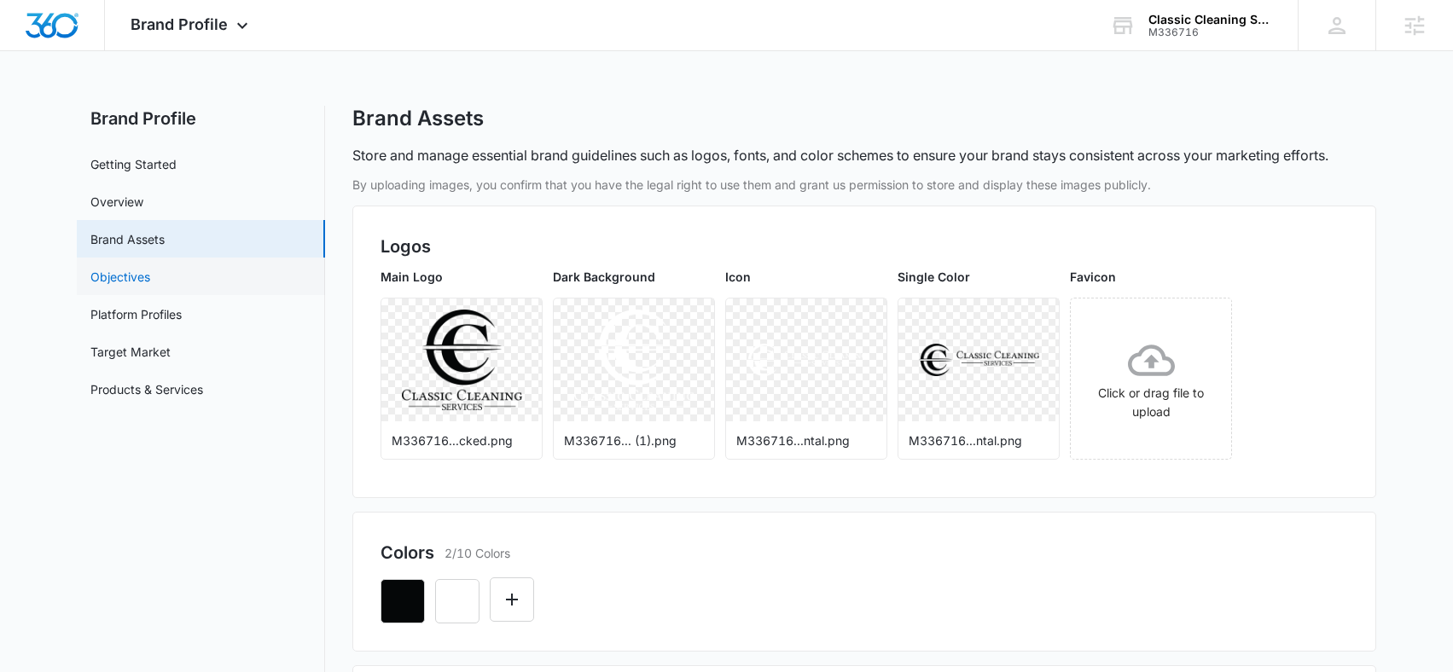
click at [132, 280] on link "Objectives" at bounding box center [120, 277] width 60 height 18
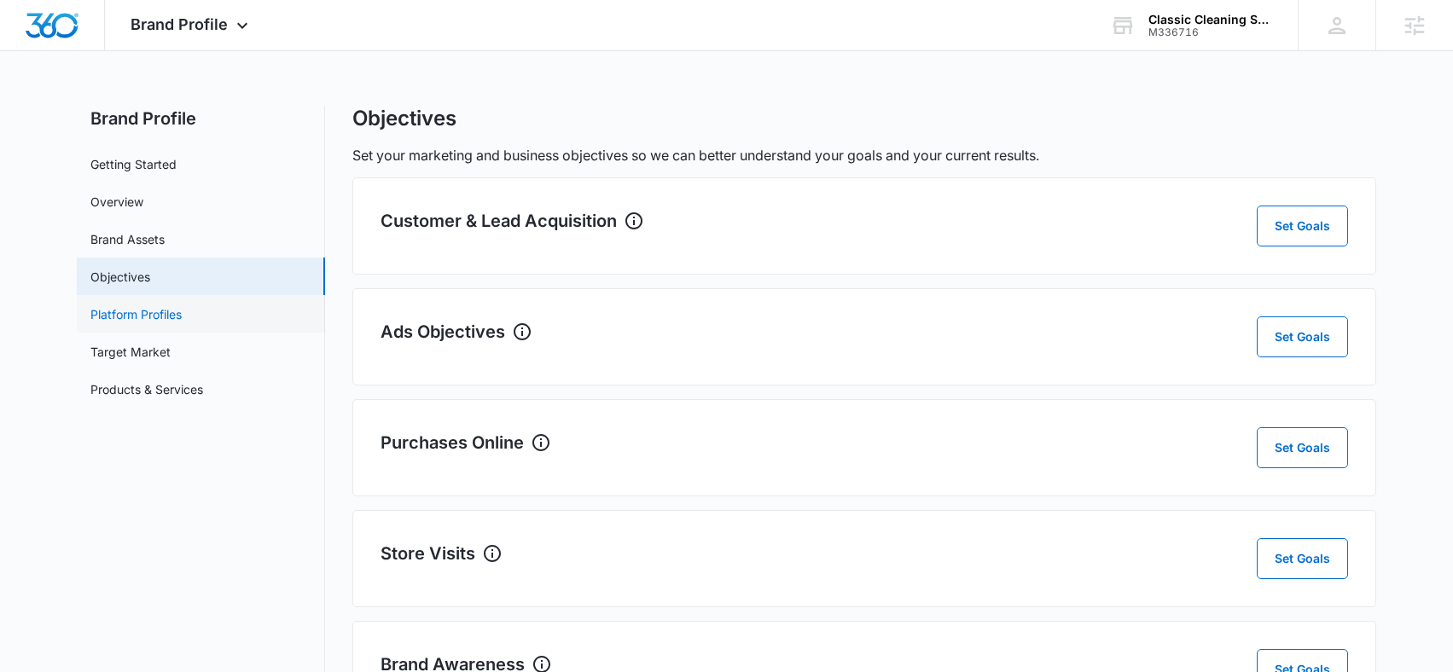
click at [126, 320] on link "Platform Profiles" at bounding box center [135, 314] width 91 height 18
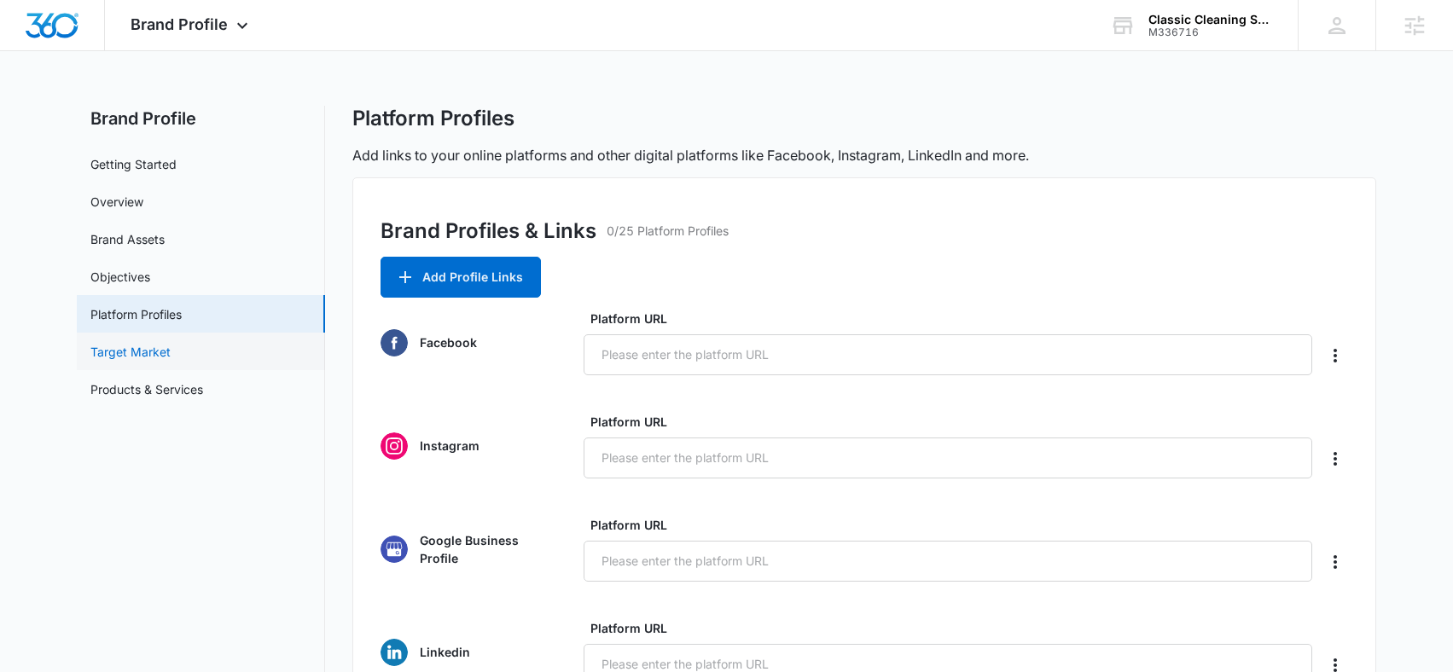
click at [148, 354] on link "Target Market" at bounding box center [130, 352] width 80 height 18
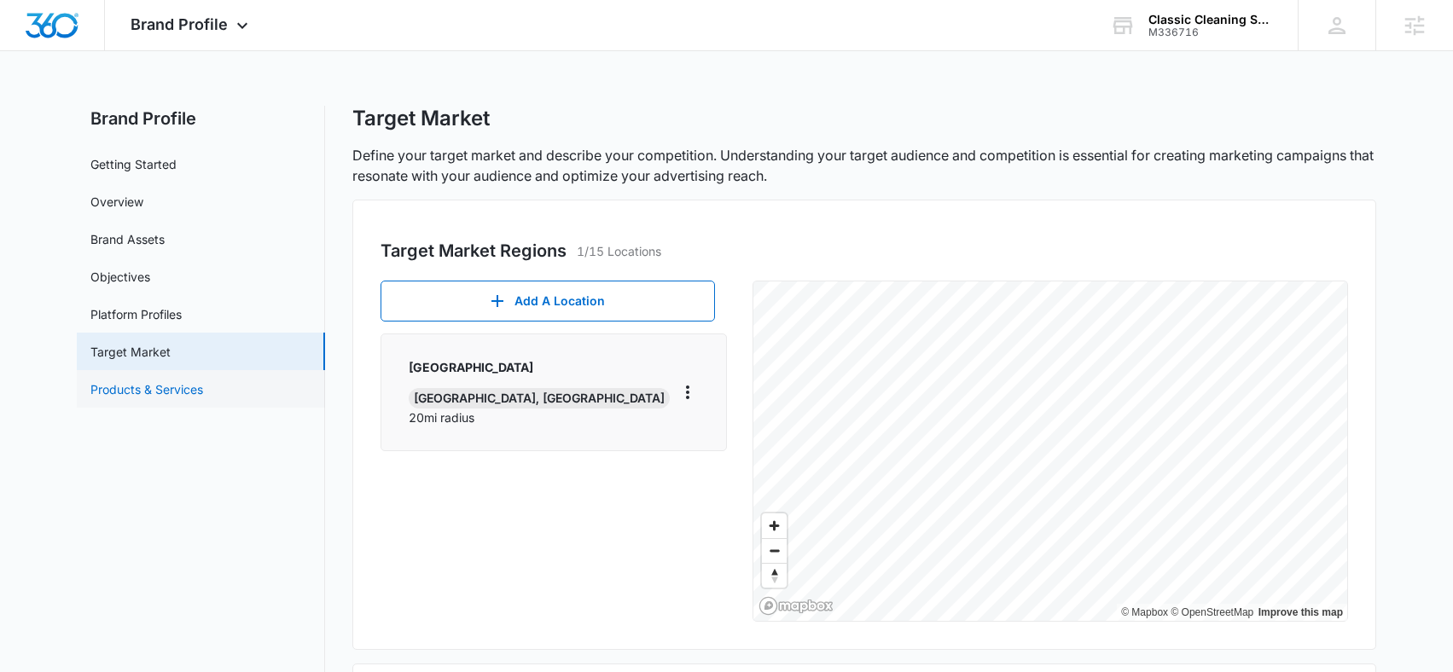
click at [164, 393] on link "Products & Services" at bounding box center [146, 390] width 113 height 18
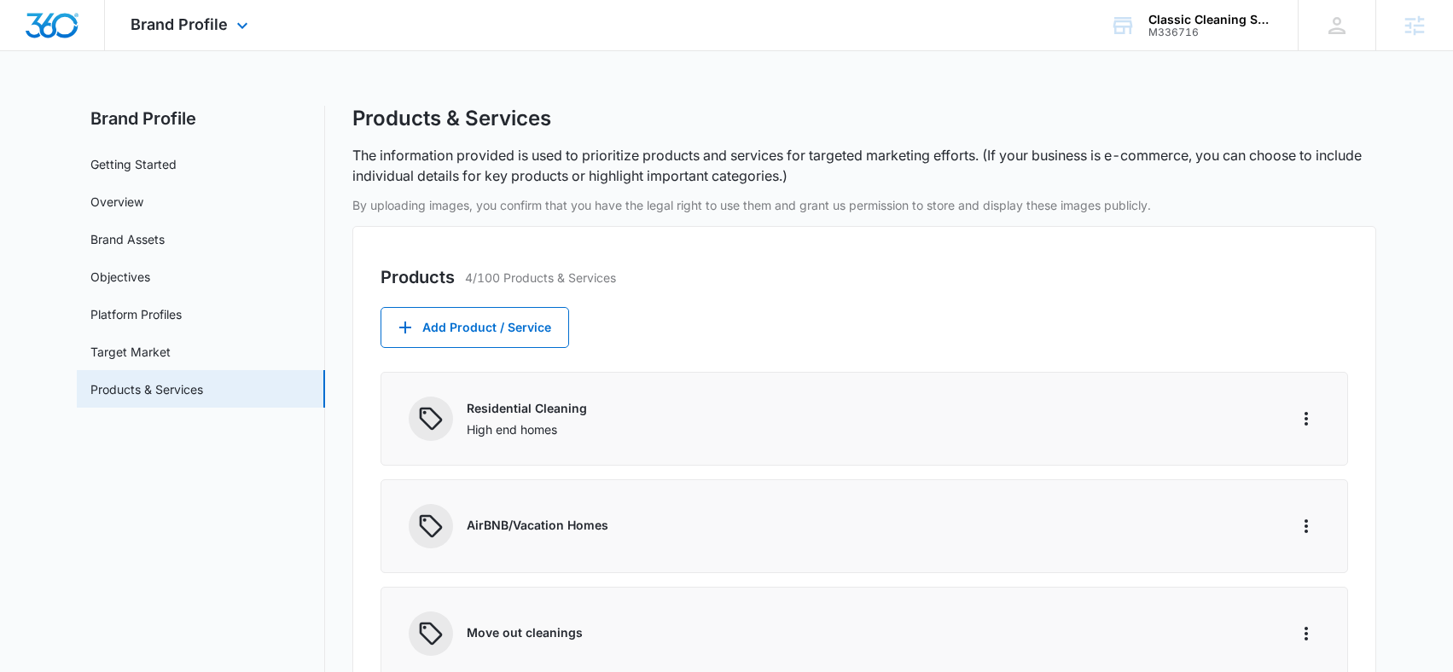
click at [55, 20] on img "Dashboard" at bounding box center [52, 26] width 55 height 26
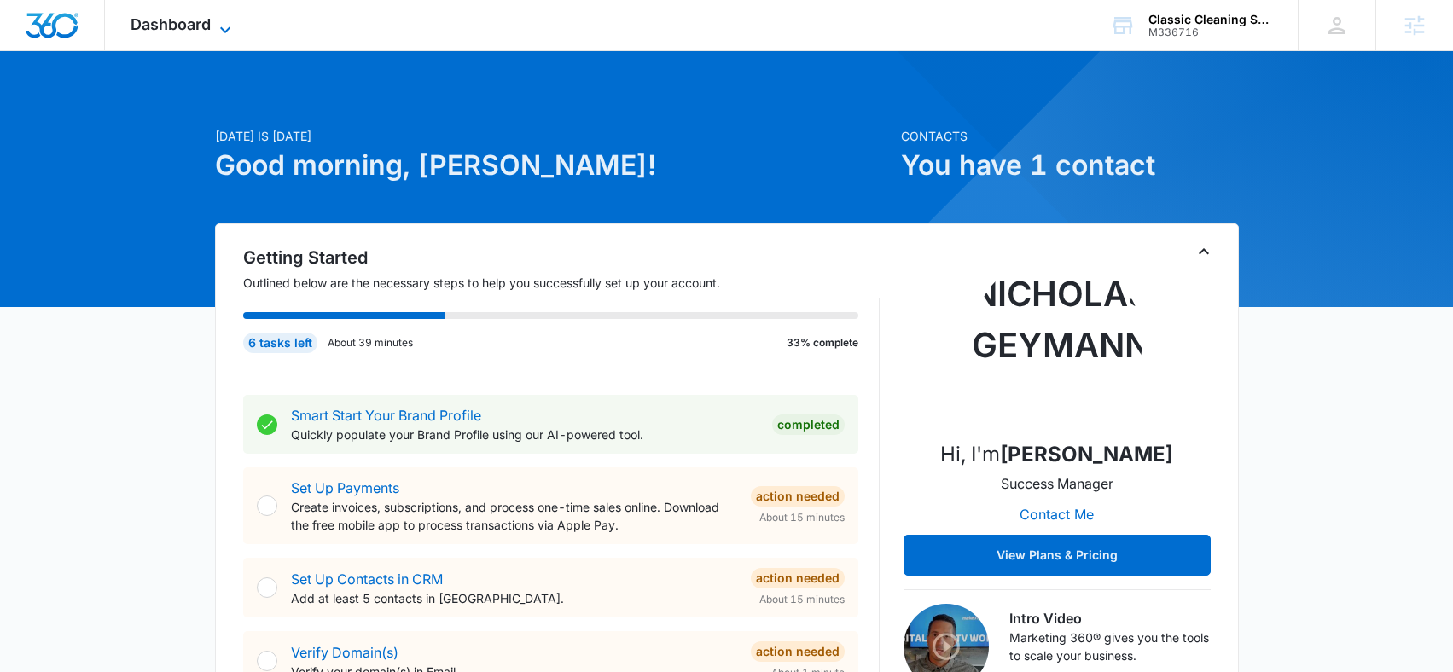
click at [164, 26] on span "Dashboard" at bounding box center [171, 24] width 80 height 18
